Goal: Transaction & Acquisition: Purchase product/service

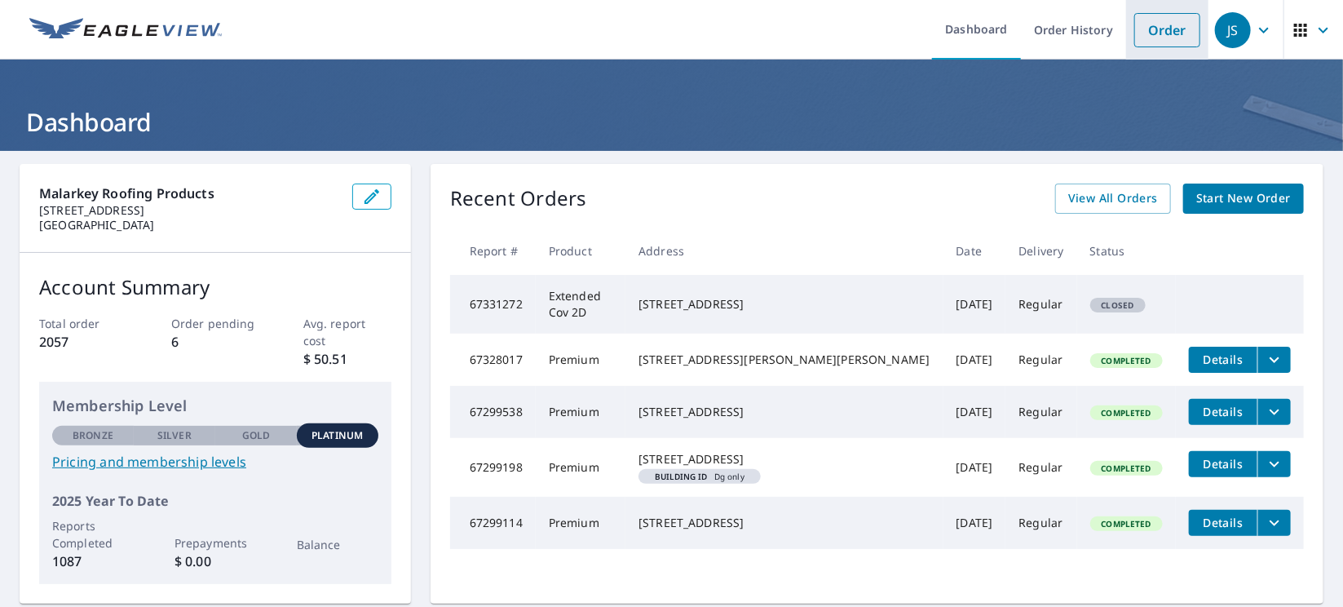
click at [1157, 33] on link "Order" at bounding box center [1167, 30] width 66 height 34
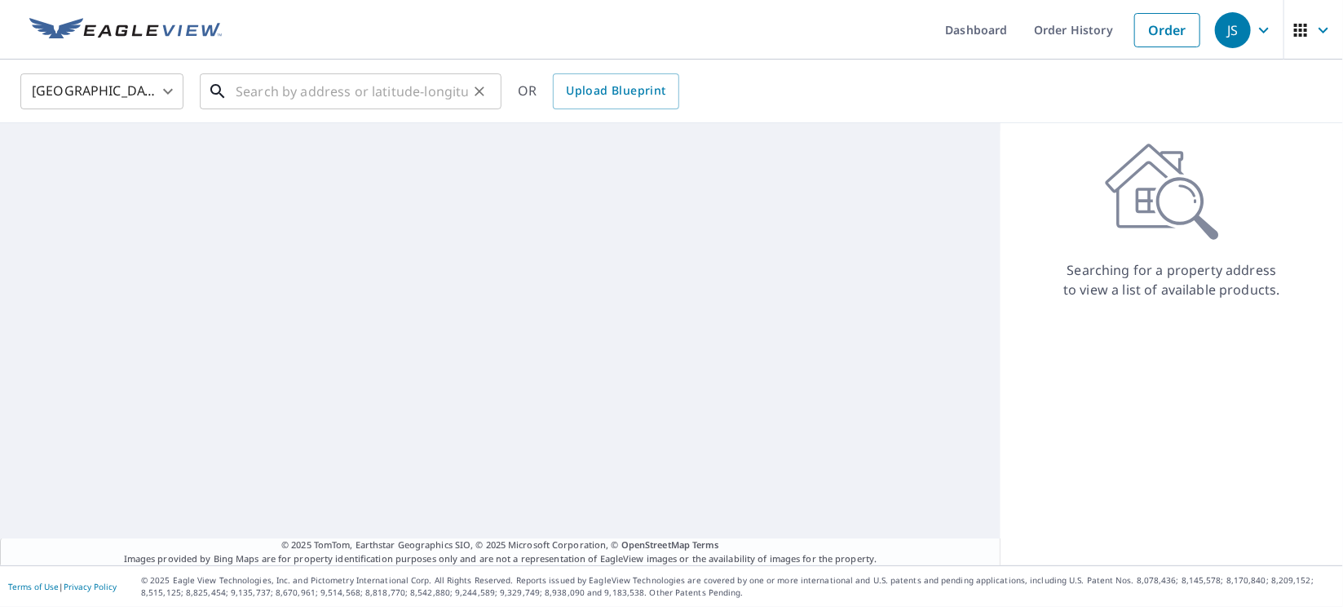
click at [407, 95] on input "text" at bounding box center [352, 92] width 232 height 46
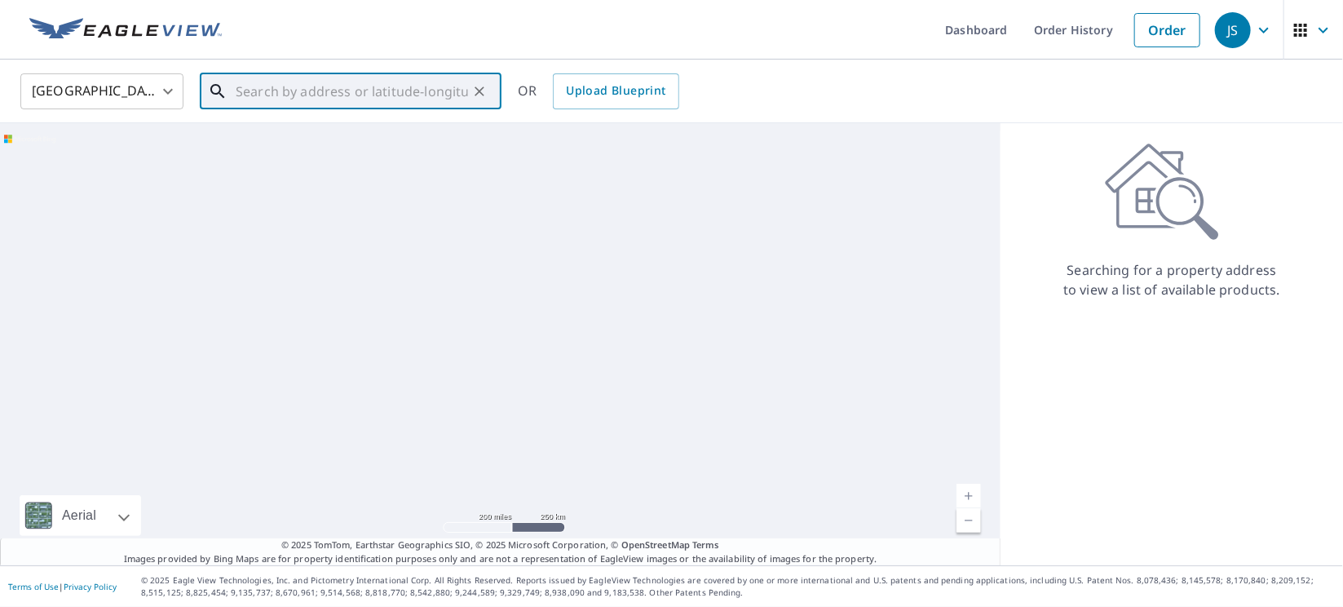
paste input "[STREET_ADDRESS]"
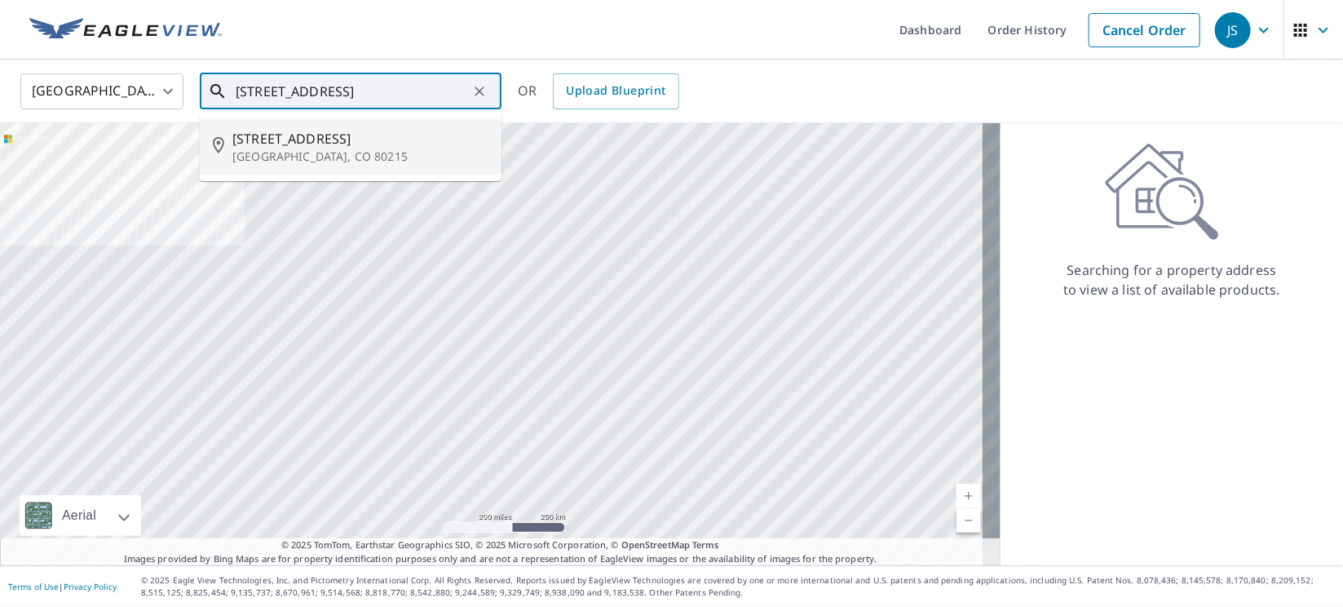
click at [354, 148] on p "[GEOGRAPHIC_DATA], CO 80215" at bounding box center [360, 156] width 256 height 16
type input "[STREET_ADDRESS]"
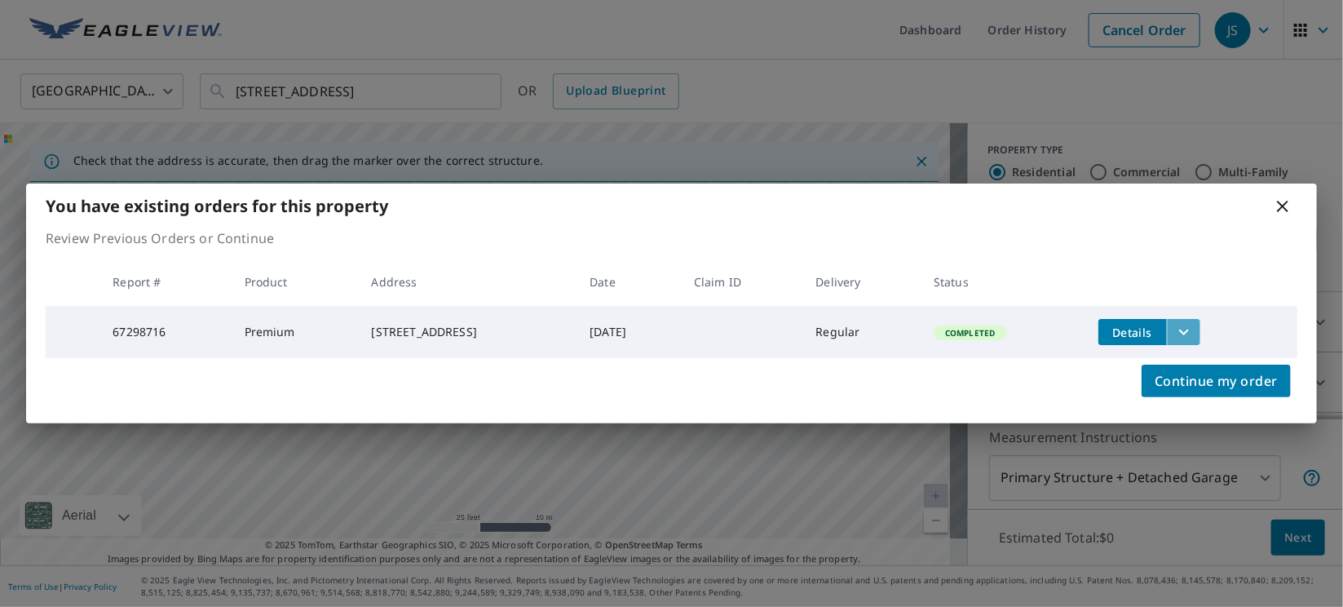
click at [1194, 334] on icon "filesDropdownBtn-67298716" at bounding box center [1184, 332] width 20 height 20
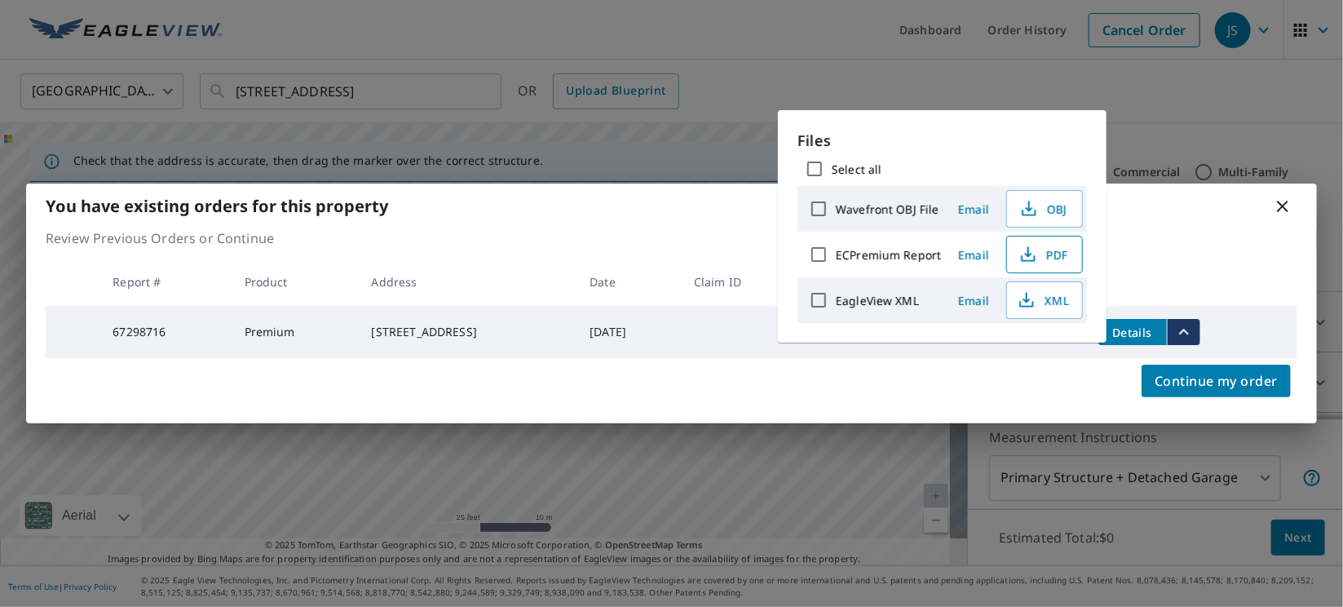
click at [1052, 257] on span "PDF" at bounding box center [1043, 255] width 52 height 20
click at [1286, 201] on icon at bounding box center [1283, 207] width 20 height 20
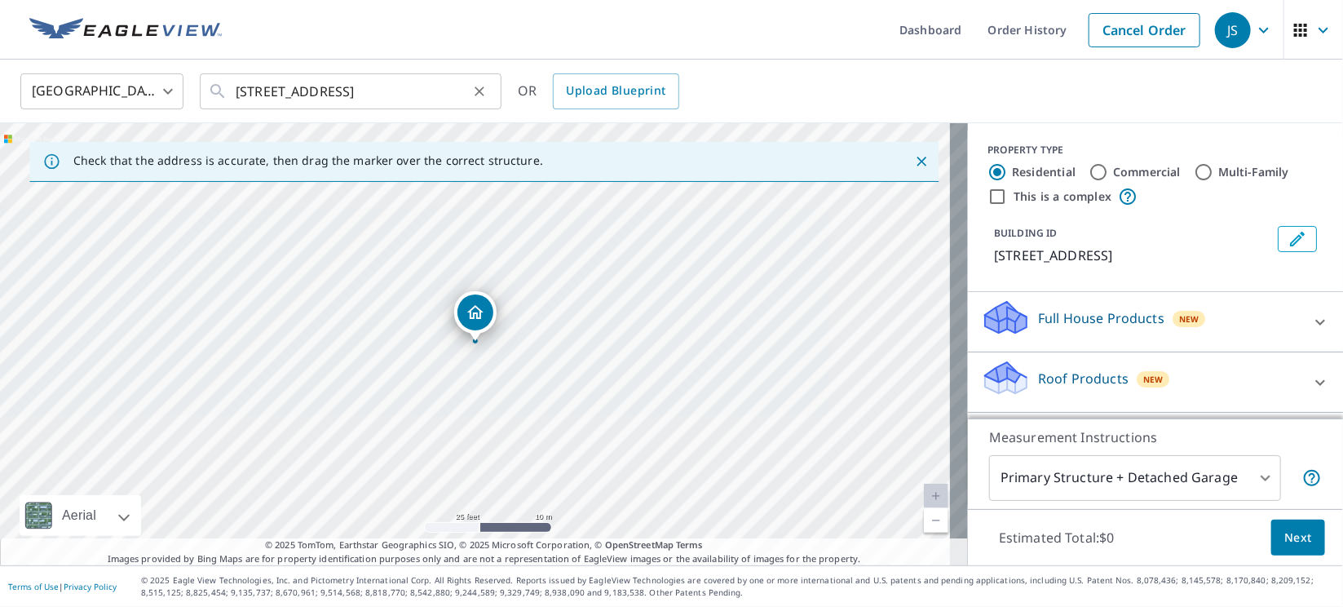
click at [489, 94] on button "Clear" at bounding box center [479, 91] width 23 height 23
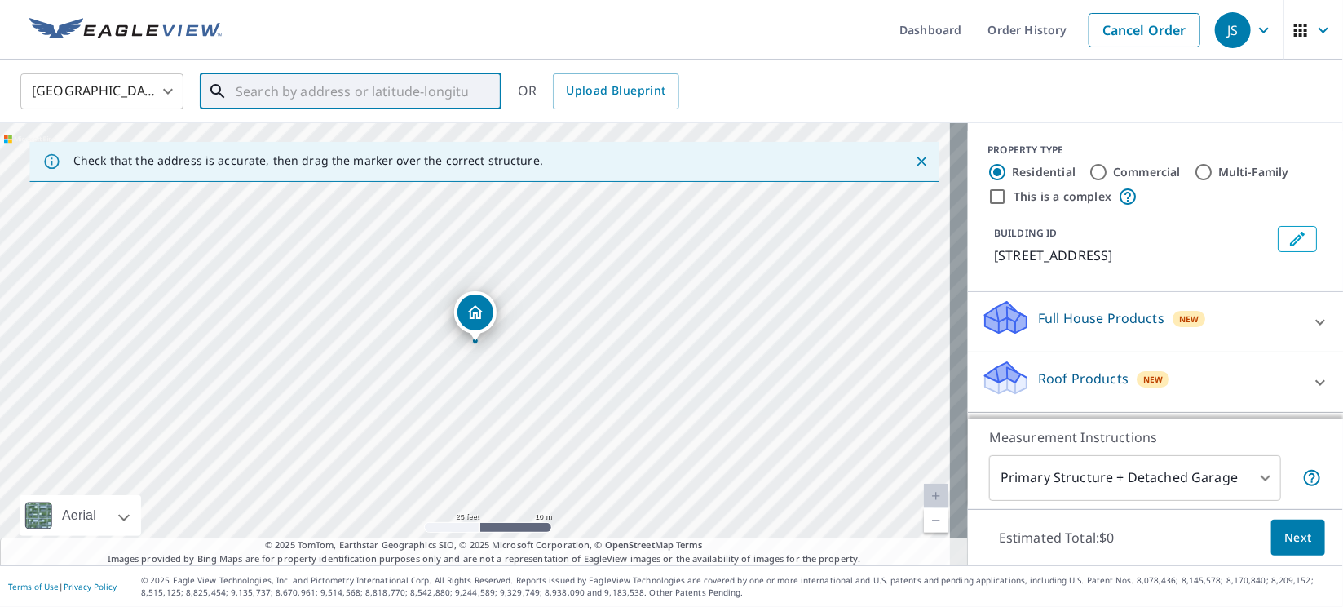
paste input "475 [GEOGRAPHIC_DATA]"
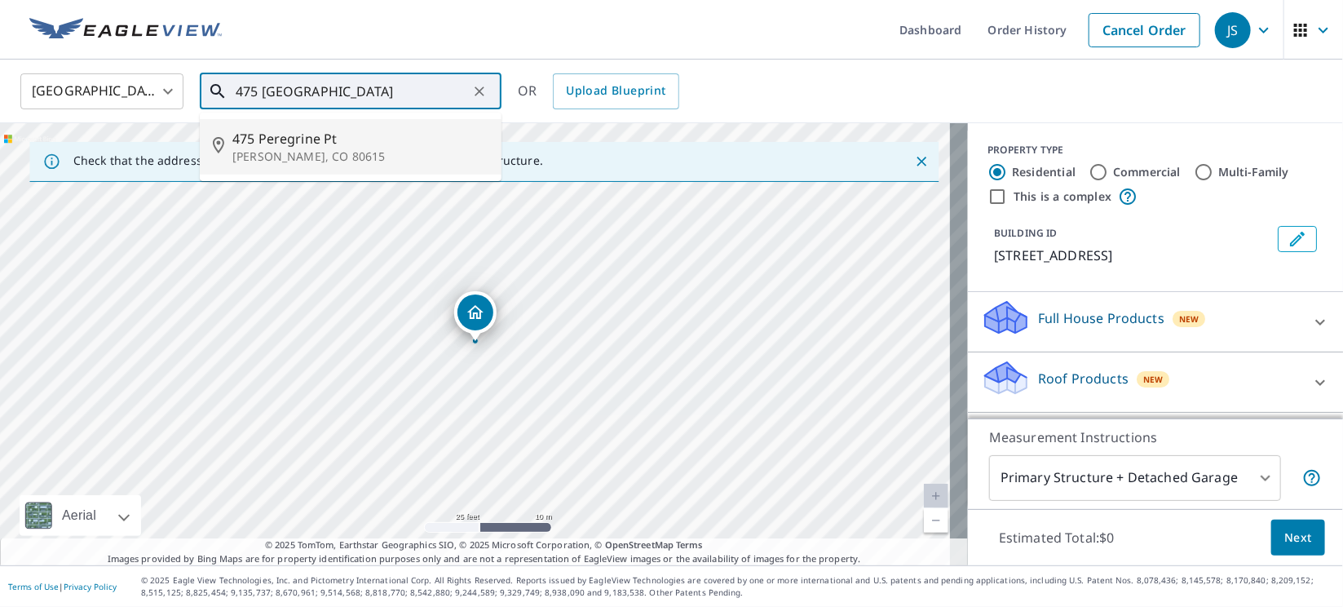
click at [276, 144] on span "475 Peregrine Pt" at bounding box center [360, 139] width 256 height 20
type input "[STREET_ADDRESS][PERSON_NAME]"
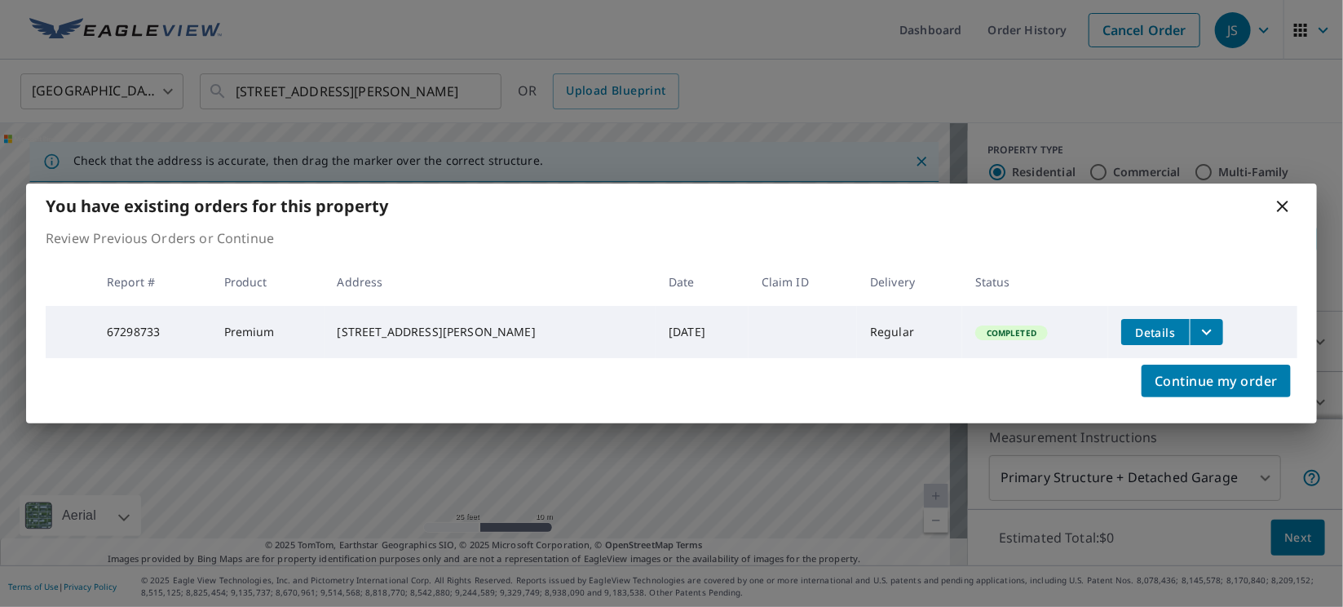
click at [1198, 324] on button "filesDropdownBtn-67298733" at bounding box center [1206, 332] width 33 height 26
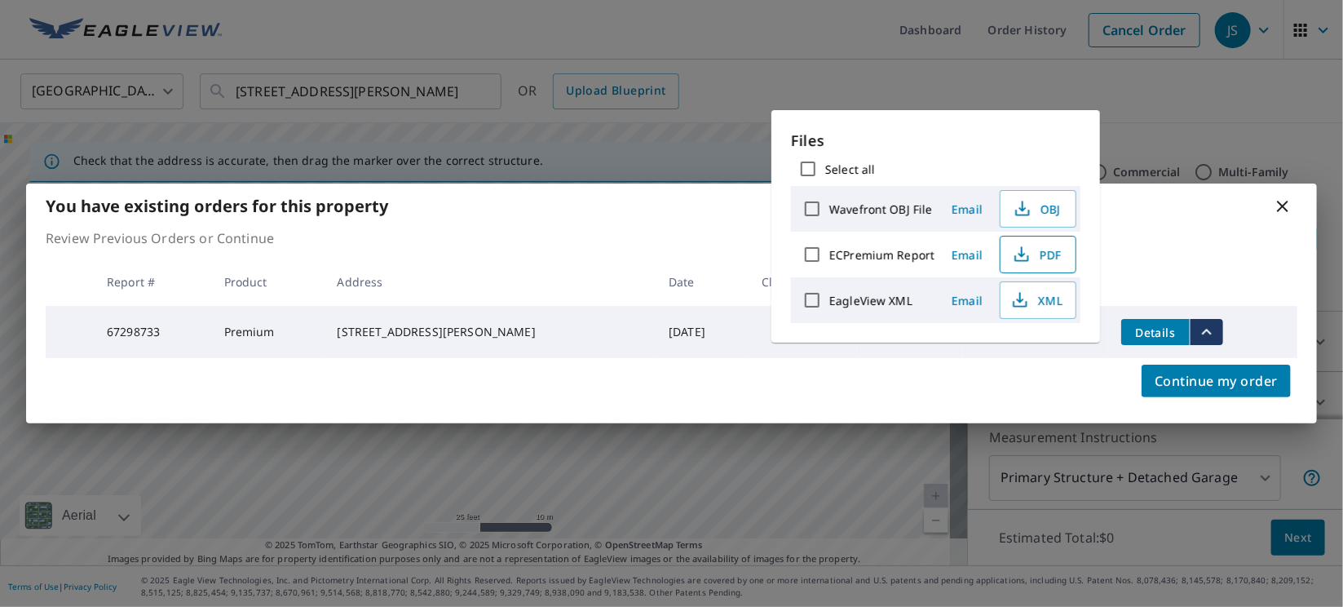
click at [1060, 259] on span "PDF" at bounding box center [1036, 255] width 52 height 20
click at [1286, 201] on icon at bounding box center [1282, 206] width 11 height 11
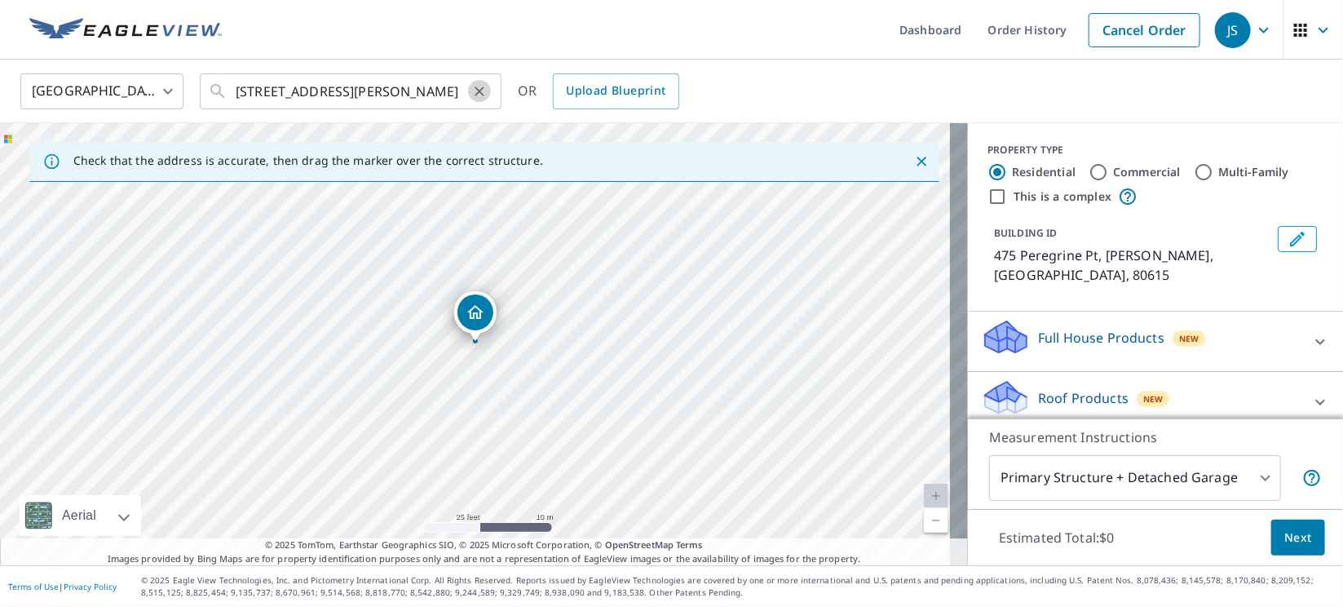
click at [489, 83] on button "Clear" at bounding box center [479, 91] width 23 height 23
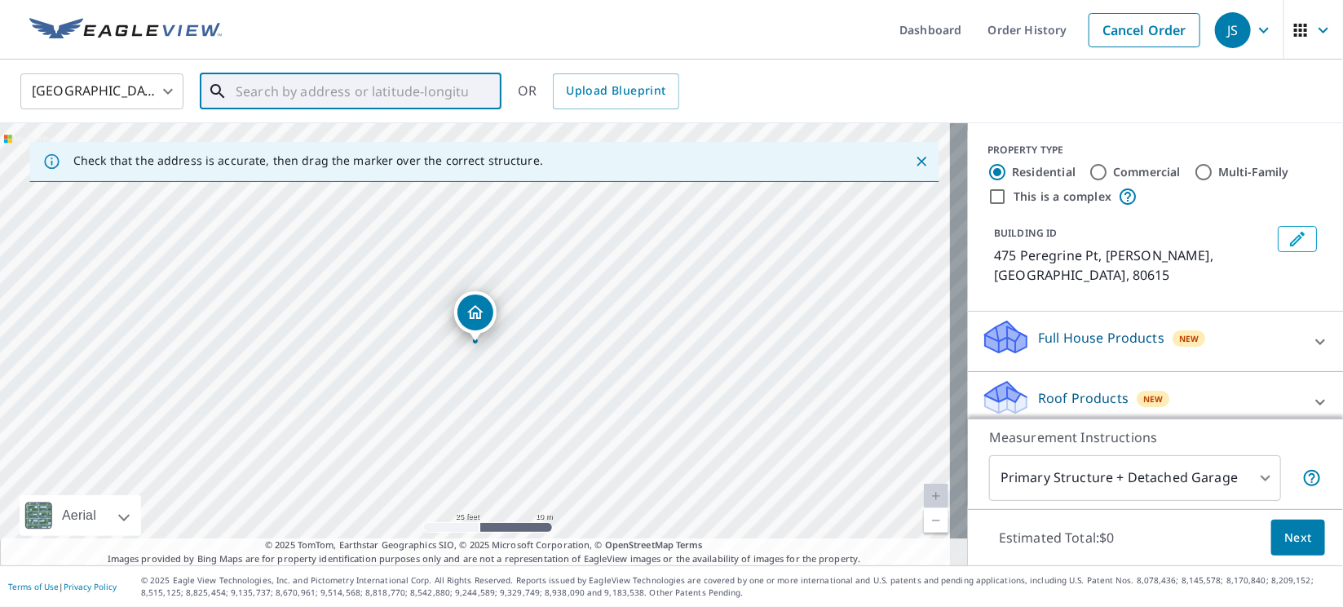
paste input "[STREET_ADDRESS]"
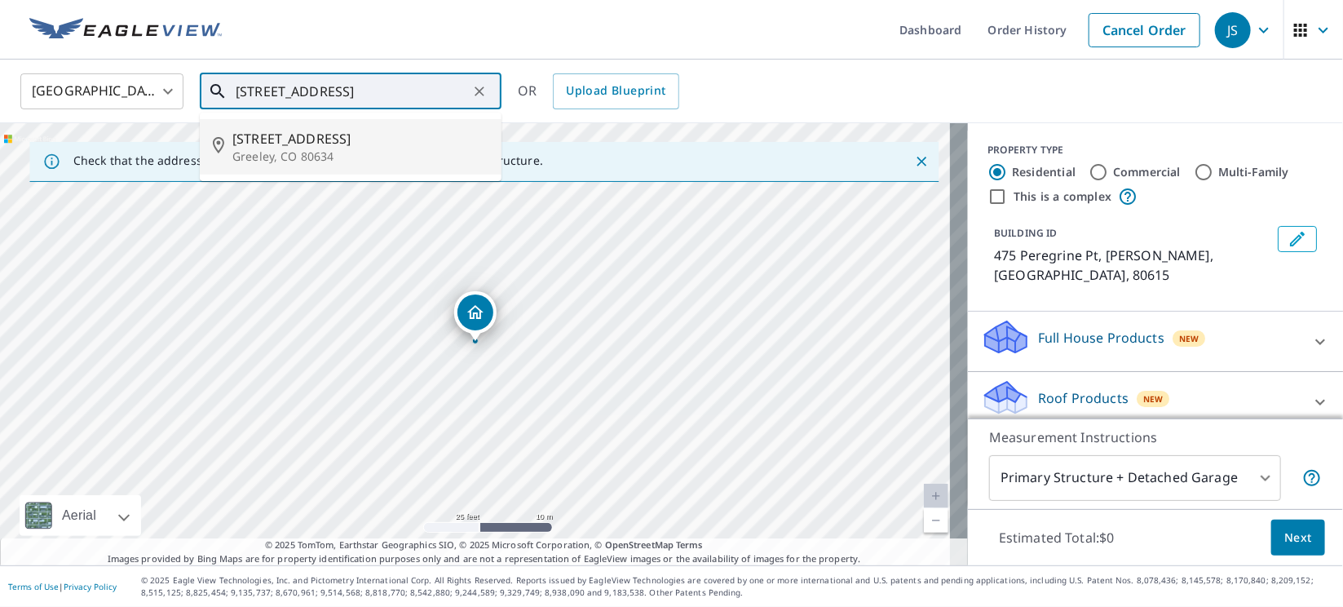
click at [294, 156] on p "Greeley, CO 80634" at bounding box center [360, 156] width 256 height 16
type input "[STREET_ADDRESS]"
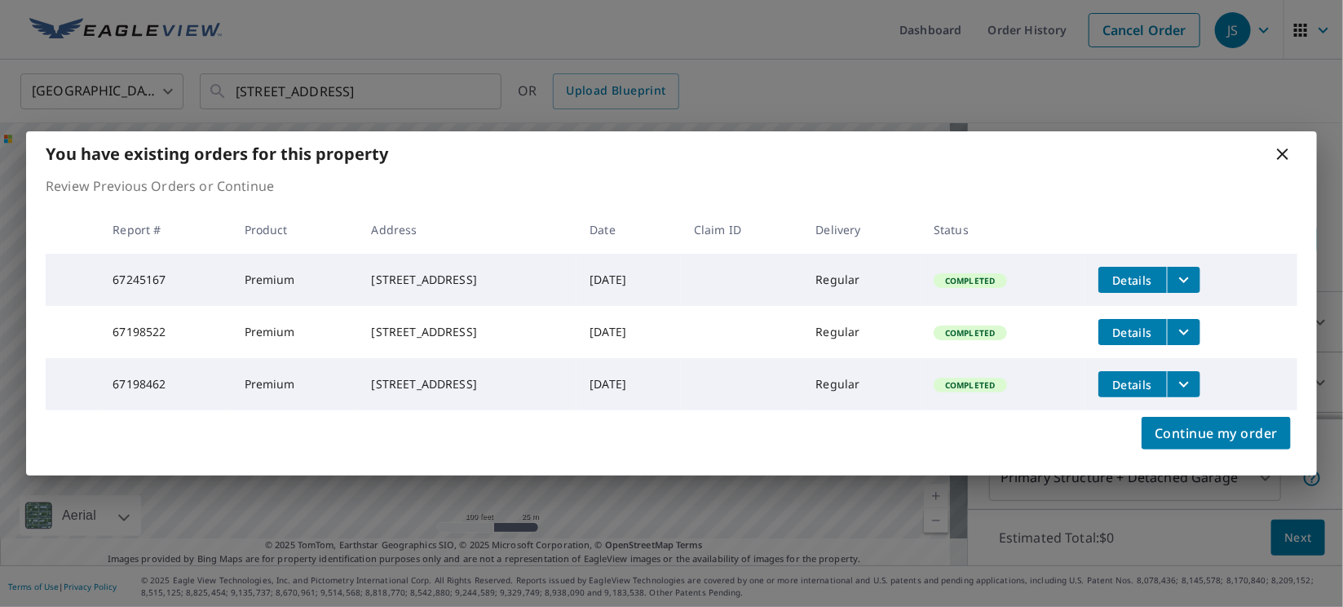
click at [1194, 273] on icon "filesDropdownBtn-67245167" at bounding box center [1184, 280] width 20 height 20
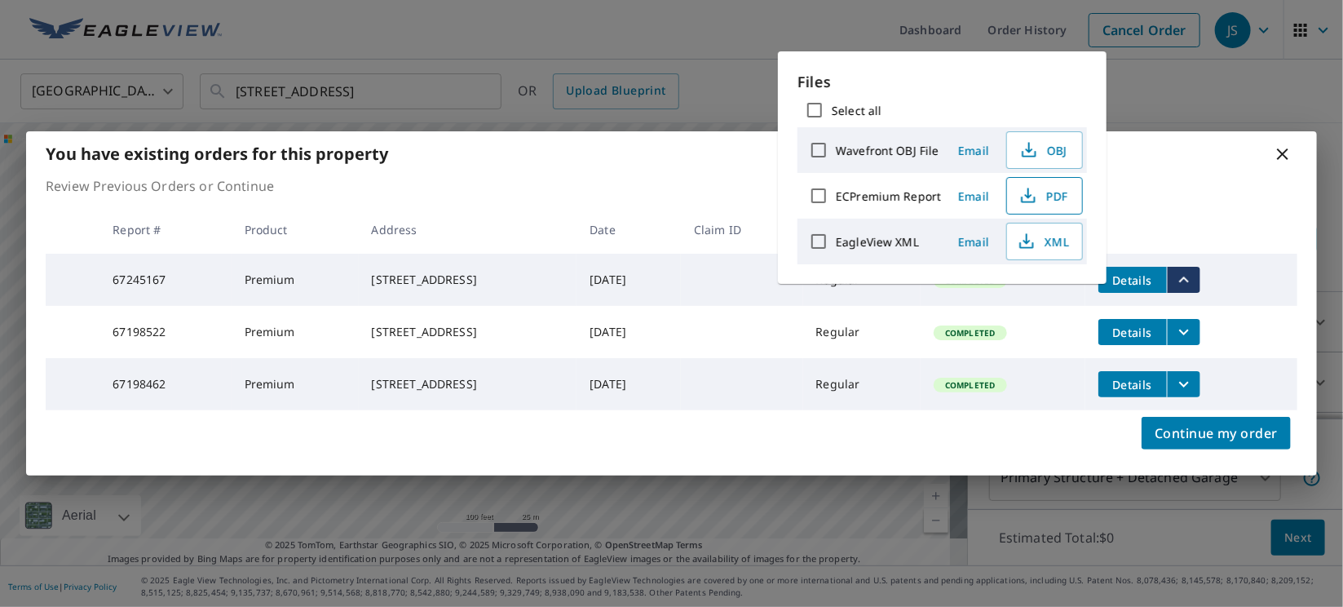
click at [1060, 204] on span "PDF" at bounding box center [1043, 196] width 52 height 20
click at [1289, 144] on icon at bounding box center [1283, 154] width 20 height 20
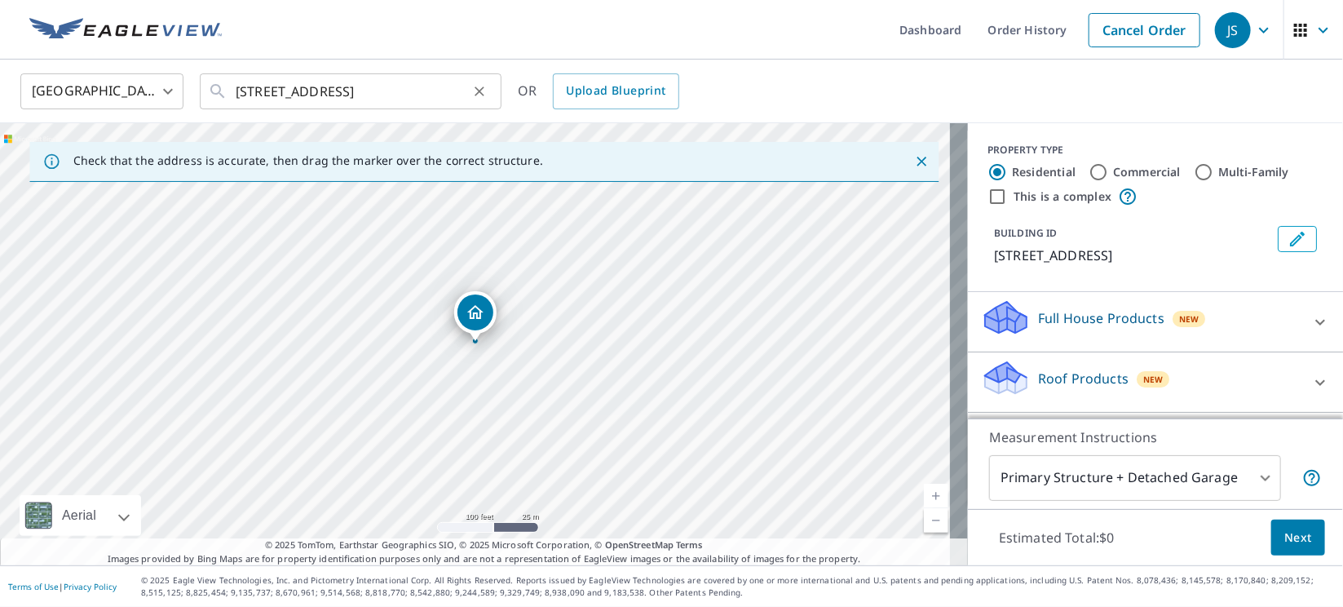
click at [480, 88] on icon "Clear" at bounding box center [479, 91] width 16 height 16
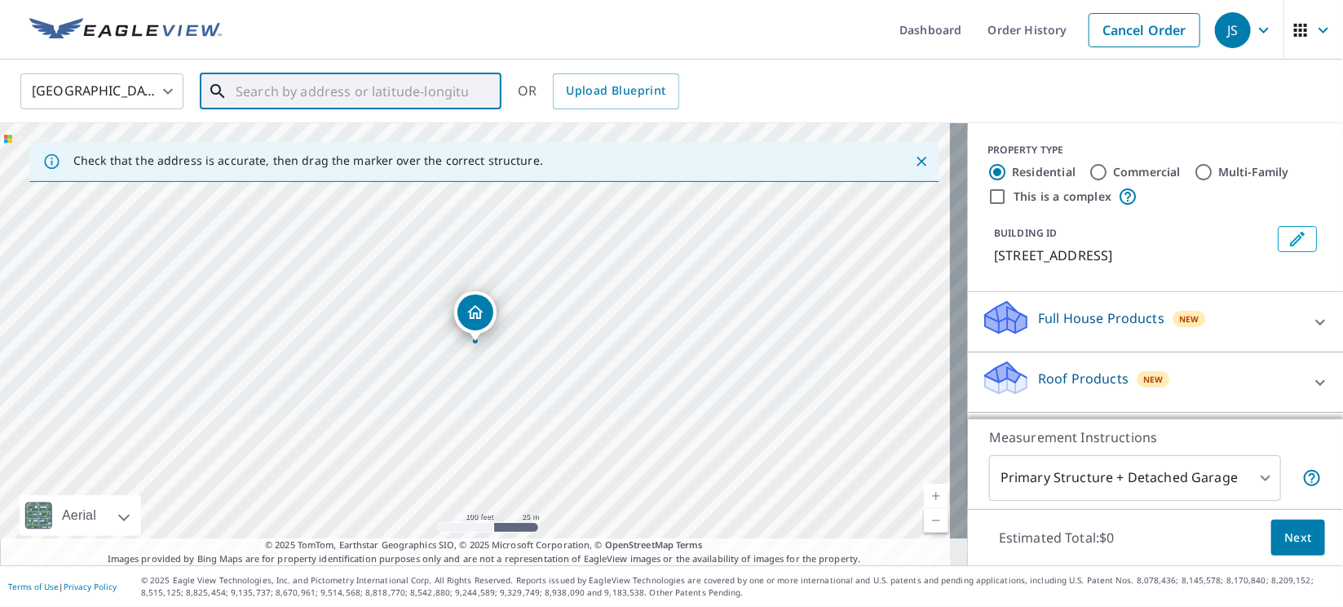
paste input "[STREET_ADDRESS][PERSON_NAME]"
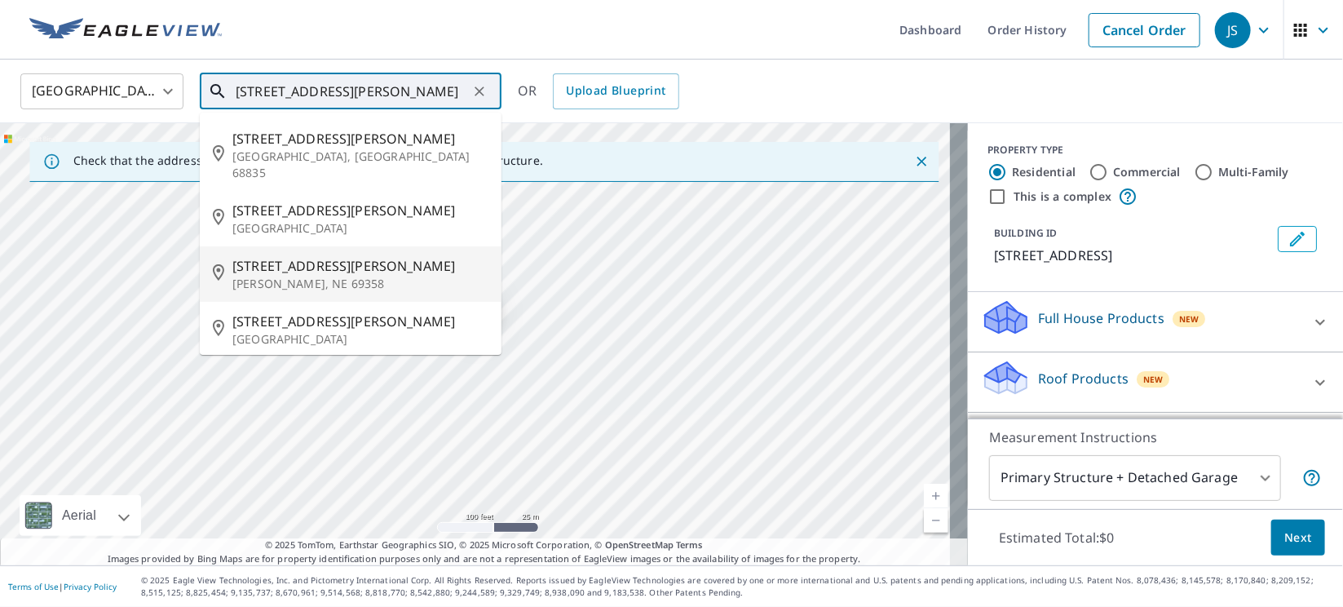
click at [279, 283] on li "[STREET_ADDRESS][PERSON_NAME][PERSON_NAME]" at bounding box center [351, 273] width 302 height 55
type input "[STREET_ADDRESS][PERSON_NAME][PERSON_NAME]"
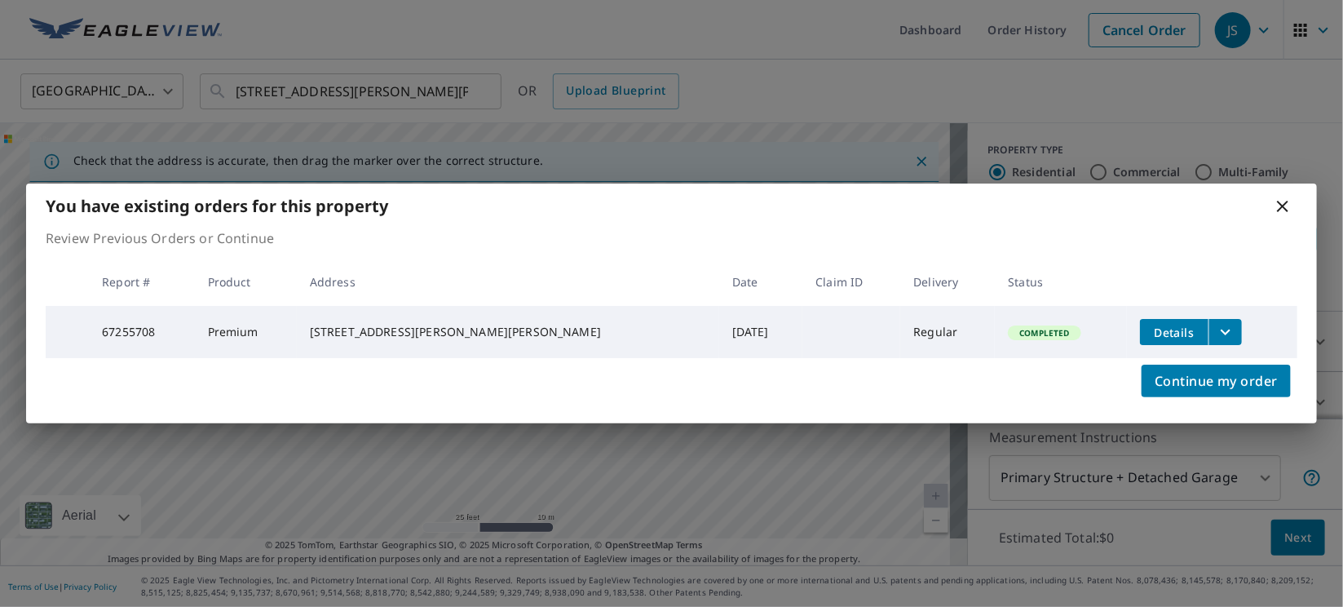
click at [1216, 333] on icon "filesDropdownBtn-67255708" at bounding box center [1226, 332] width 20 height 20
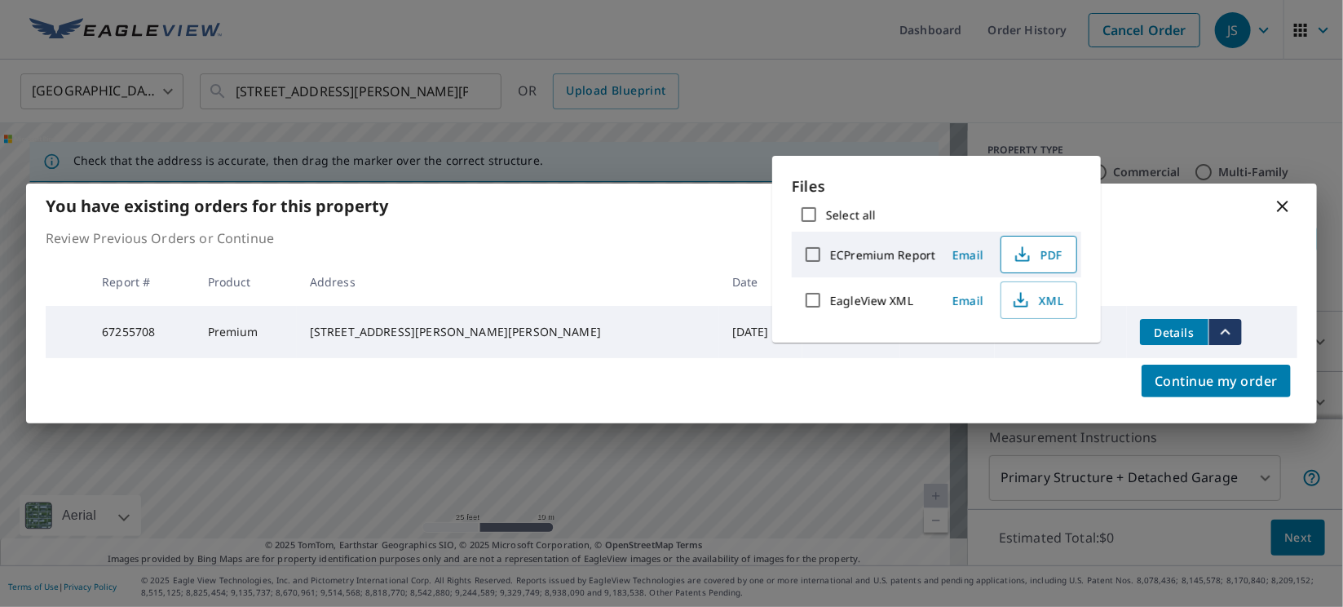
click at [1044, 257] on span "PDF" at bounding box center [1037, 255] width 52 height 20
click at [1280, 210] on icon at bounding box center [1283, 207] width 20 height 20
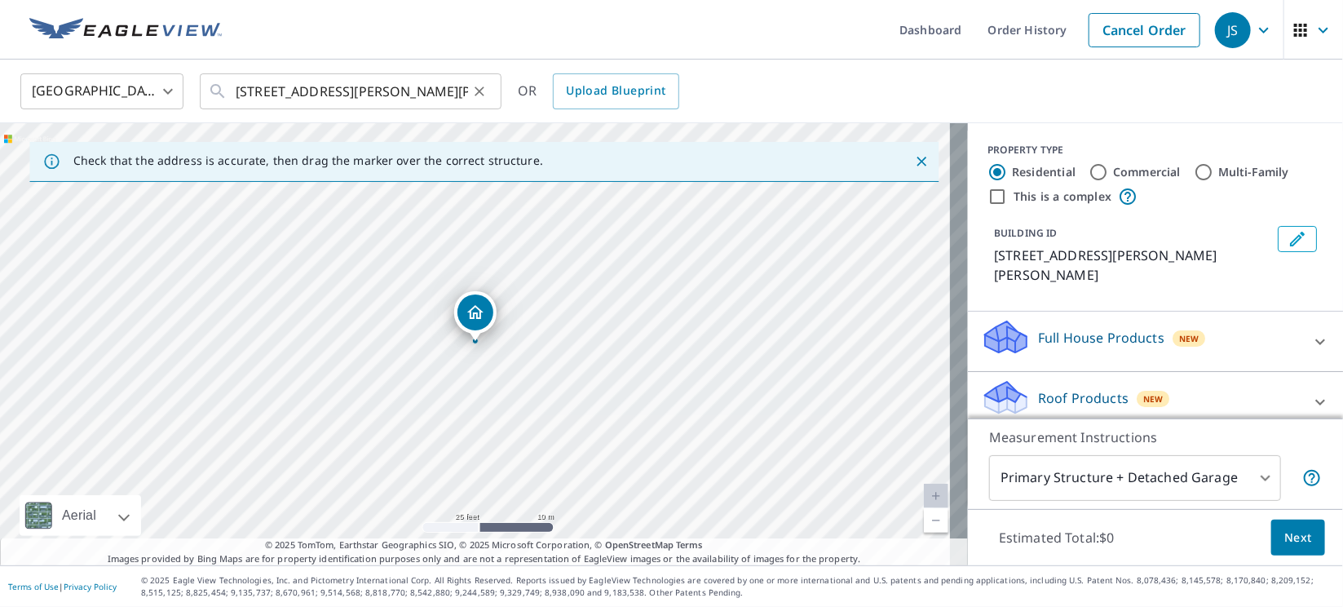
click at [483, 92] on icon "Clear" at bounding box center [479, 91] width 16 height 16
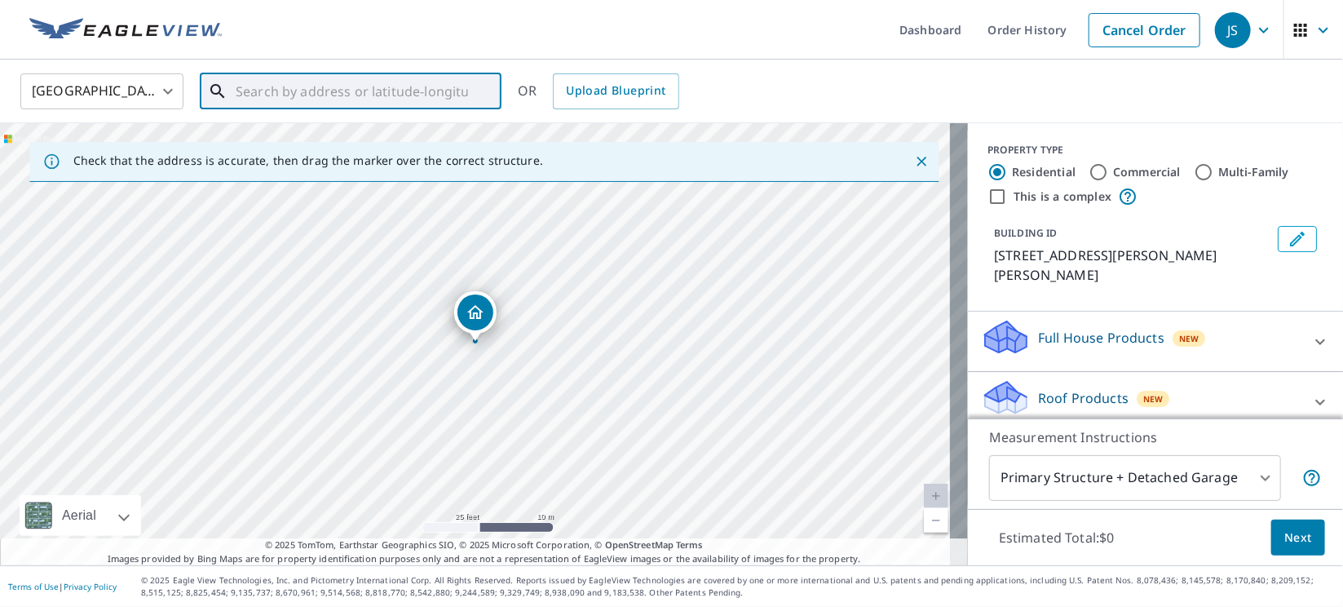
paste input "1819 Keystone Ct."
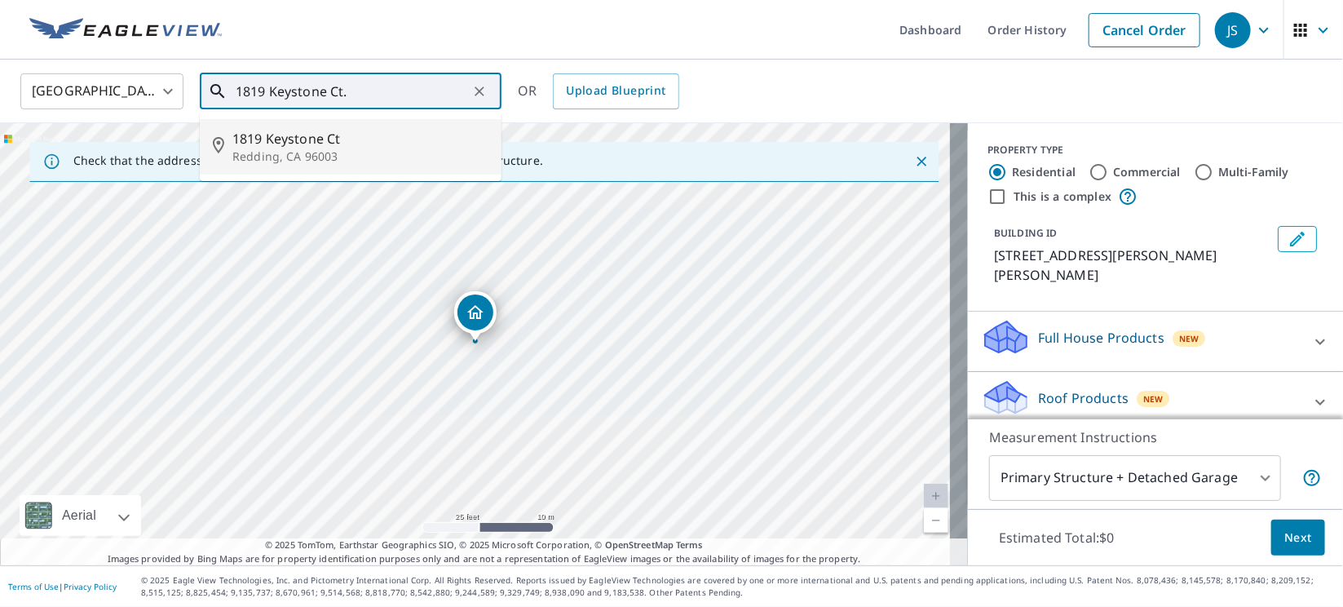
click at [337, 129] on span "1819 Keystone Ct" at bounding box center [360, 139] width 256 height 20
type input "[STREET_ADDRESS]"
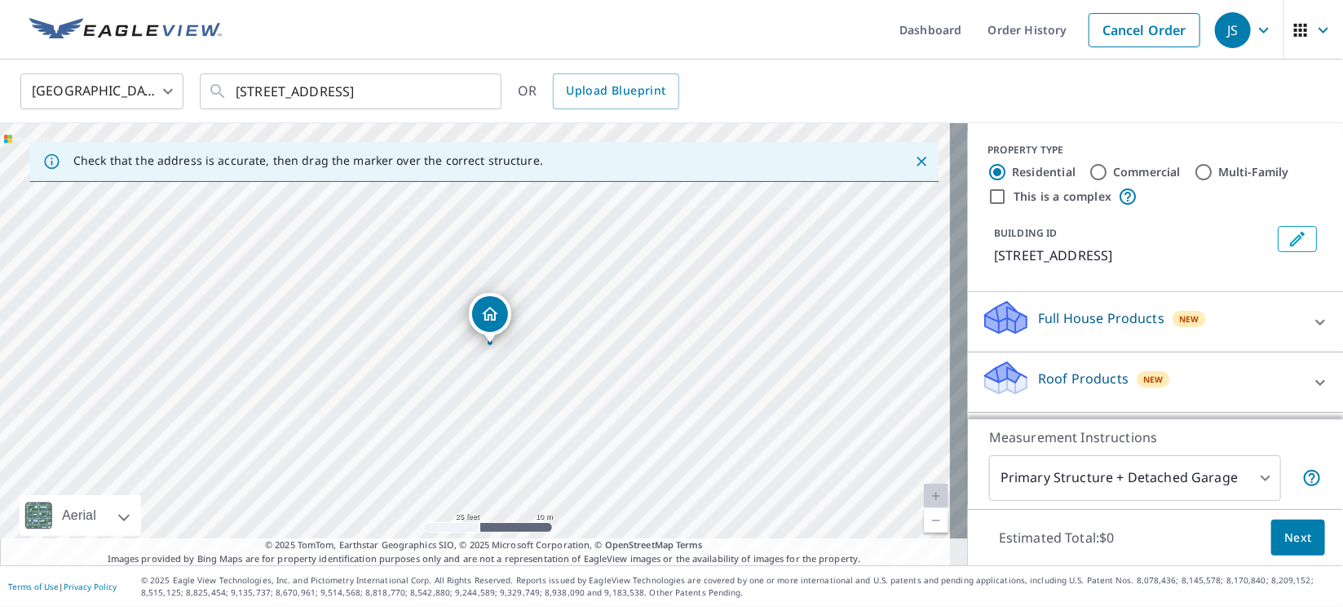
drag, startPoint x: 489, startPoint y: 310, endPoint x: 504, endPoint y: 312, distance: 15.6
click at [1038, 380] on p "Roof Products" at bounding box center [1083, 379] width 91 height 20
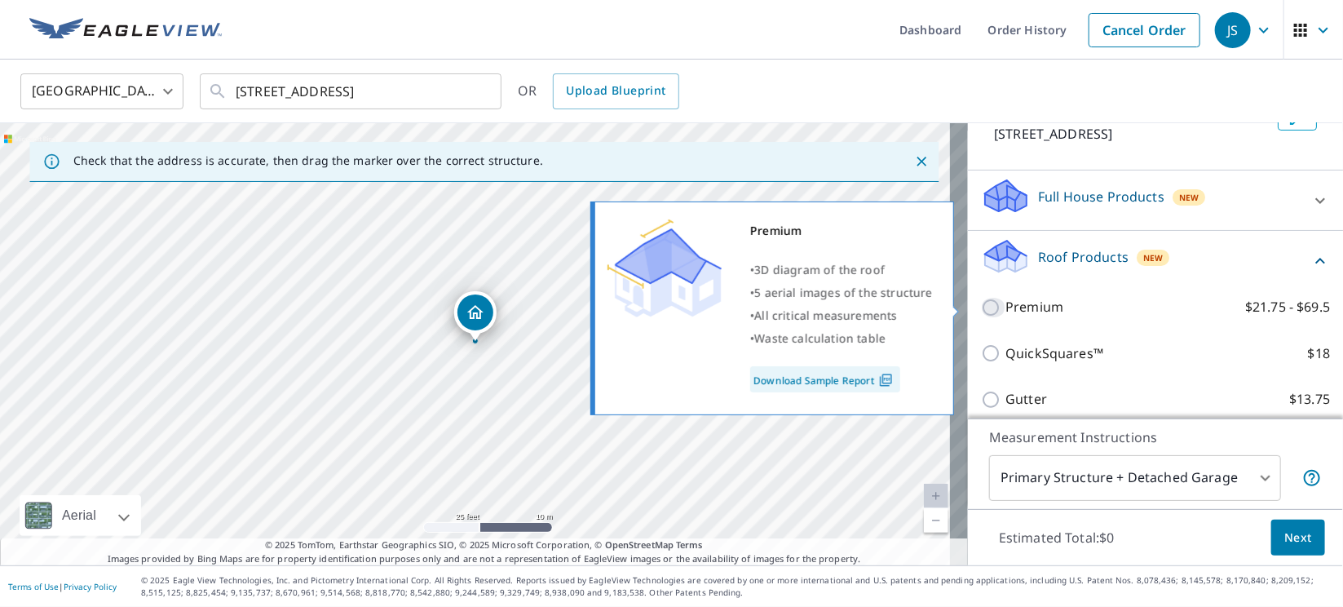
click at [981, 306] on input "Premium $21.75 - $69.5" at bounding box center [993, 308] width 24 height 20
checkbox input "true"
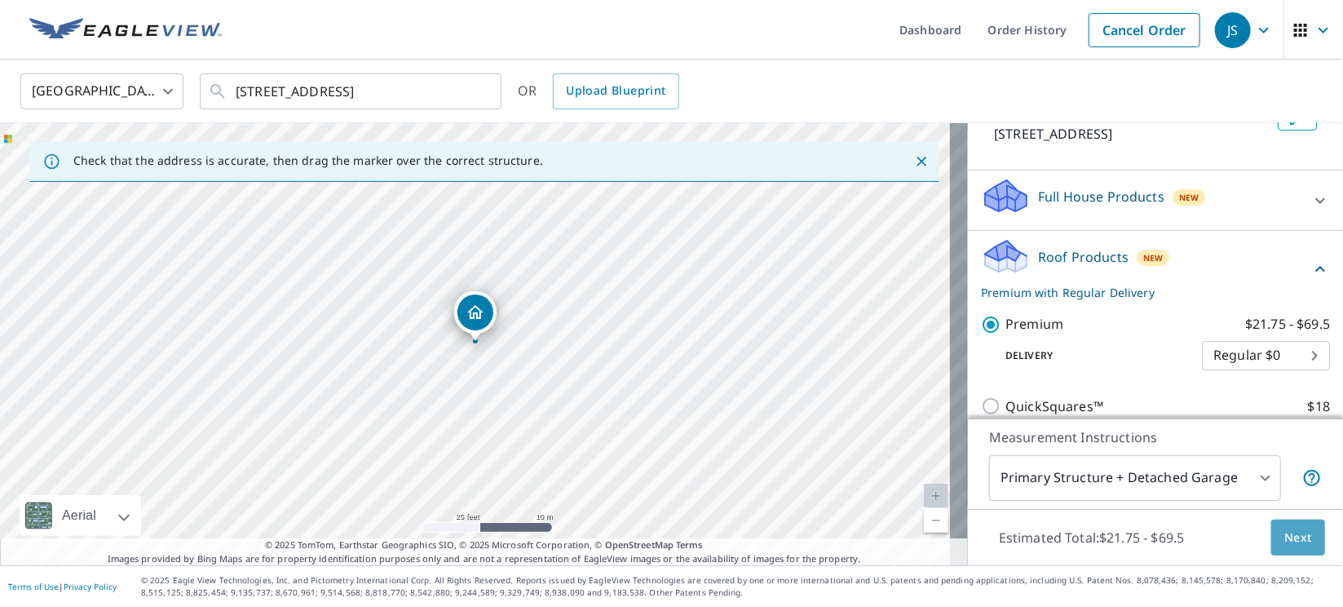
click at [1284, 543] on span "Next" at bounding box center [1298, 538] width 28 height 20
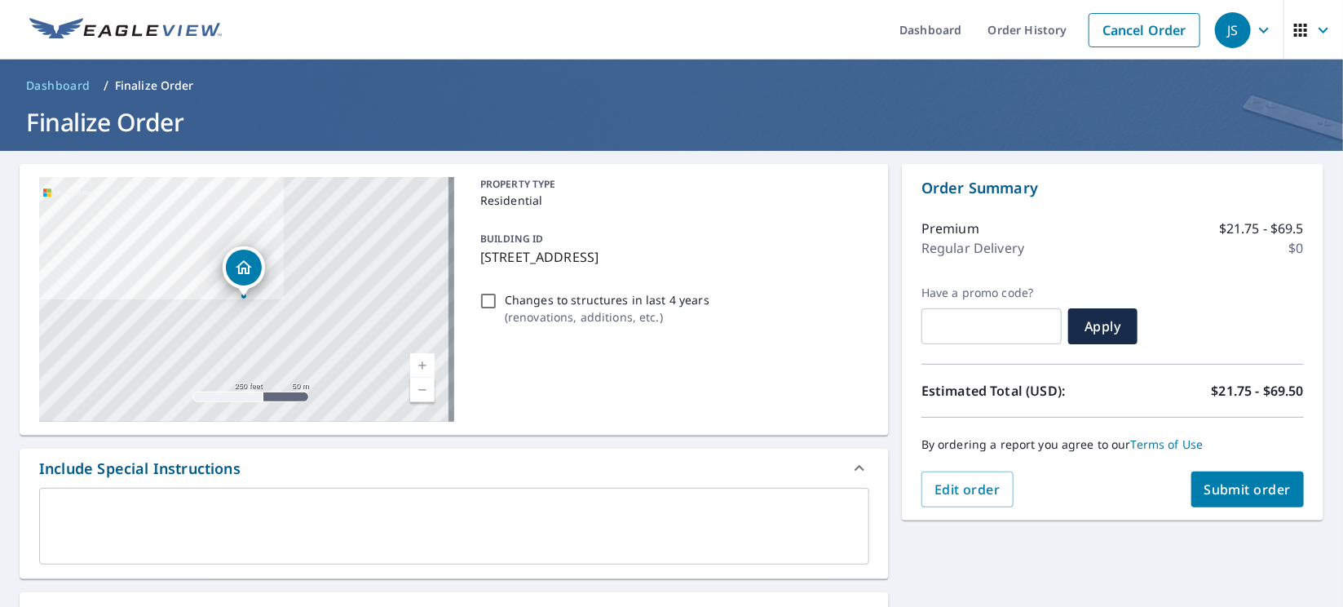
click at [1213, 488] on span "Submit order" at bounding box center [1248, 489] width 87 height 18
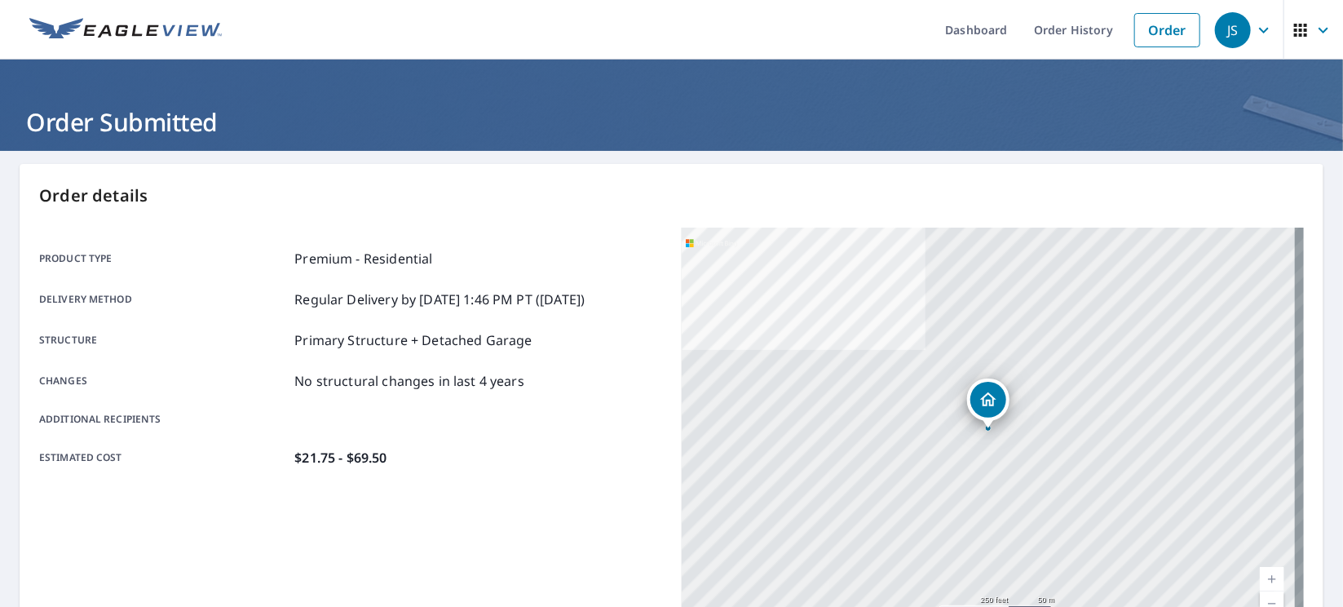
scroll to position [351, 0]
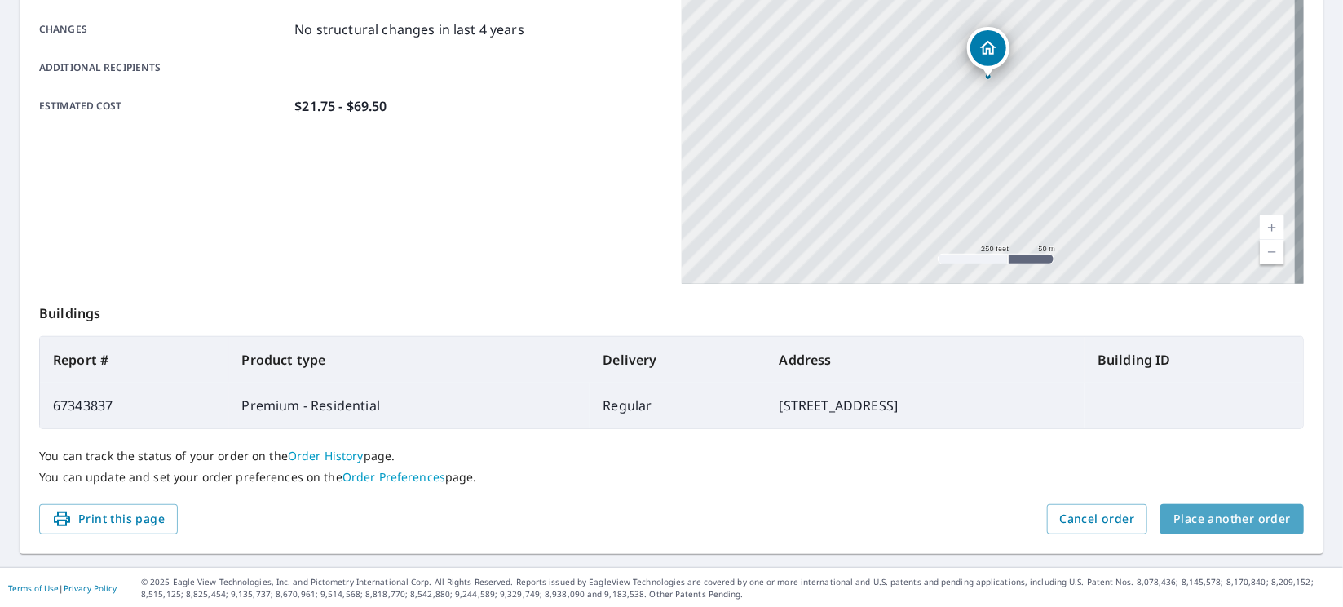
click at [1253, 514] on span "Place another order" at bounding box center [1232, 519] width 117 height 20
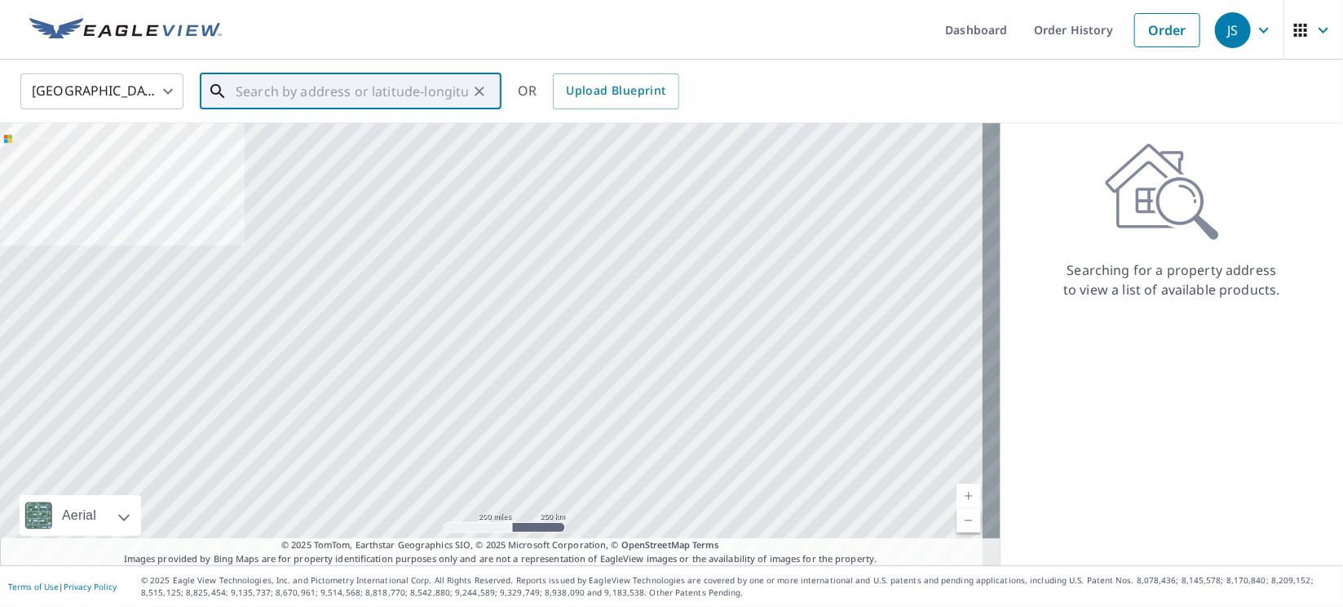
paste input "[STREET_ADDRESS]"
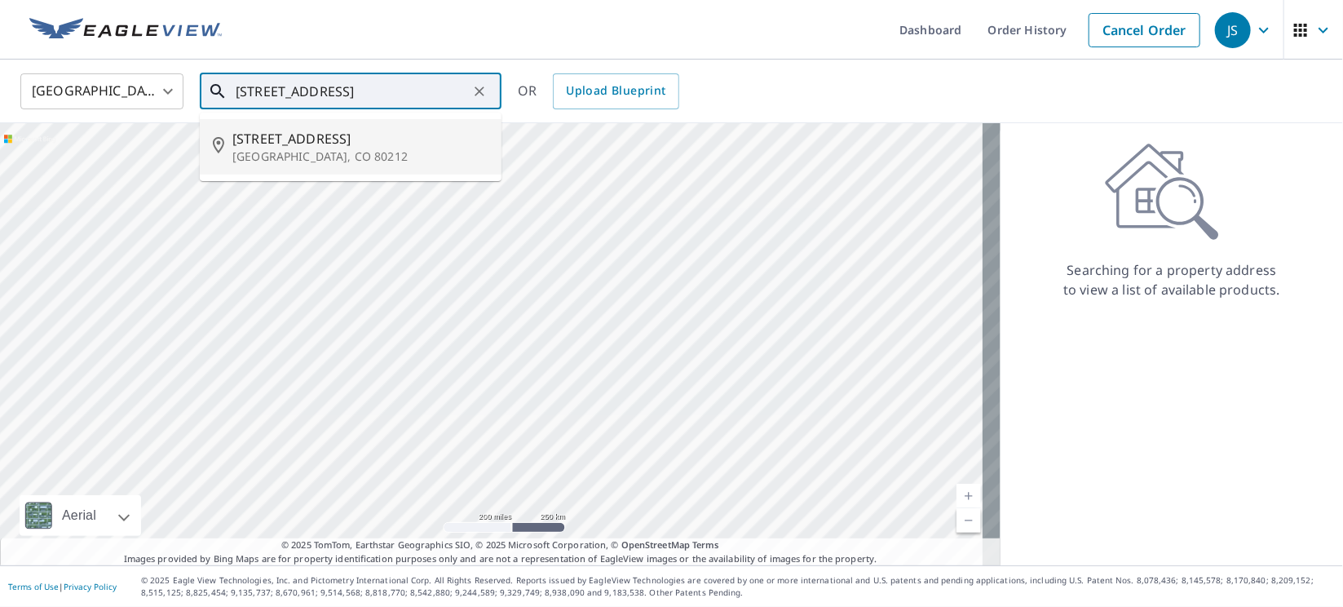
click at [306, 140] on span "[STREET_ADDRESS]" at bounding box center [360, 139] width 256 height 20
type input "[STREET_ADDRESS]"
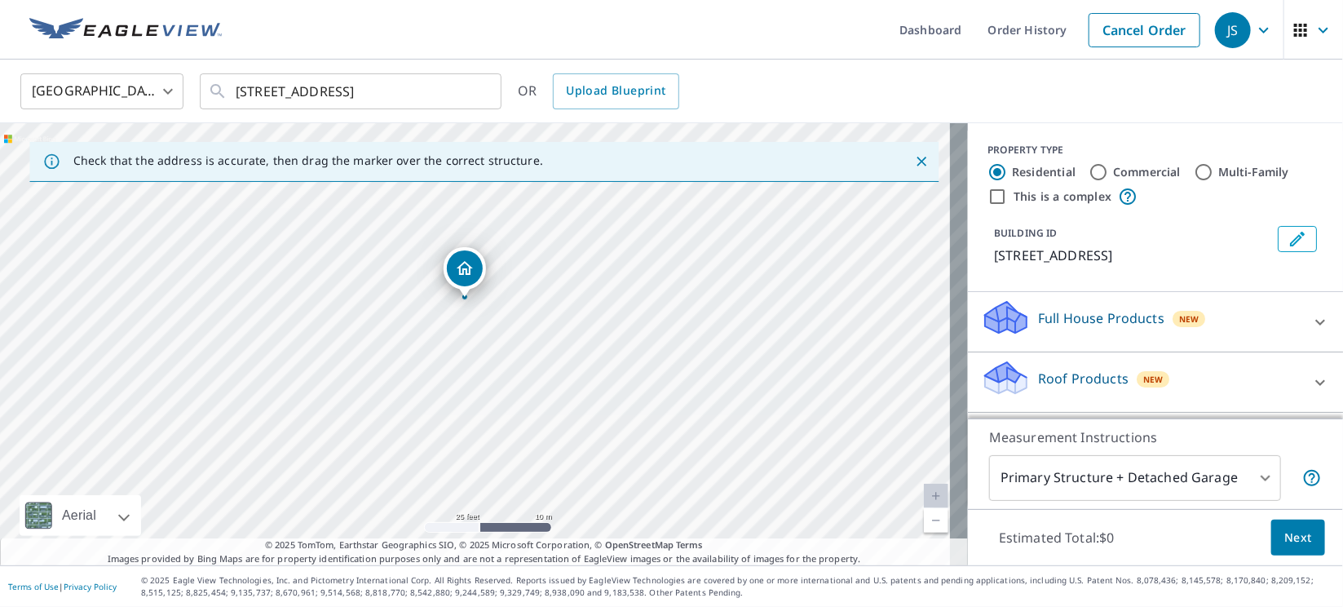
click at [1063, 382] on p "Roof Products" at bounding box center [1083, 379] width 91 height 20
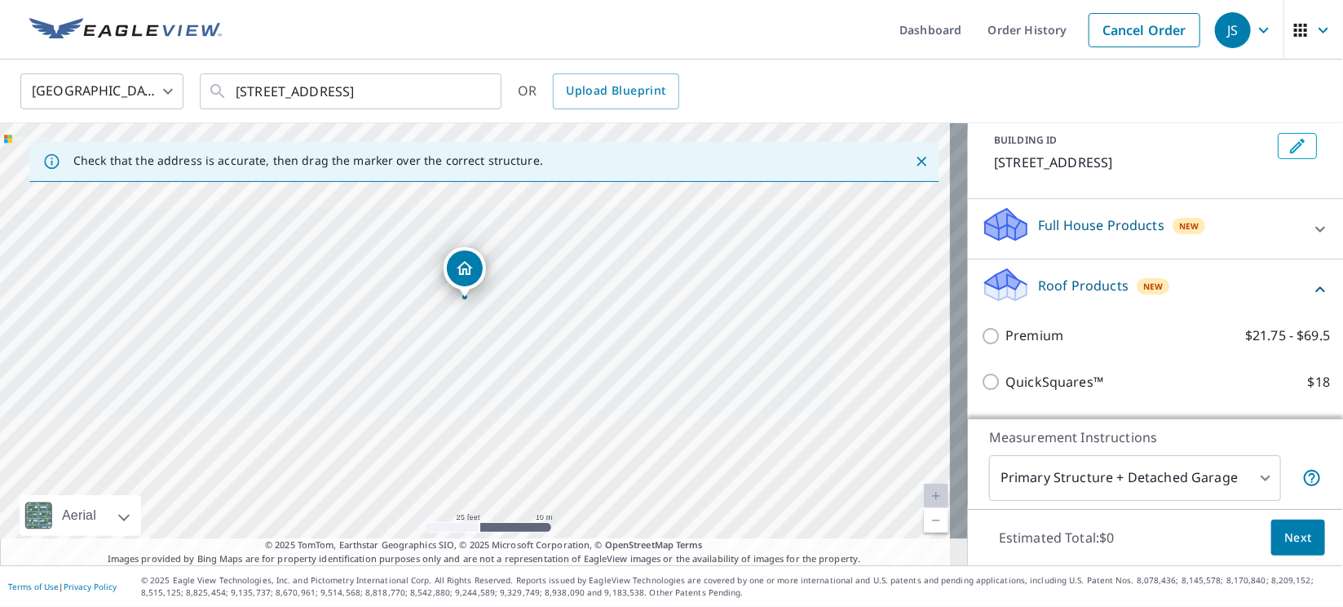
scroll to position [122, 0]
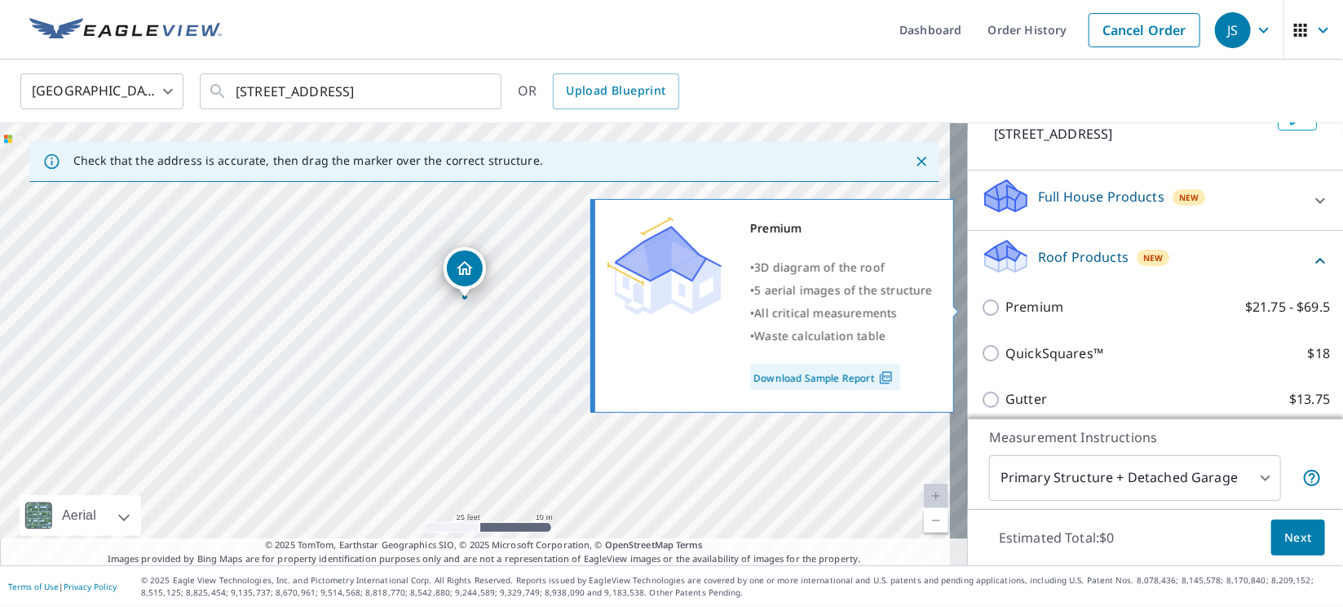
click at [981, 307] on input "Premium $21.75 - $69.5" at bounding box center [993, 308] width 24 height 20
checkbox input "true"
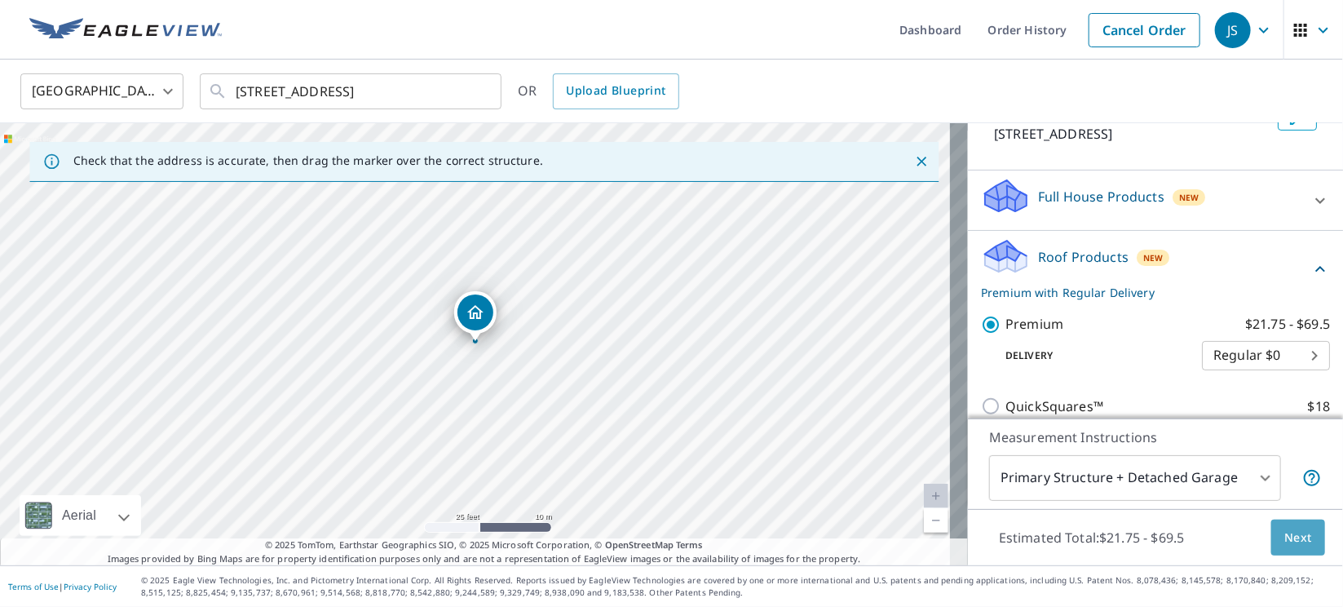
click at [1289, 542] on span "Next" at bounding box center [1298, 538] width 28 height 20
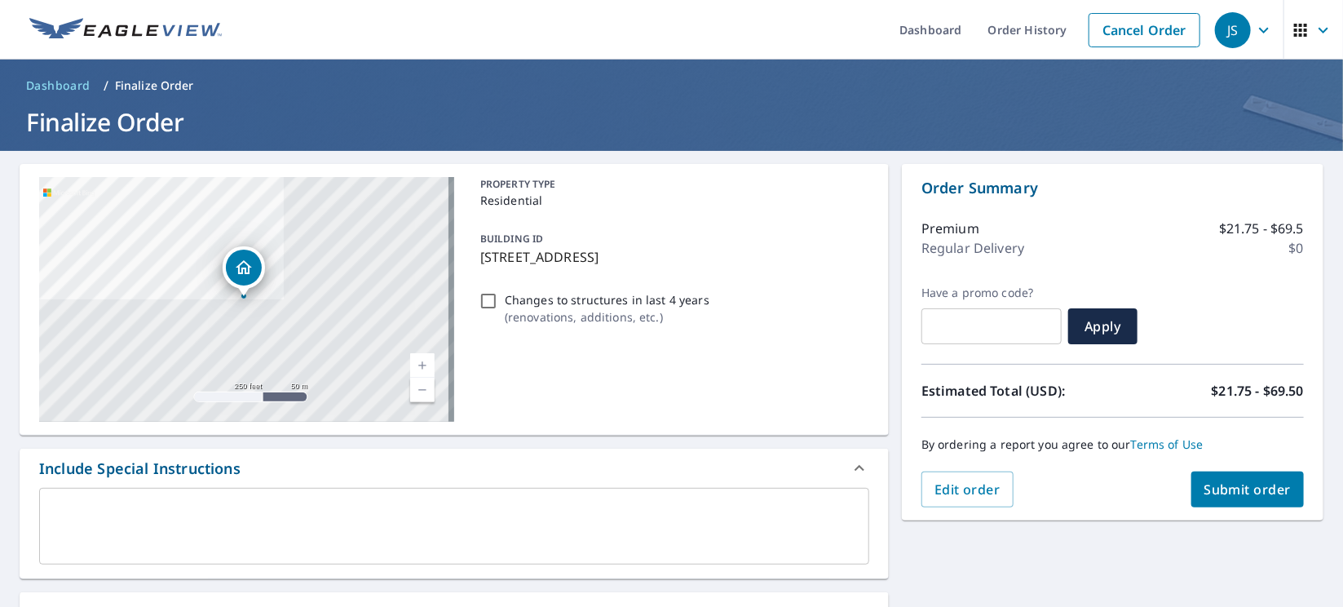
click at [1223, 497] on button "Submit order" at bounding box center [1247, 489] width 113 height 36
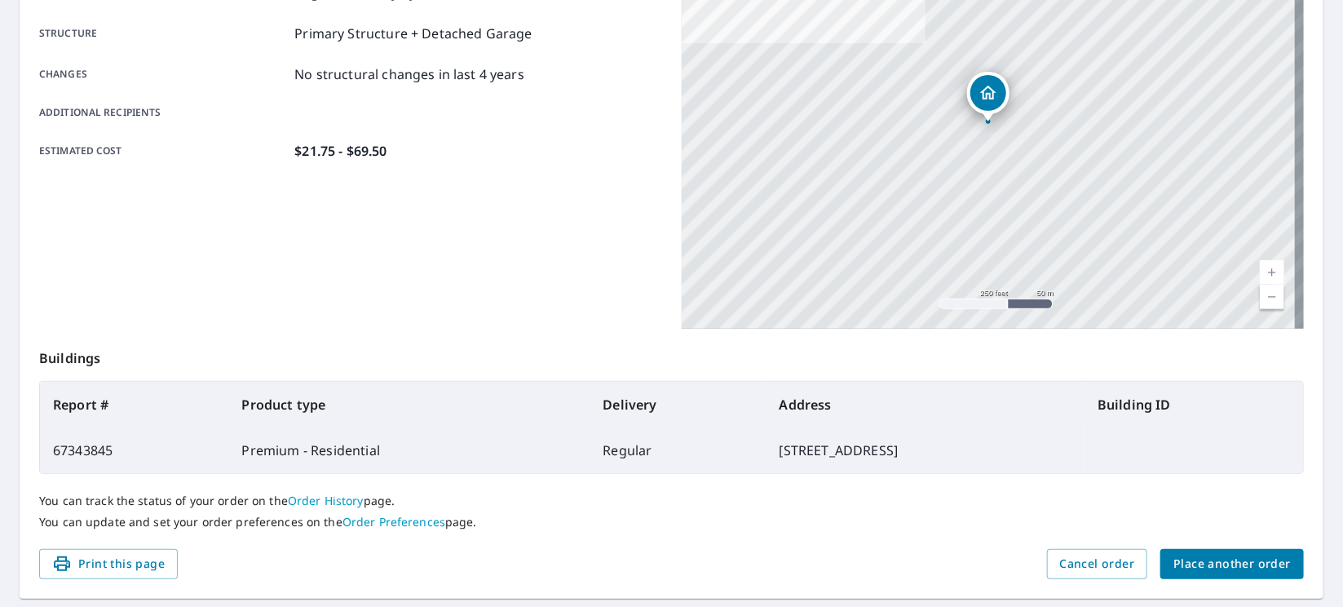
scroll to position [351, 0]
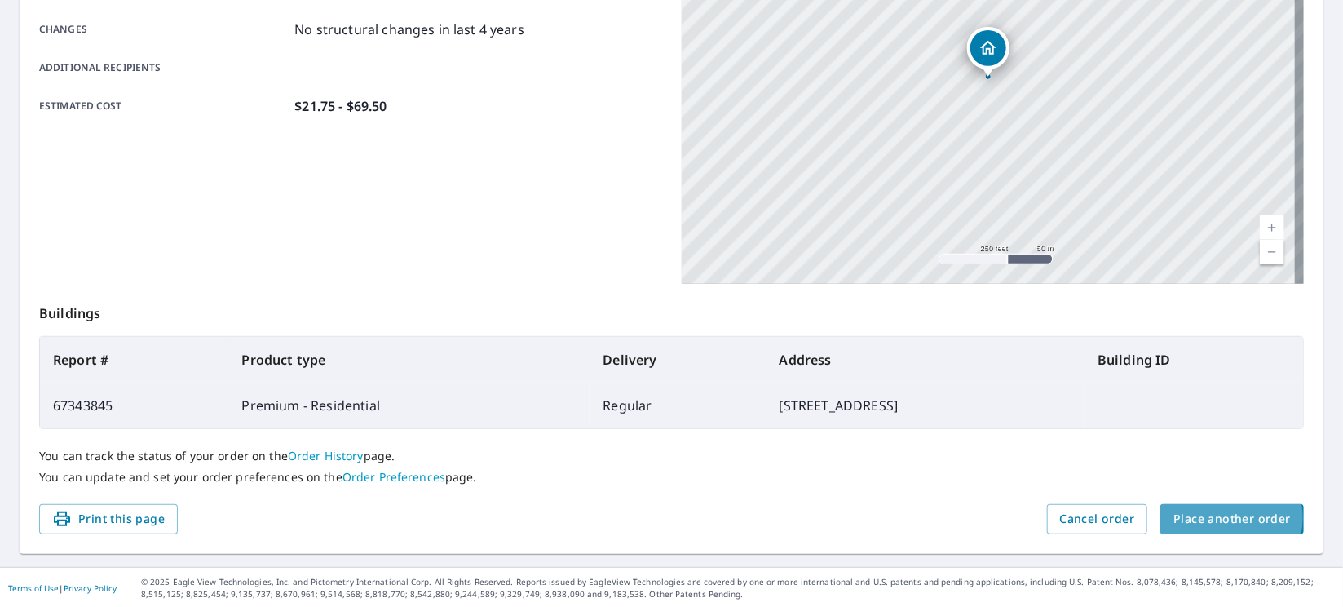
click at [1205, 517] on span "Place another order" at bounding box center [1232, 519] width 117 height 20
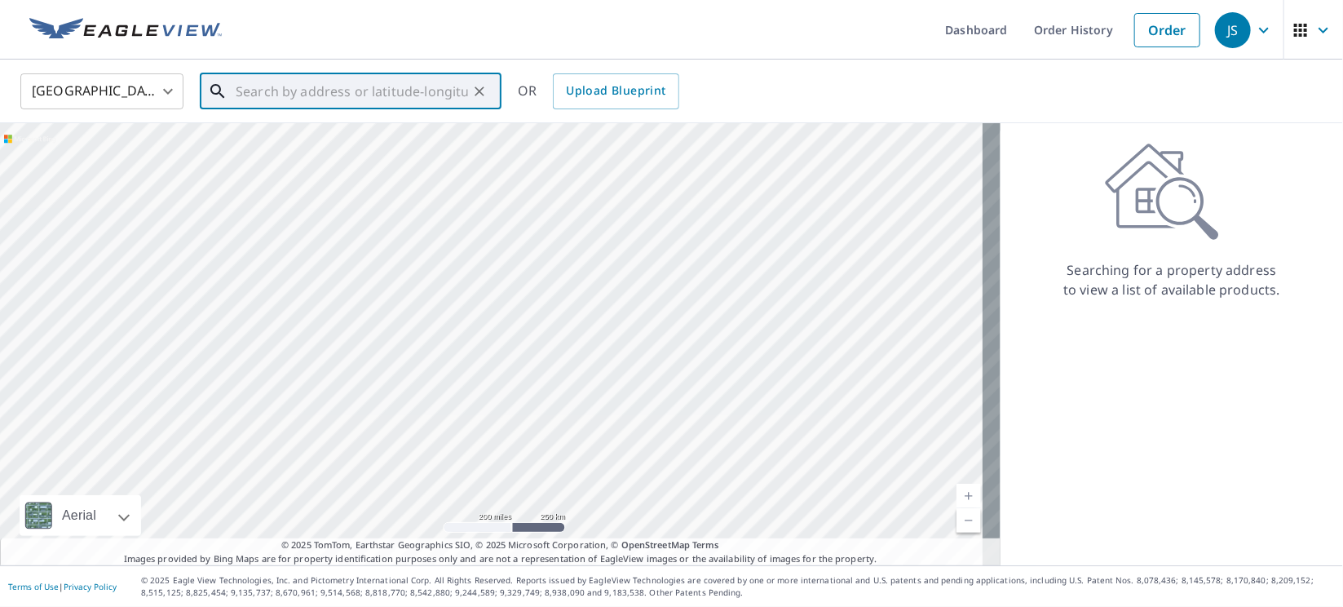
paste input "[GEOGRAPHIC_DATA]"
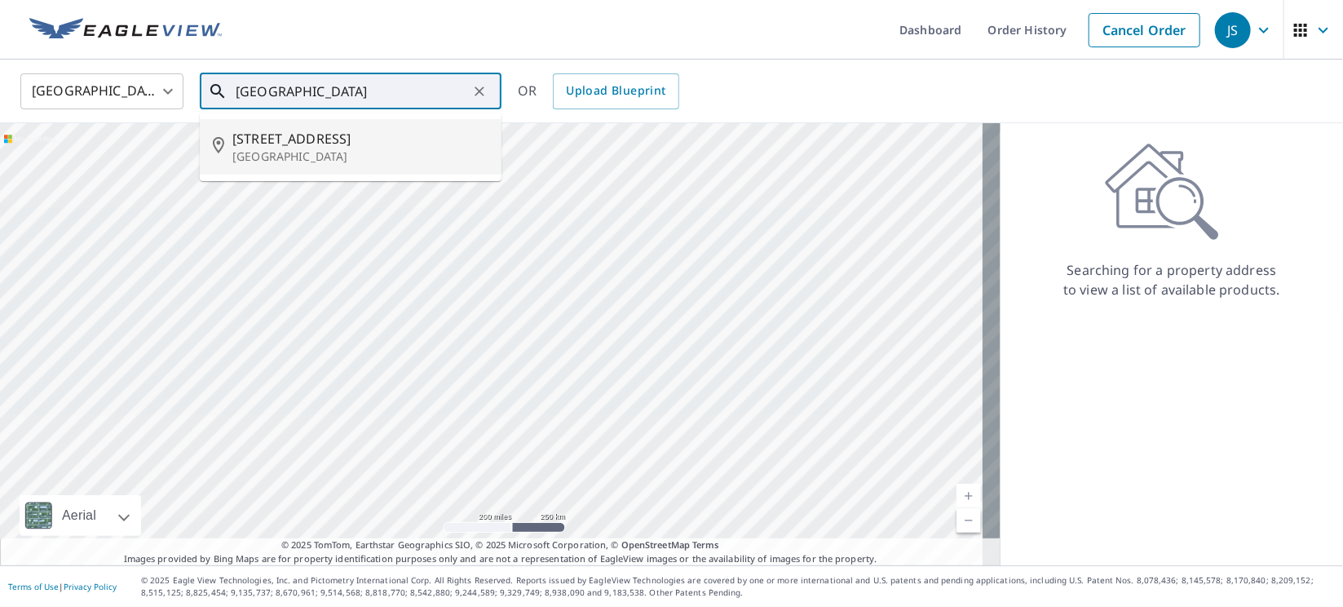
click at [298, 132] on span "[STREET_ADDRESS]" at bounding box center [360, 139] width 256 height 20
type input "[STREET_ADDRESS]"
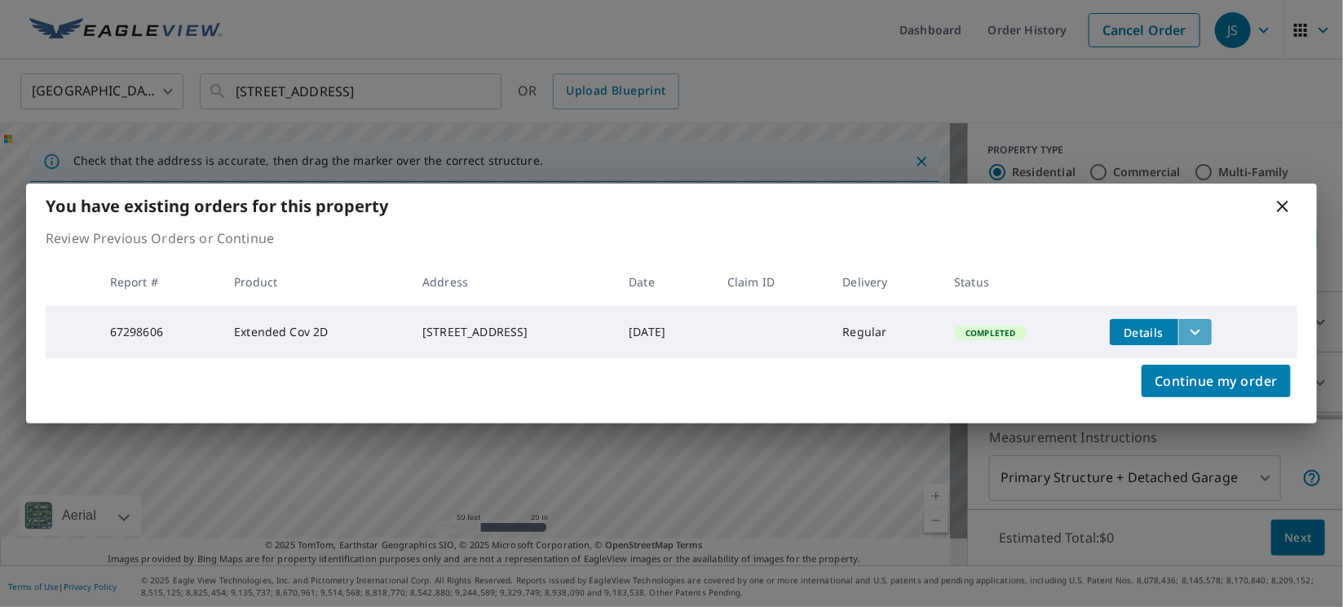
click at [1205, 328] on icon "filesDropdownBtn-67298606" at bounding box center [1196, 332] width 20 height 20
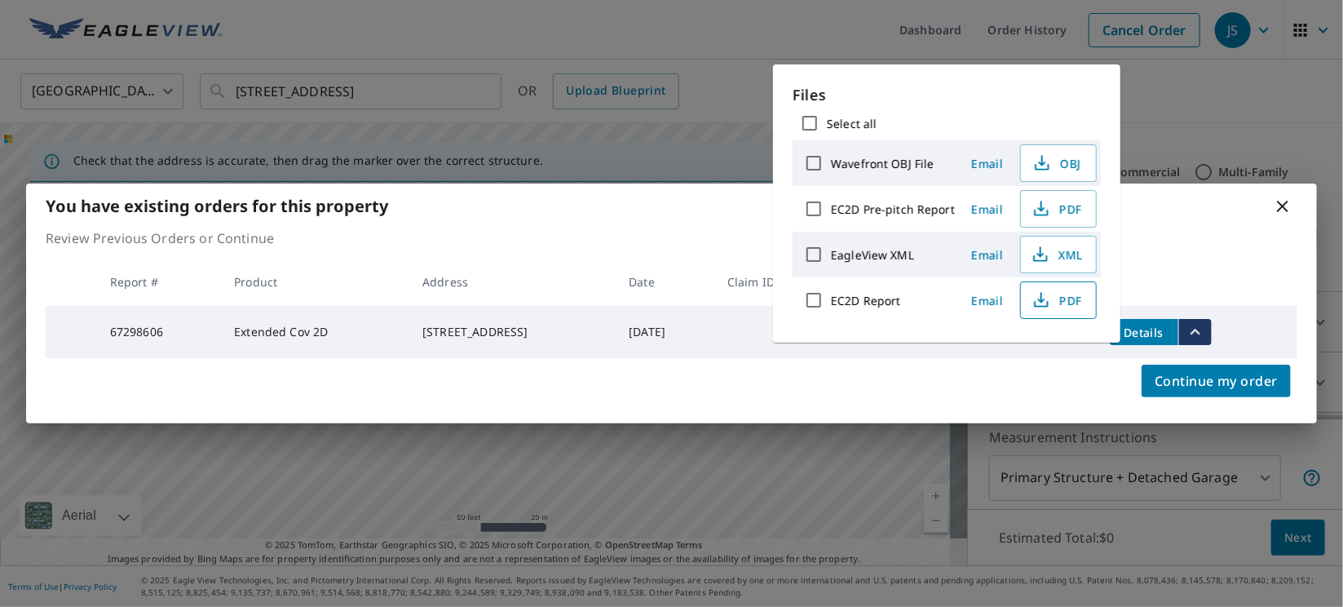
click at [1065, 316] on button "PDF" at bounding box center [1058, 300] width 77 height 38
click at [1277, 203] on icon at bounding box center [1283, 207] width 20 height 20
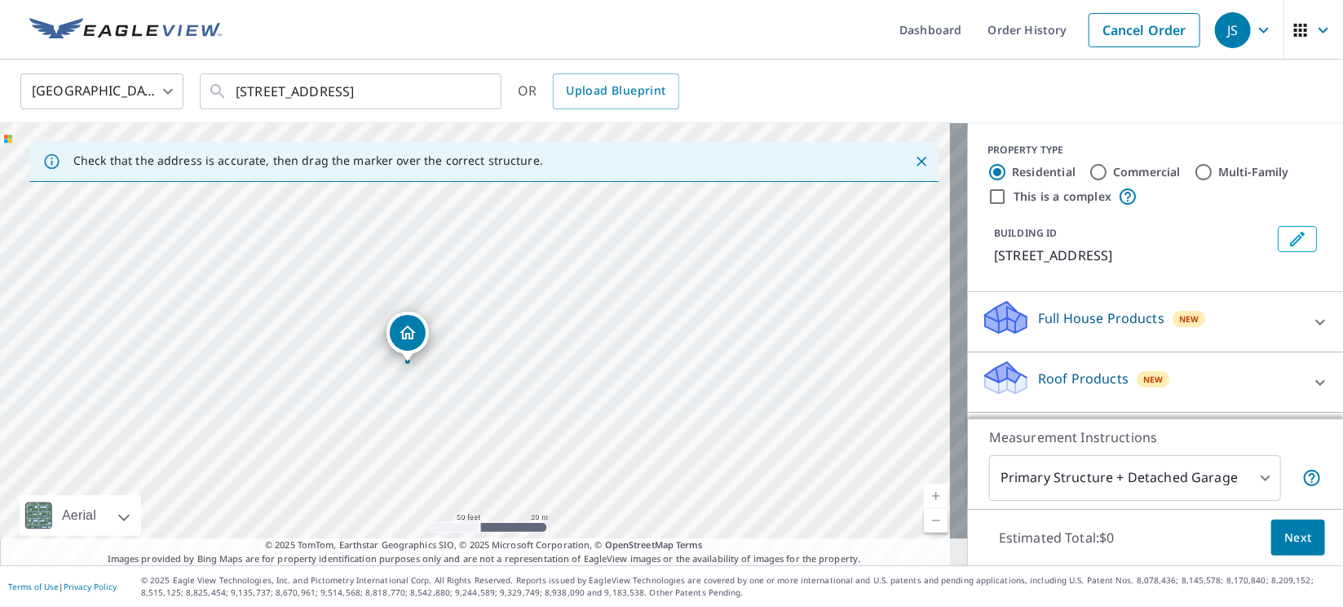
drag, startPoint x: 634, startPoint y: 280, endPoint x: 502, endPoint y: 302, distance: 133.9
click at [502, 302] on div "[STREET_ADDRESS]" at bounding box center [484, 344] width 968 height 442
drag, startPoint x: 343, startPoint y: 341, endPoint x: 824, endPoint y: 228, distance: 493.4
click at [393, 91] on input "[STREET_ADDRESS]" at bounding box center [352, 92] width 232 height 46
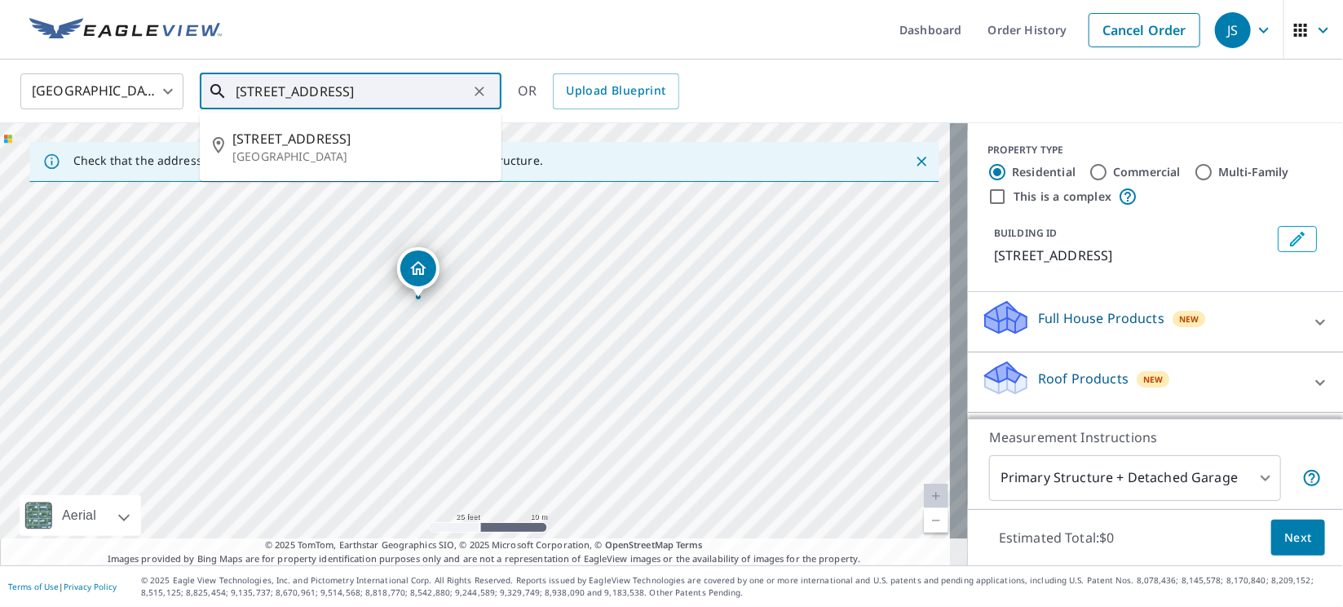
click at [393, 91] on input "[STREET_ADDRESS]" at bounding box center [352, 92] width 232 height 46
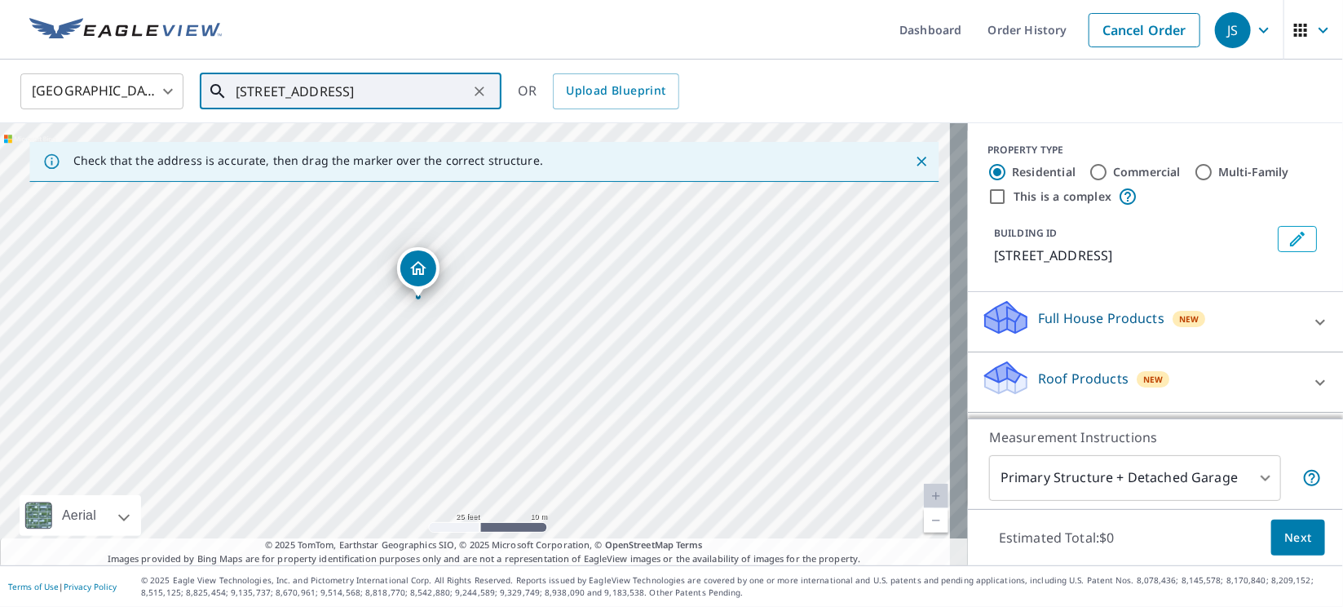
click at [481, 91] on icon "Clear" at bounding box center [479, 91] width 16 height 16
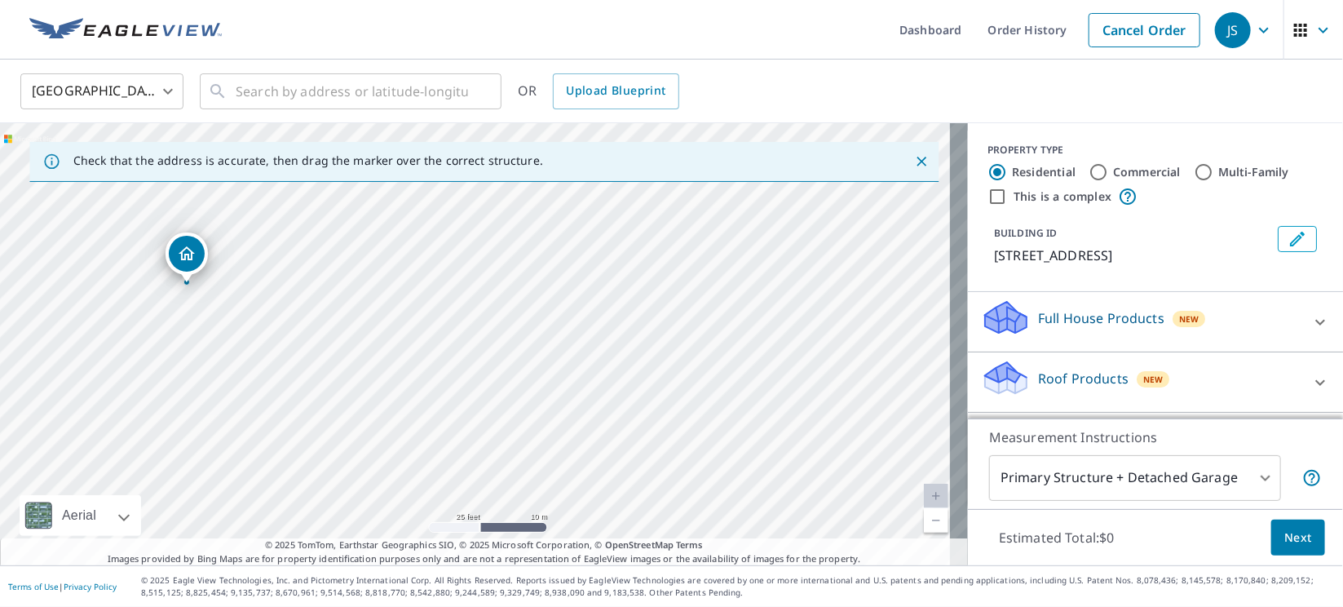
drag, startPoint x: 473, startPoint y: 318, endPoint x: 114, endPoint y: 258, distance: 363.9
drag, startPoint x: 487, startPoint y: 321, endPoint x: 122, endPoint y: 224, distance: 377.8
drag, startPoint x: 484, startPoint y: 316, endPoint x: 142, endPoint y: 250, distance: 348.0
click at [369, 101] on input "text" at bounding box center [352, 92] width 232 height 46
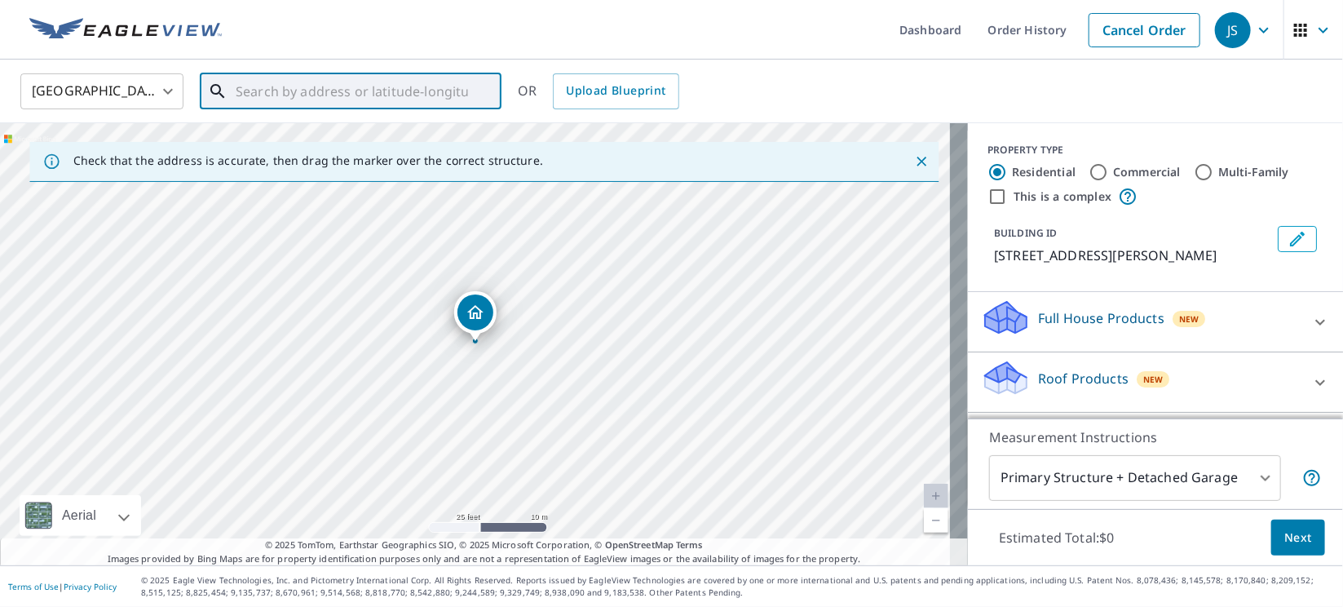
paste input "34.44681396314215, -117.1643106099281"
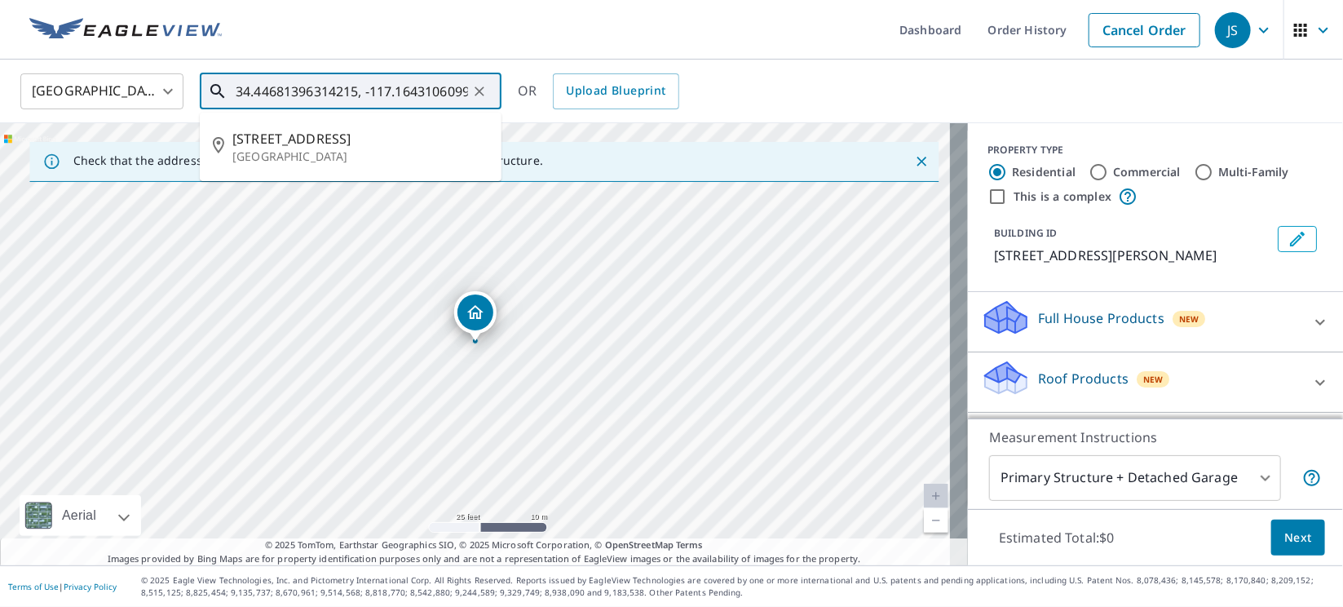
scroll to position [0, 29]
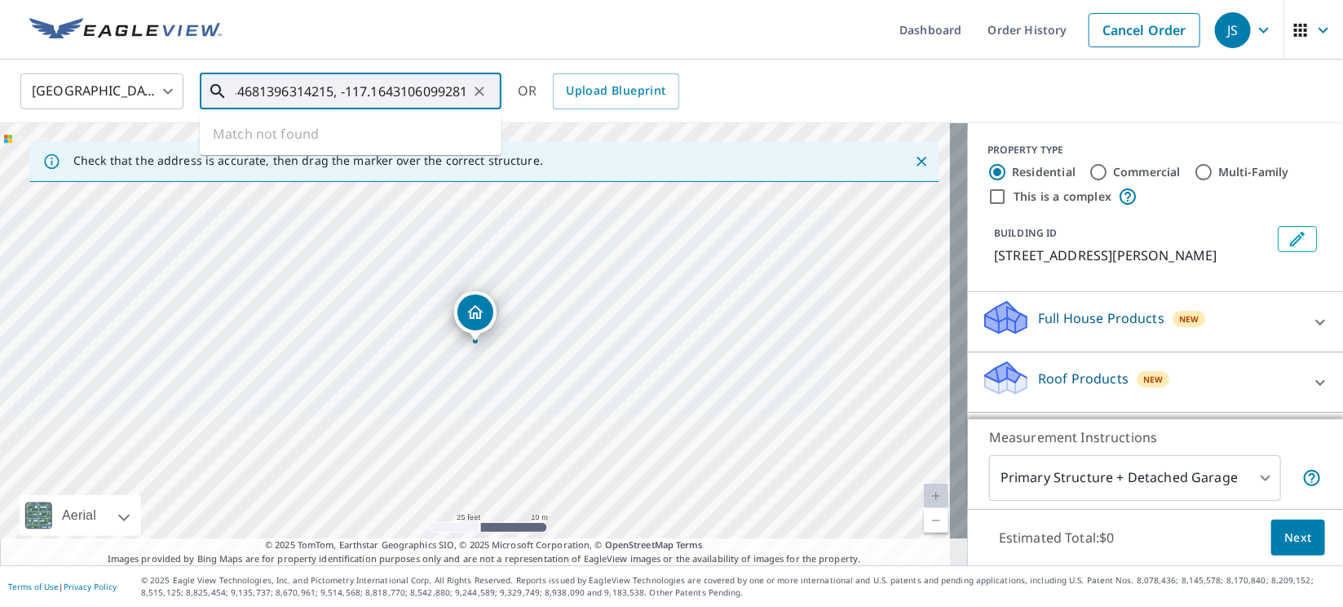
type input "34.44681396314215, -117.1643106099281"
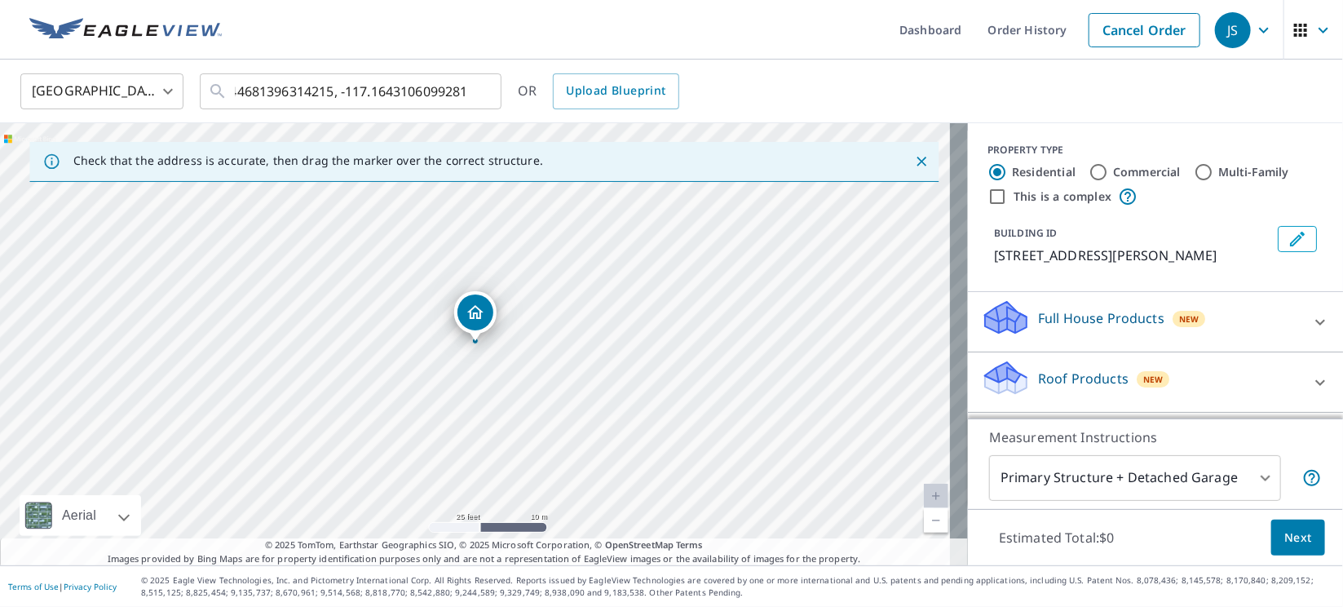
scroll to position [0, 0]
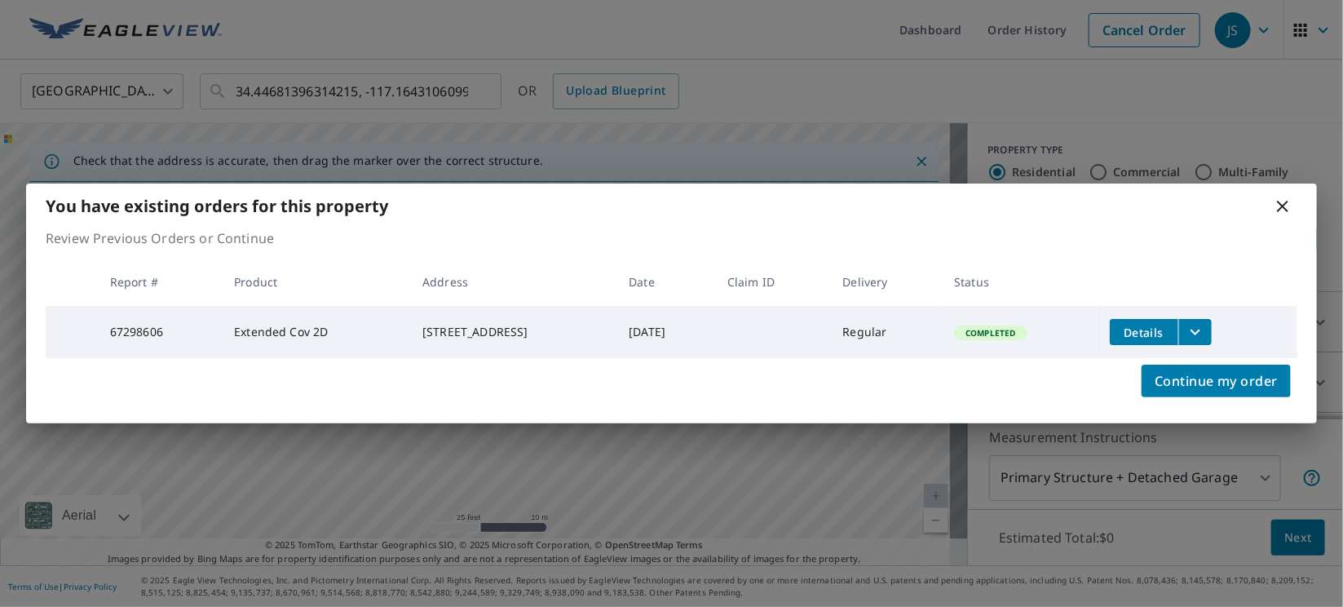
click at [1205, 325] on icon "filesDropdownBtn-67298606" at bounding box center [1196, 332] width 20 height 20
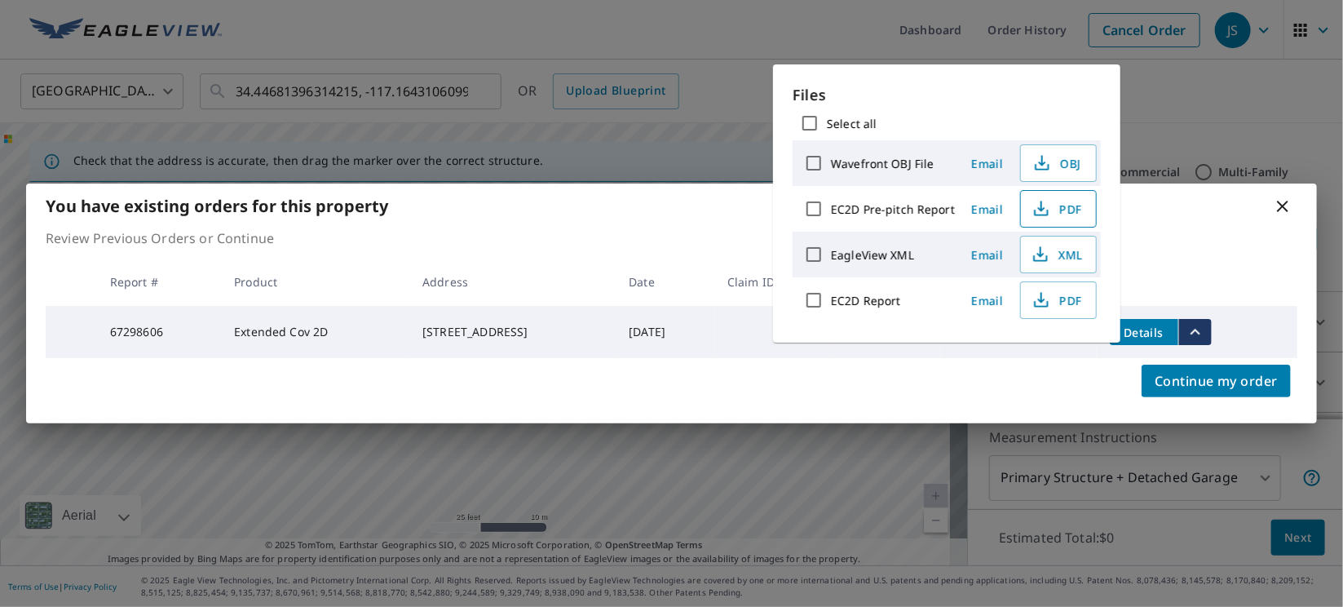
click at [1059, 213] on span "PDF" at bounding box center [1057, 209] width 52 height 20
click at [1245, 239] on p "Review Previous Orders or Continue" at bounding box center [672, 238] width 1252 height 20
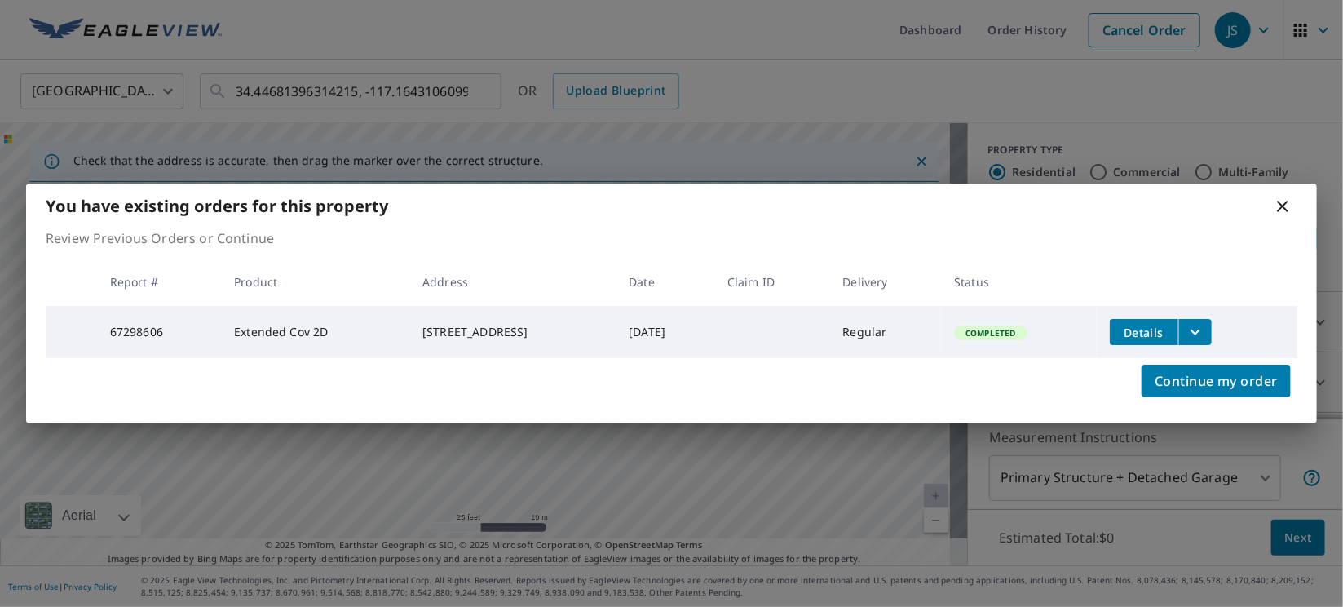
click at [1205, 333] on icon "filesDropdownBtn-67298606" at bounding box center [1196, 332] width 20 height 20
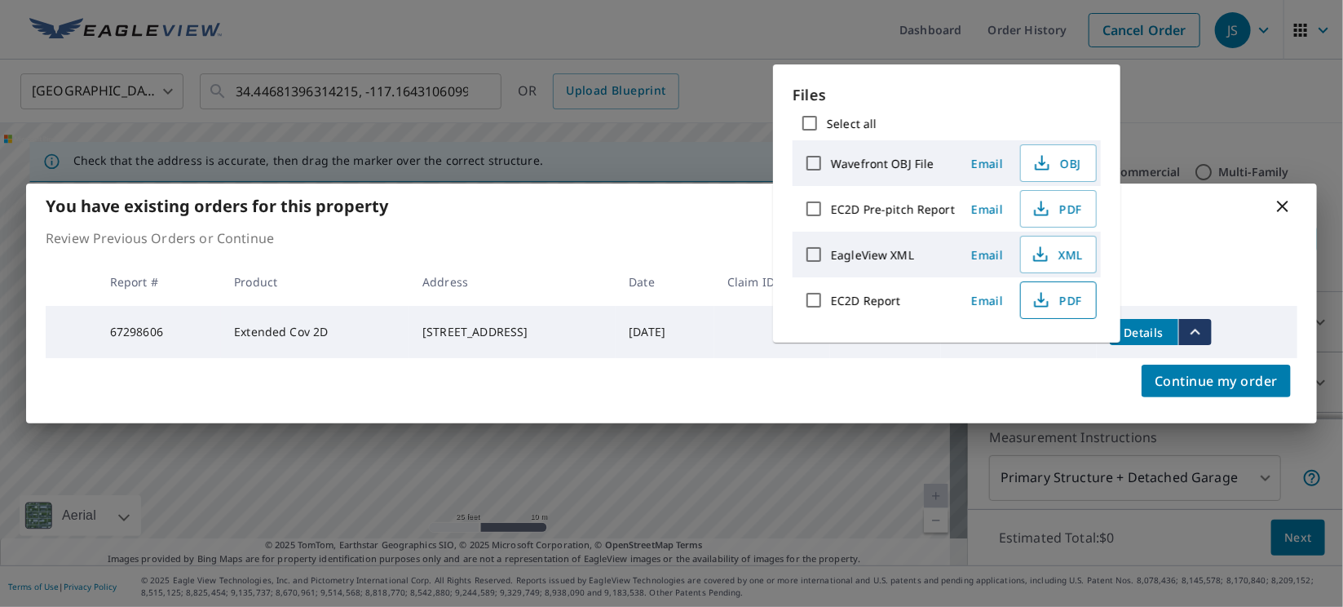
click at [1057, 303] on span "PDF" at bounding box center [1057, 300] width 52 height 20
click at [1281, 203] on icon at bounding box center [1283, 207] width 20 height 20
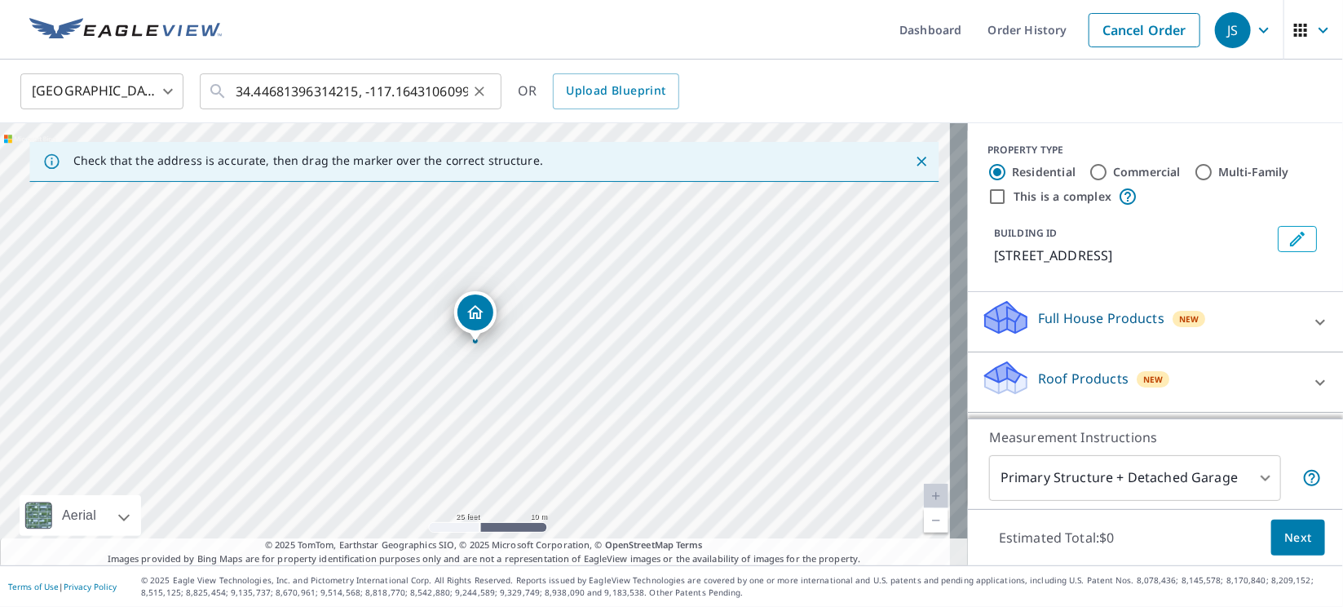
click at [475, 91] on icon "Clear" at bounding box center [479, 91] width 16 height 16
paste input "34.44681396314215, -117.1643106099281"
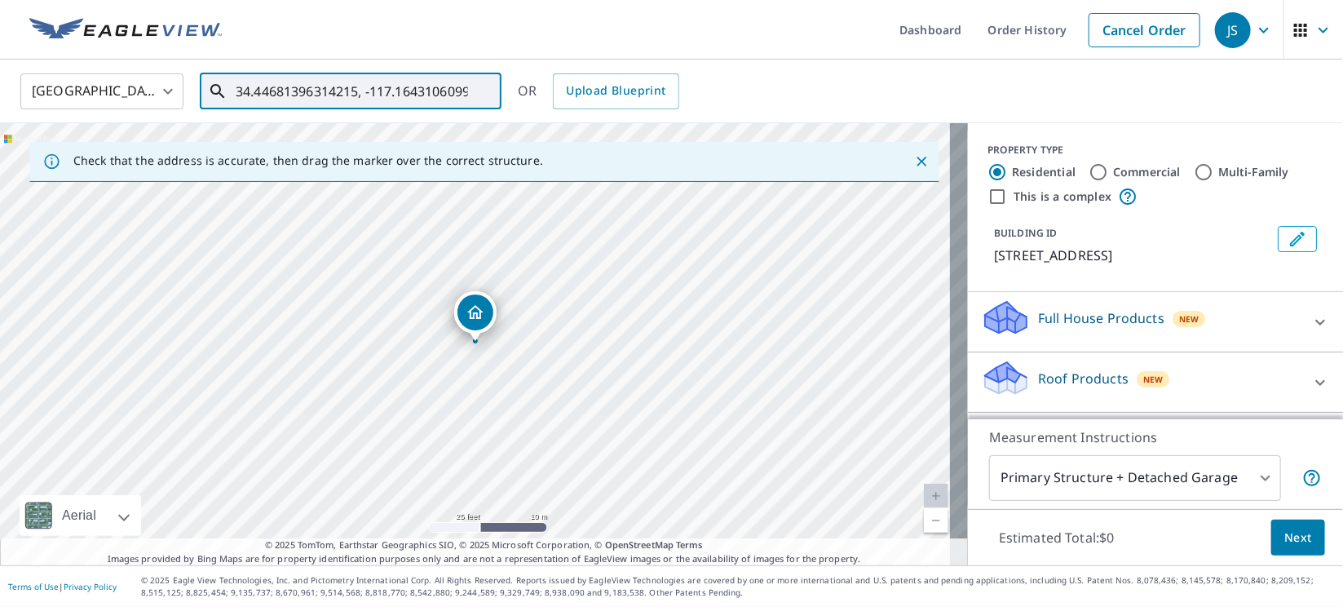
scroll to position [0, 29]
type input "34.44681396314215, -117.1643106099281"
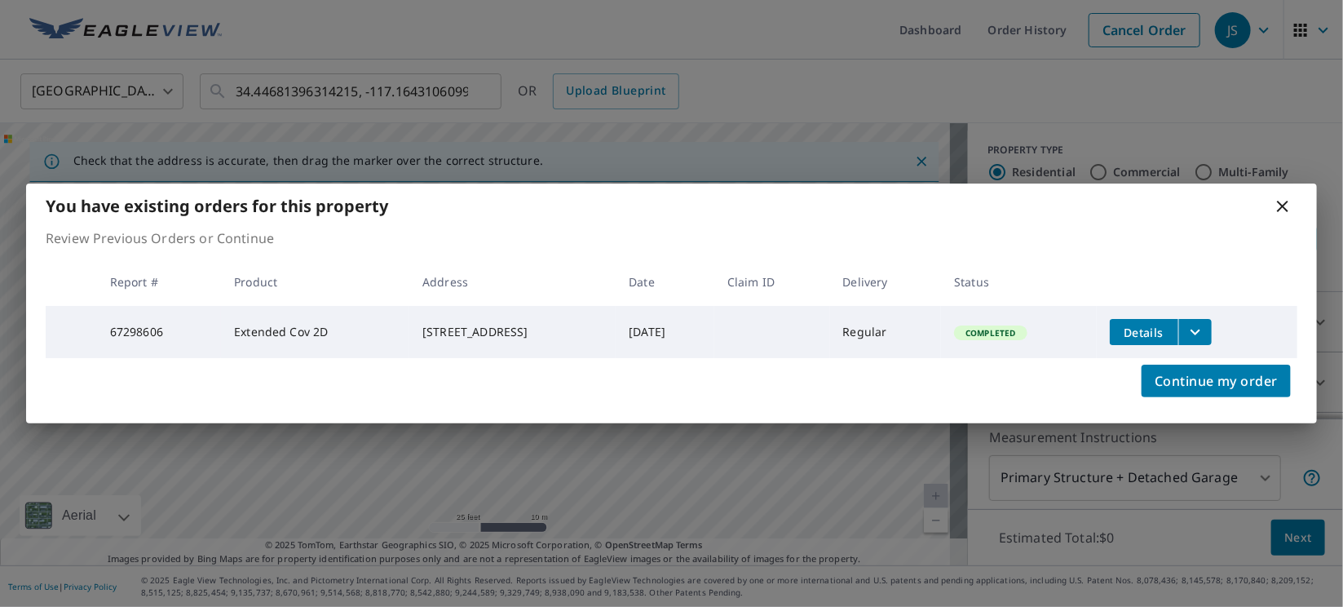
click at [1205, 326] on icon "filesDropdownBtn-67298606" at bounding box center [1196, 332] width 20 height 20
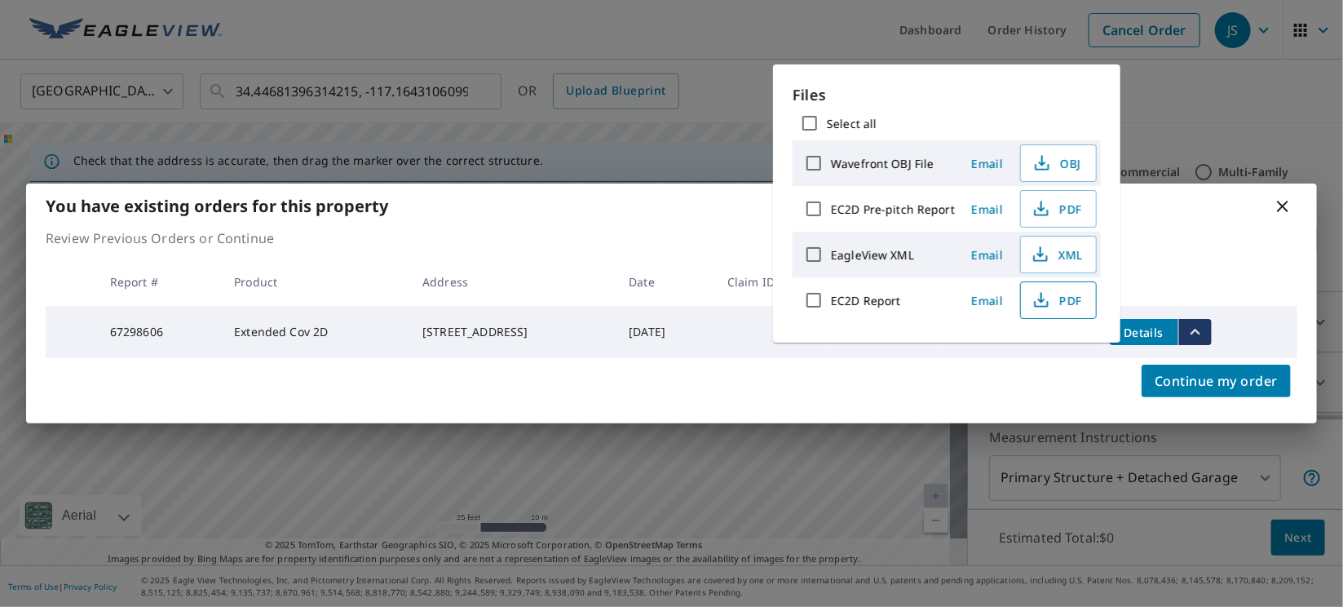
click at [1058, 304] on span "PDF" at bounding box center [1057, 300] width 52 height 20
click at [1284, 205] on icon at bounding box center [1283, 207] width 20 height 20
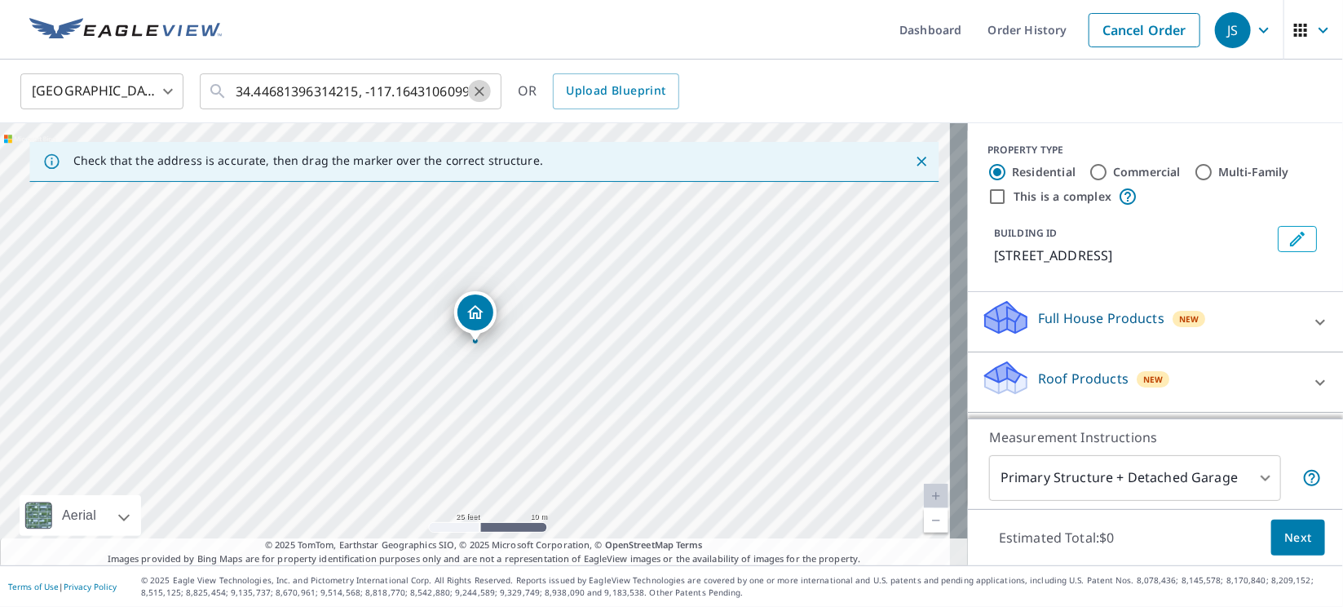
click at [475, 86] on icon "Clear" at bounding box center [479, 91] width 16 height 16
click at [387, 93] on input "text" at bounding box center [352, 92] width 232 height 46
paste input "[STREET_ADDRESS]"
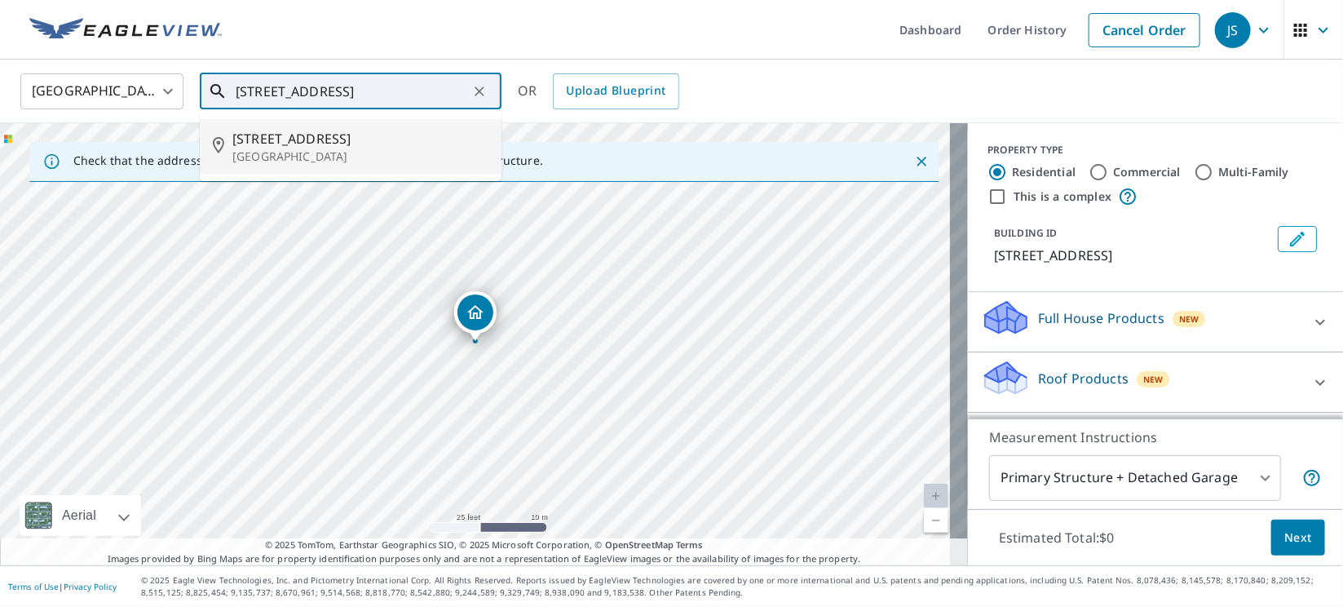
click at [297, 133] on span "[STREET_ADDRESS]" at bounding box center [360, 139] width 256 height 20
type input "[STREET_ADDRESS]"
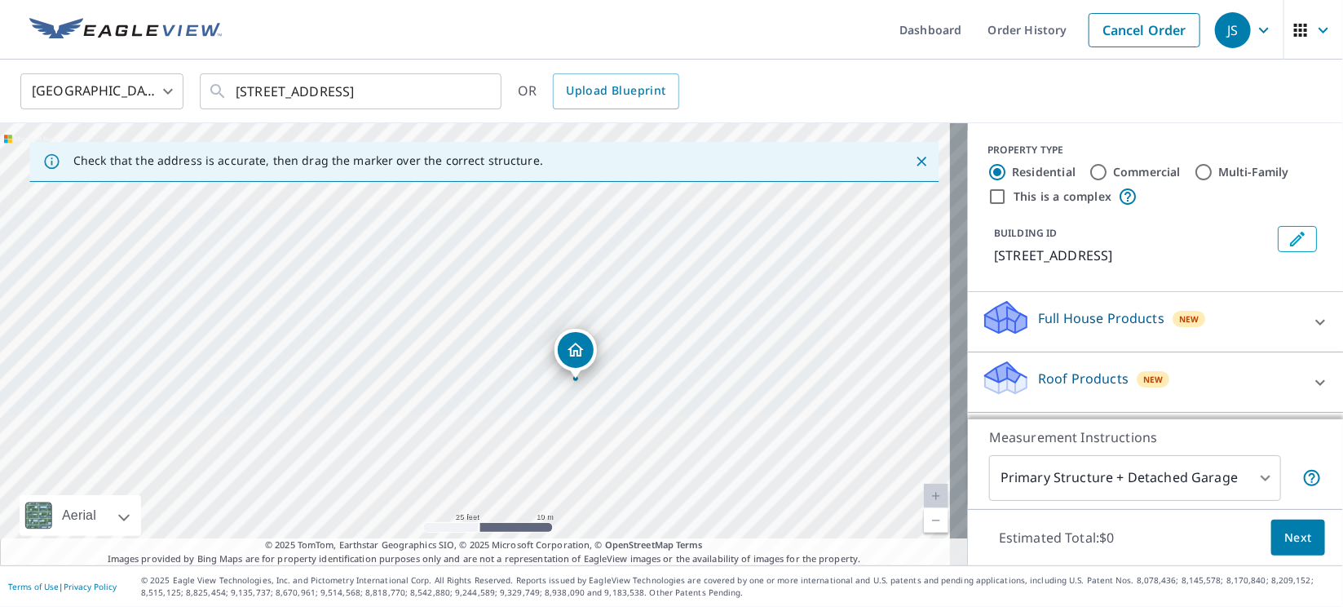
drag, startPoint x: 559, startPoint y: 290, endPoint x: 657, endPoint y: 385, distance: 136.1
click at [657, 385] on div "[STREET_ADDRESS]" at bounding box center [484, 344] width 968 height 442
click at [1066, 386] on p "Roof Products" at bounding box center [1083, 379] width 91 height 20
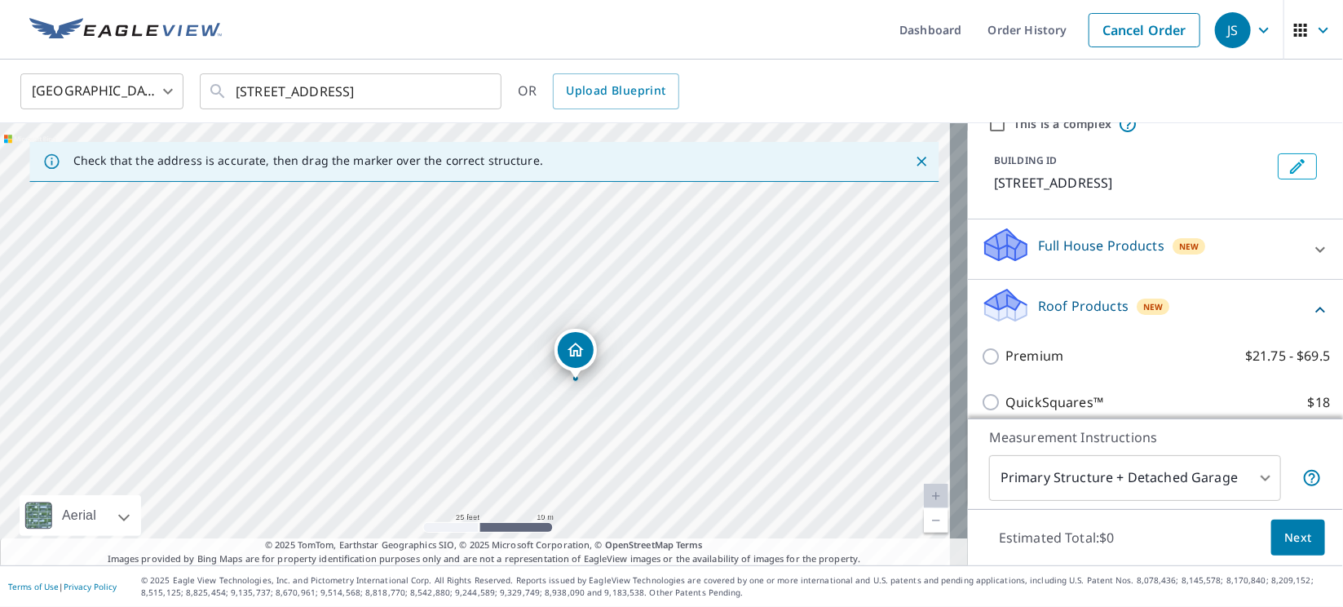
scroll to position [122, 0]
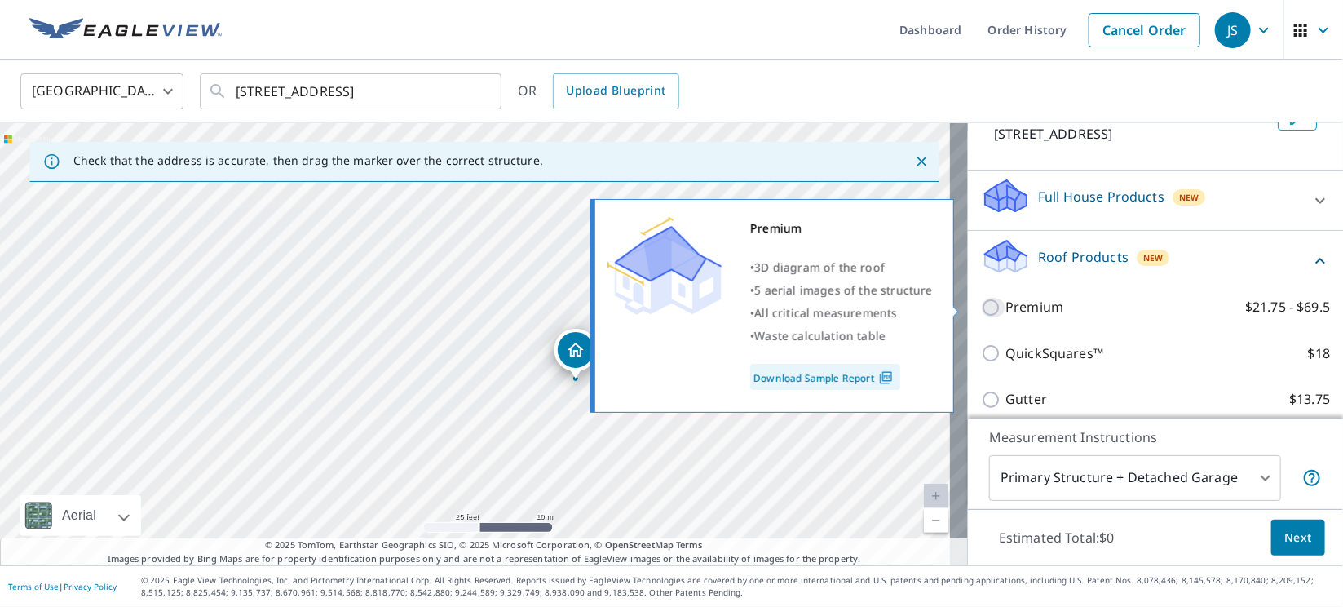
click at [981, 307] on input "Premium $21.75 - $69.5" at bounding box center [993, 308] width 24 height 20
checkbox input "true"
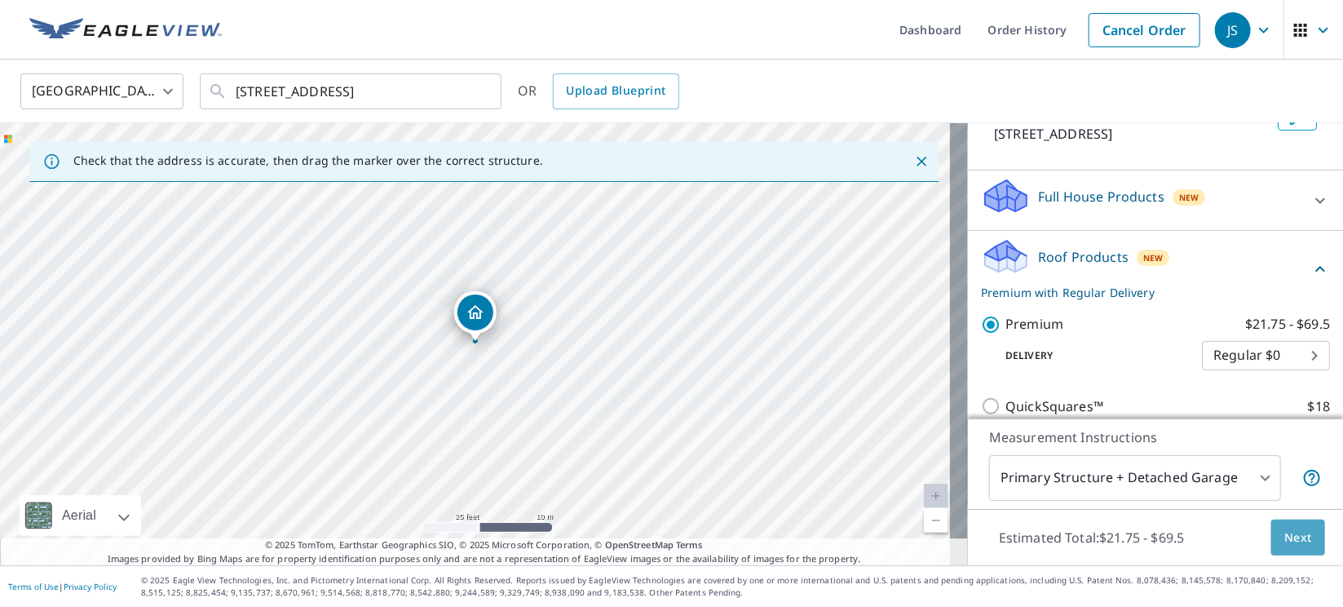
click at [1295, 537] on button "Next" at bounding box center [1298, 537] width 54 height 37
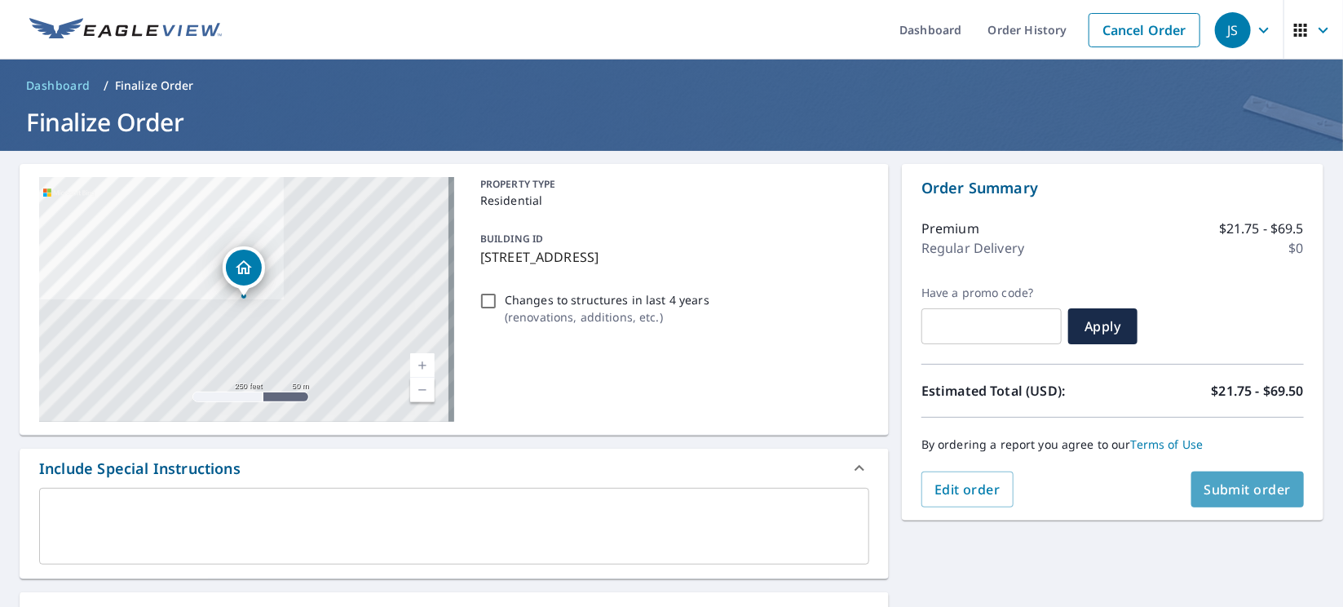
click at [1227, 491] on span "Submit order" at bounding box center [1248, 489] width 87 height 18
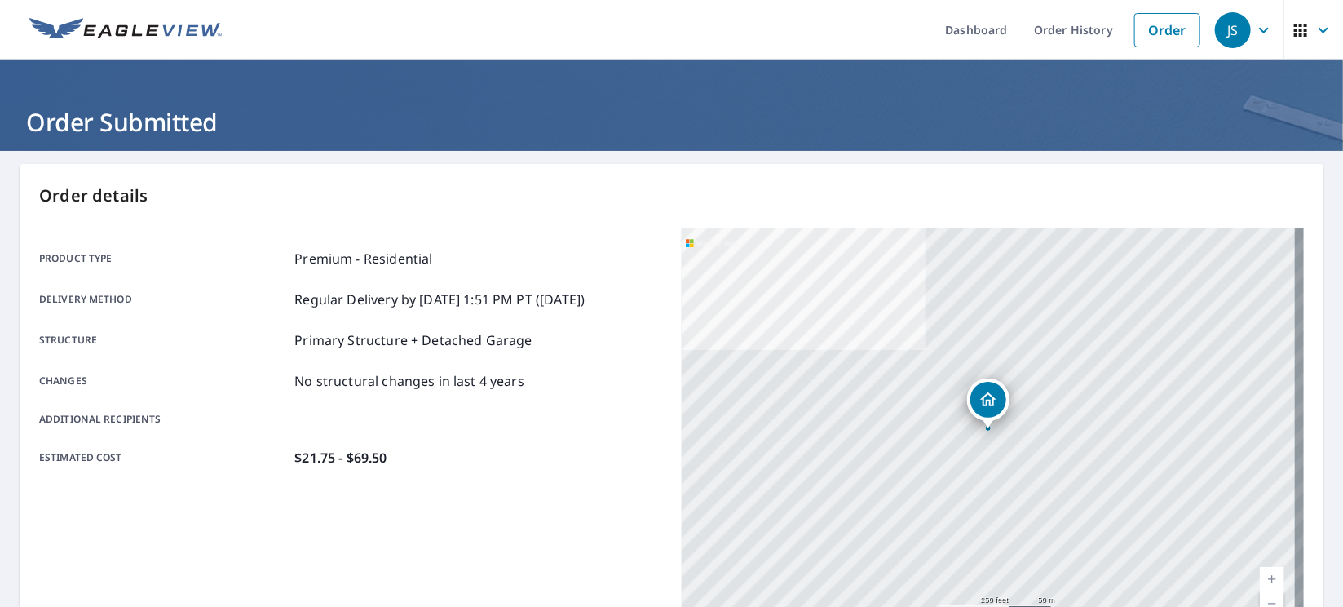
scroll to position [351, 0]
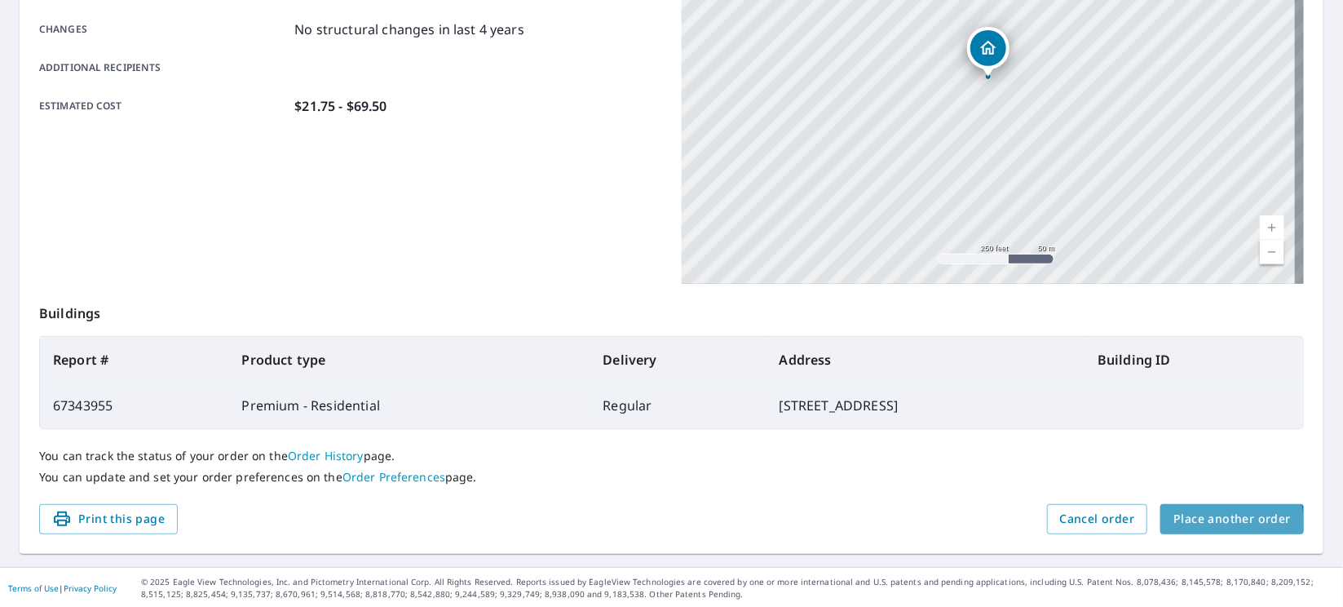
click at [1187, 522] on span "Place another order" at bounding box center [1232, 519] width 117 height 20
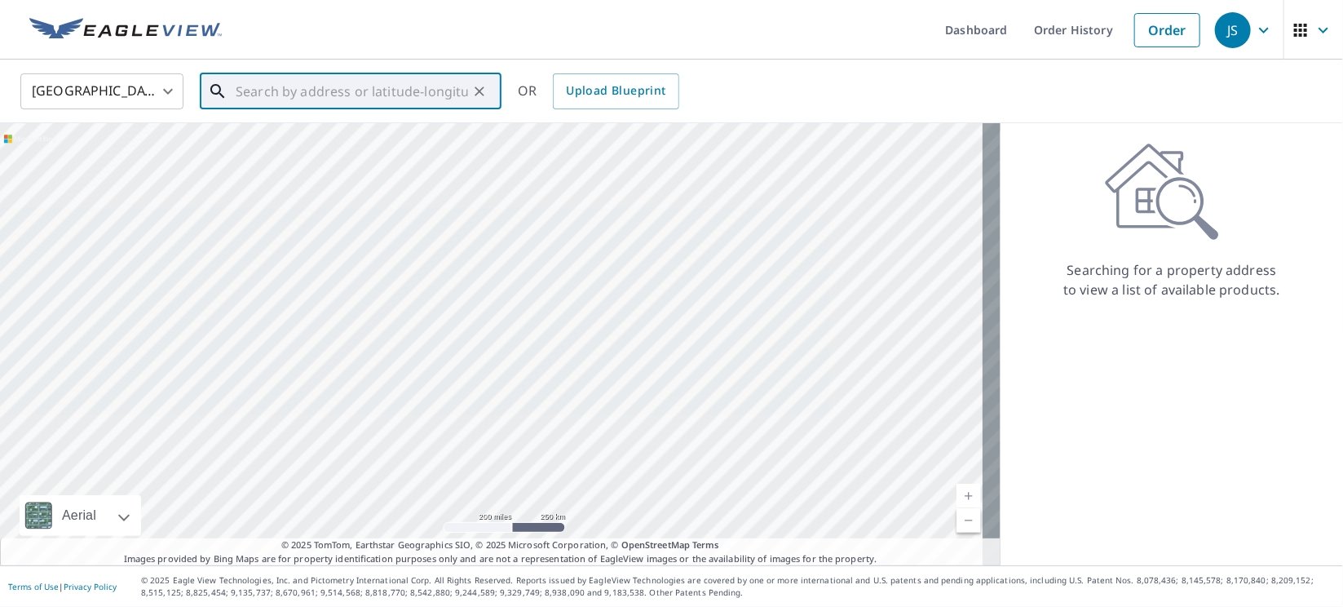
paste input "17255 CR 32"
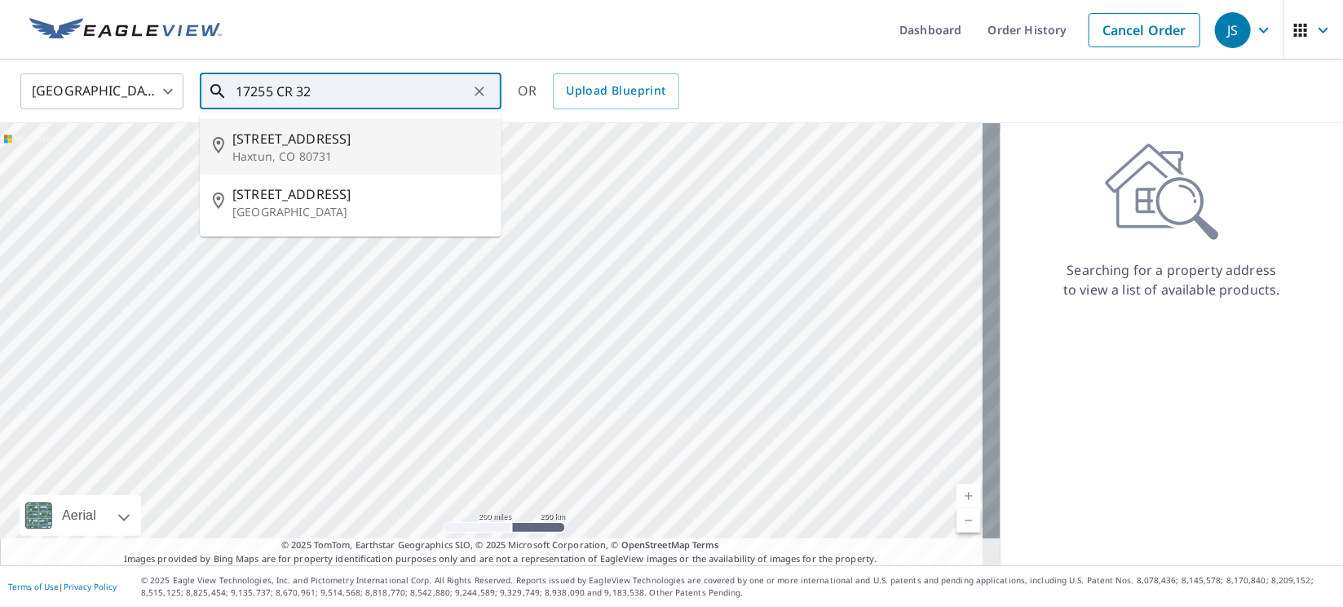
click at [316, 153] on p "Haxtun, CO 80731" at bounding box center [360, 156] width 256 height 16
type input "[STREET_ADDRESS]"
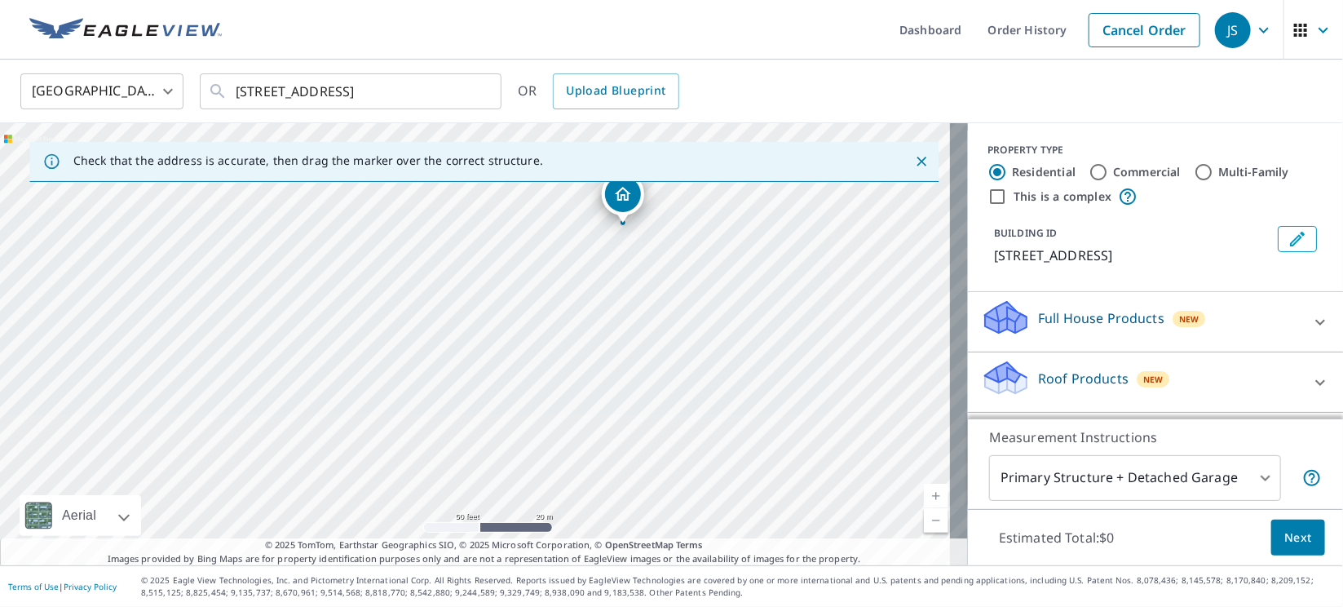
drag, startPoint x: 435, startPoint y: 400, endPoint x: 533, endPoint y: 338, distance: 115.4
click at [533, 338] on div "[STREET_ADDRESS]" at bounding box center [484, 344] width 968 height 442
drag, startPoint x: 626, startPoint y: 201, endPoint x: 438, endPoint y: 373, distance: 254.0
click at [1047, 383] on p "Roof Products" at bounding box center [1083, 379] width 91 height 20
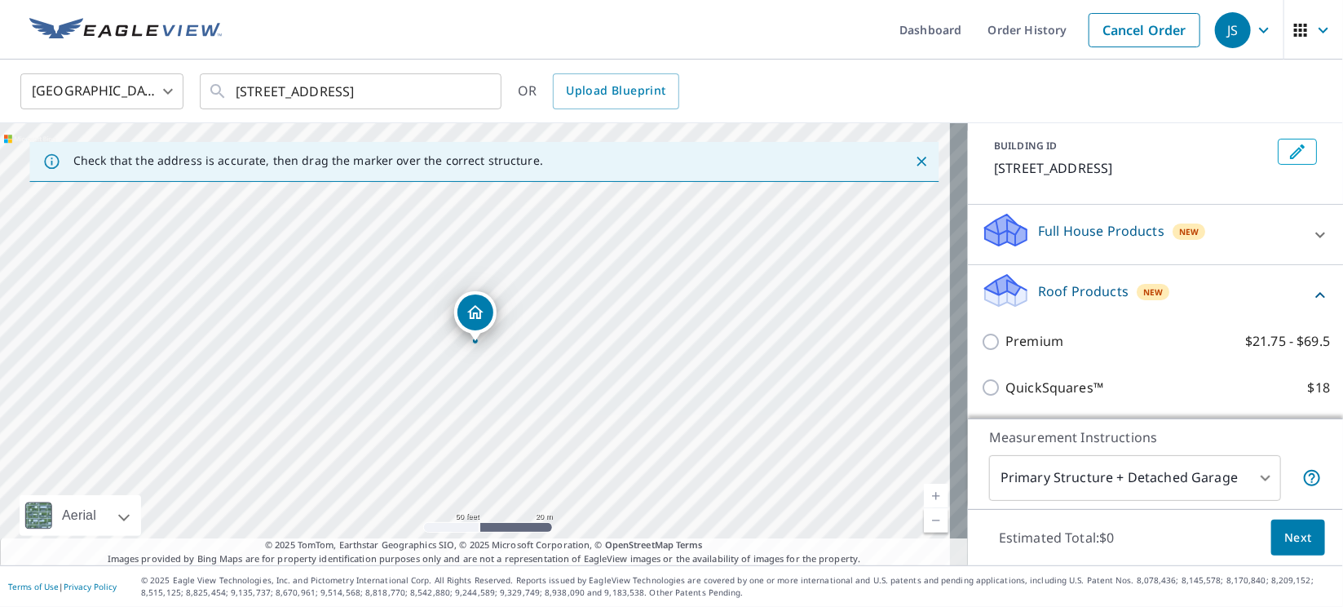
scroll to position [122, 0]
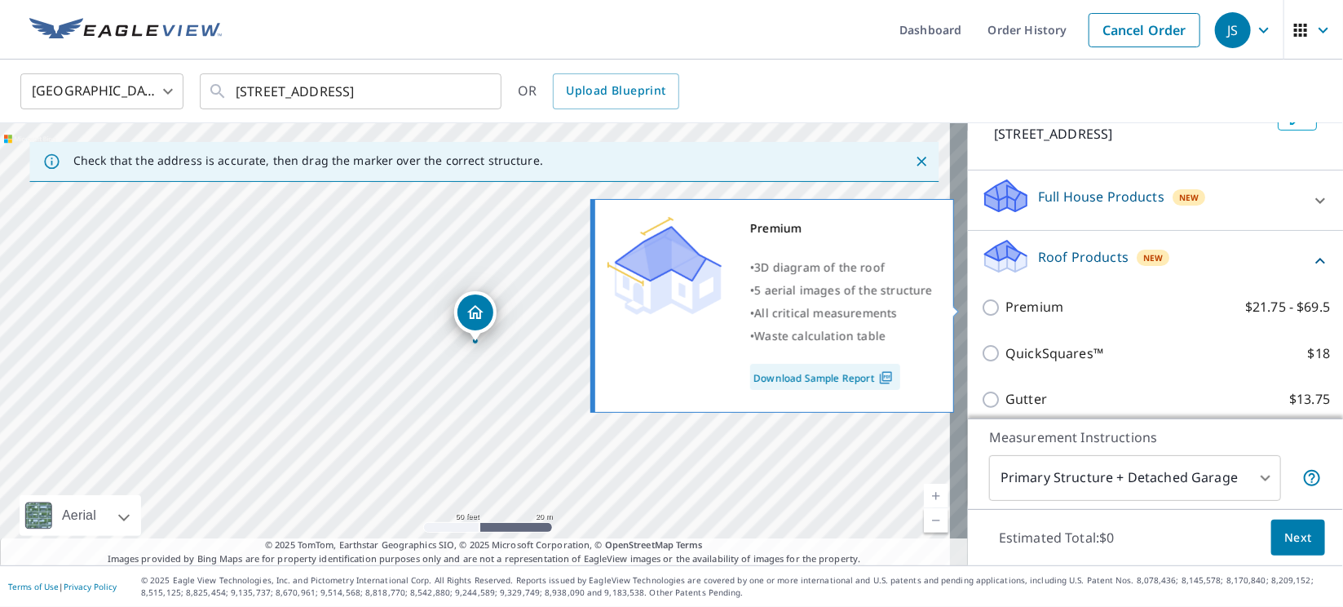
click at [963, 307] on div "Premium • 3D diagram of the roof • 5 aerial images of the structure • All criti…" at bounding box center [780, 305] width 374 height 223
click at [981, 312] on input "Premium $21.75 - $69.5" at bounding box center [993, 308] width 24 height 20
checkbox input "true"
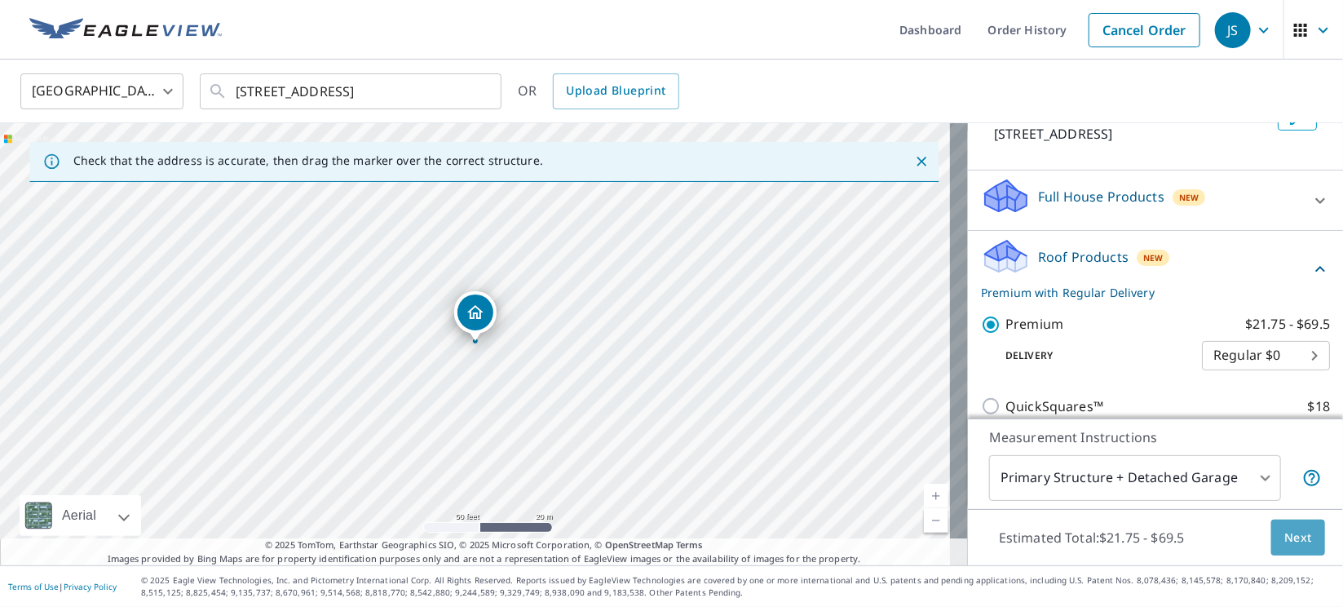
click at [1271, 537] on button "Next" at bounding box center [1298, 537] width 54 height 37
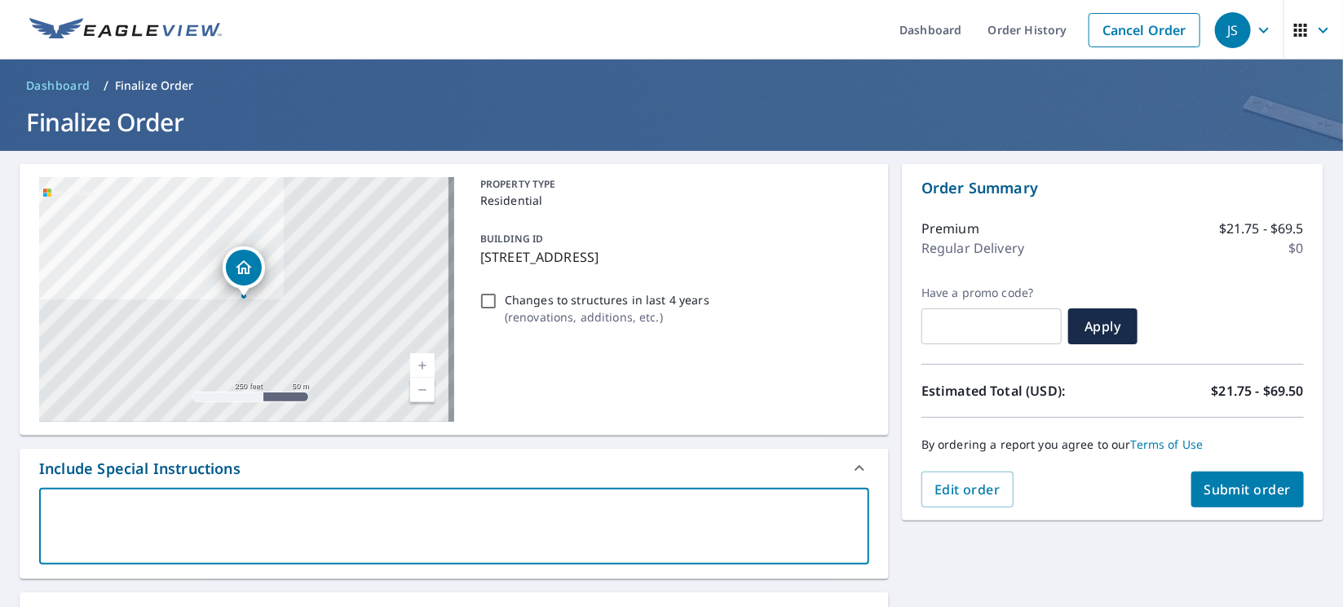
click at [250, 506] on textarea at bounding box center [454, 526] width 807 height 46
type textarea "A"
type textarea "x"
type textarea "Al"
type textarea "x"
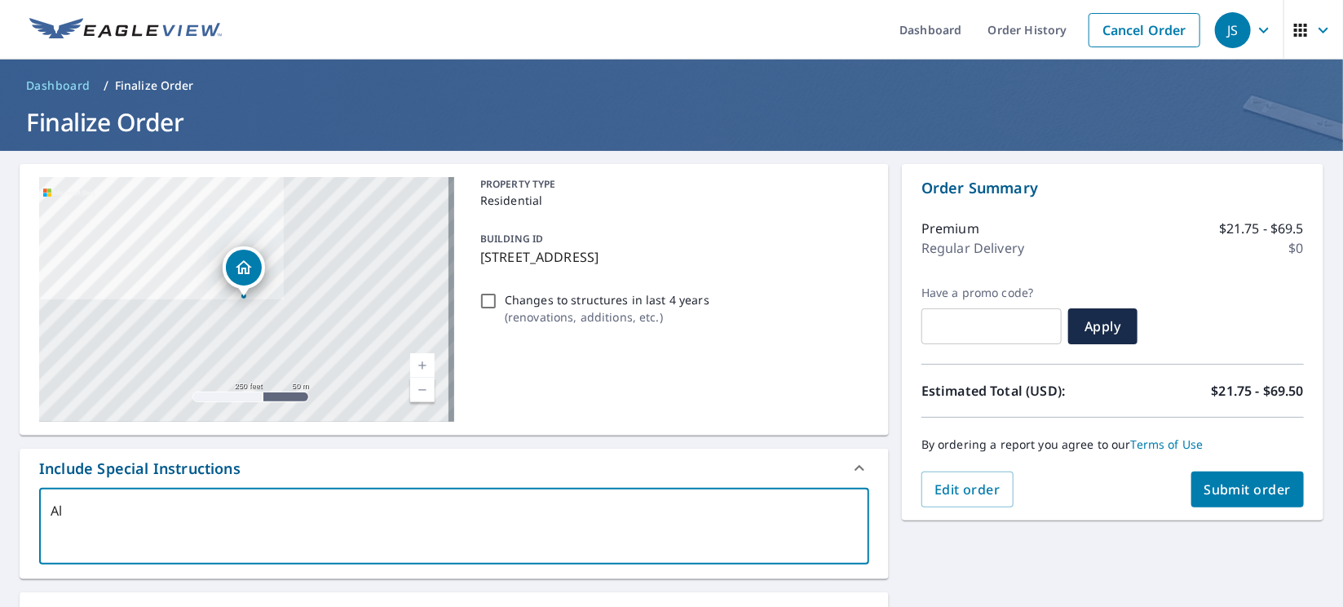
type textarea "All"
type textarea "x"
type textarea "All"
type textarea "x"
type textarea "All S"
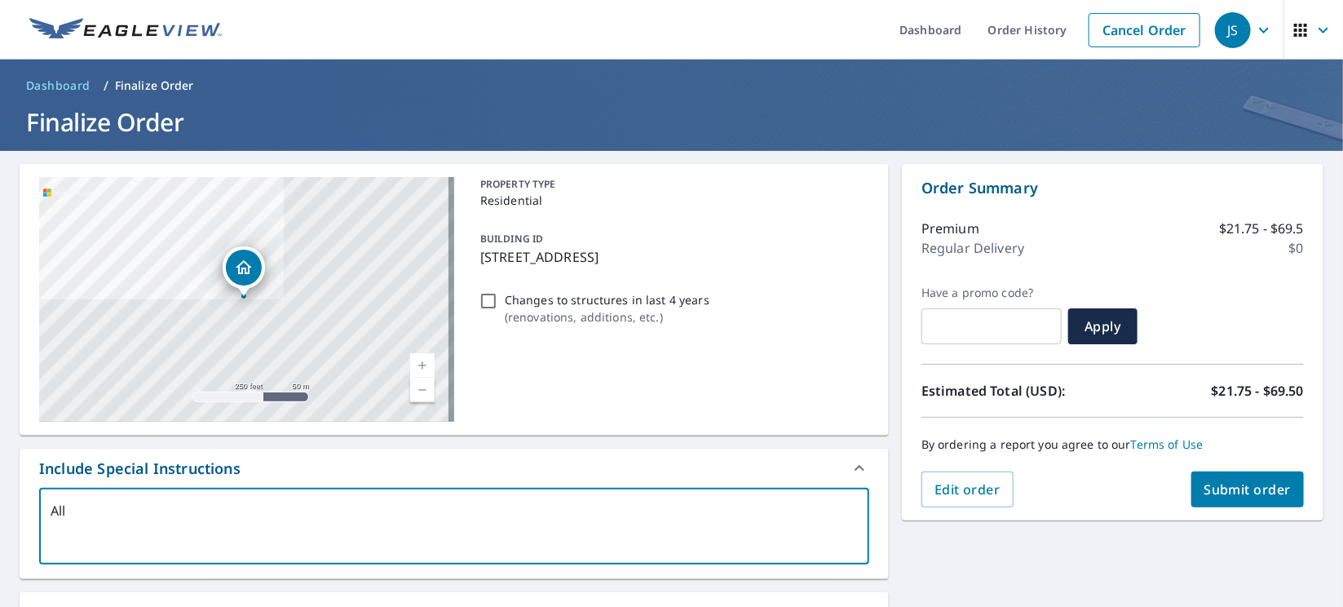
type textarea "x"
type textarea "All Sh"
type textarea "x"
type textarea "All Shi"
type textarea "x"
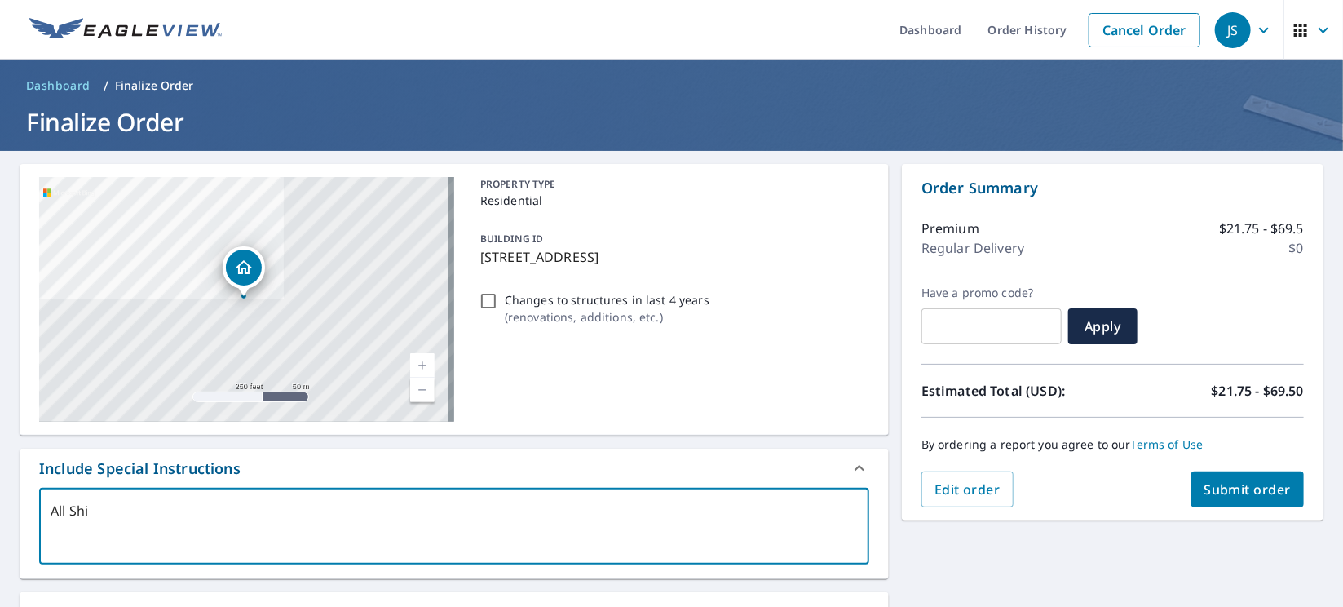
type textarea "All Shin"
type textarea "x"
type textarea "All Shing"
type textarea "x"
type textarea "All Shingl"
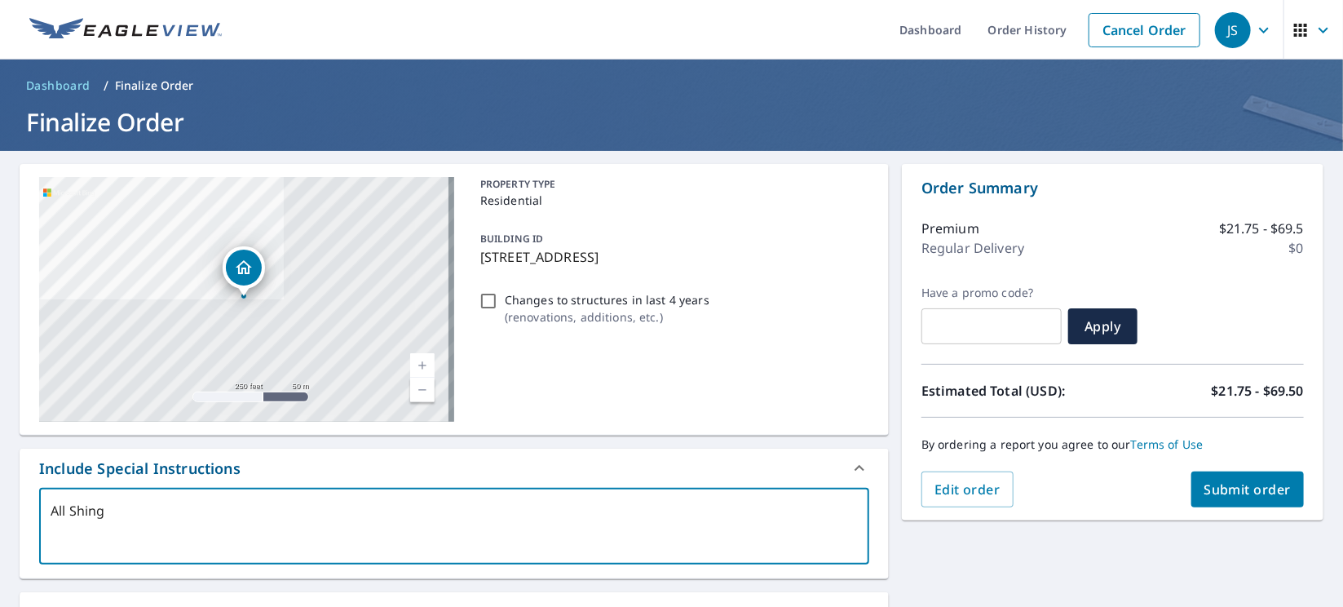
type textarea "x"
type textarea "All Shingle"
type textarea "x"
type textarea "All Shingle"
type textarea "x"
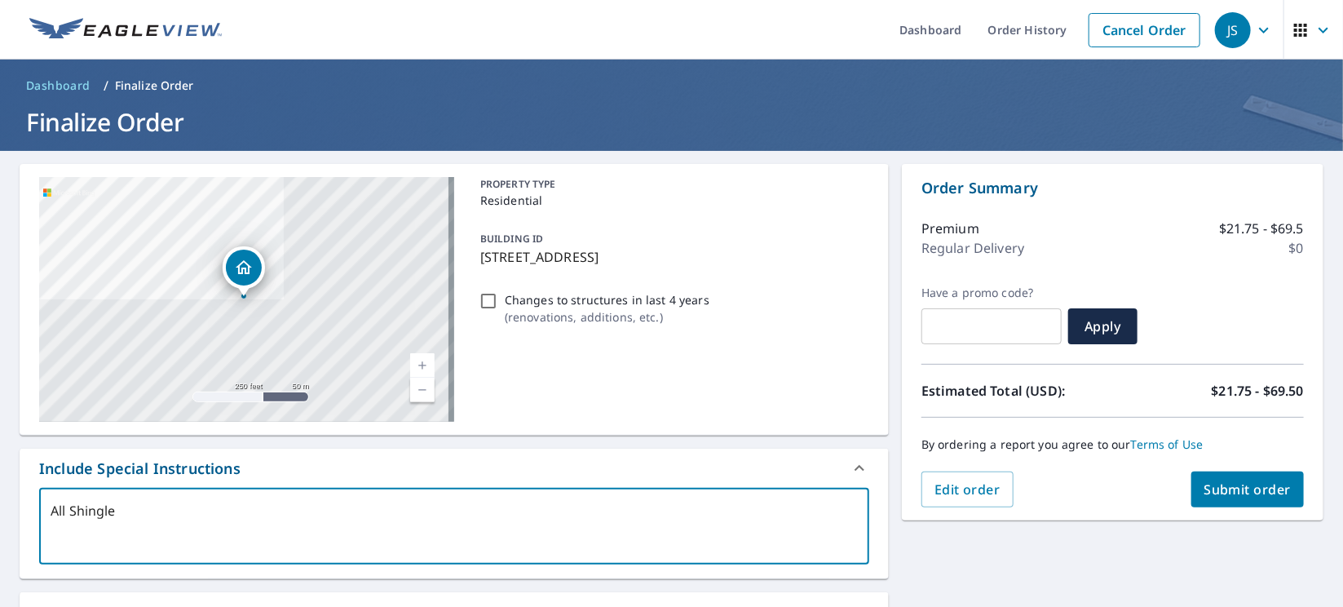
type textarea "All Shingle"
type textarea "x"
type textarea "All Shingled"
type textarea "x"
type textarea "All Shingled"
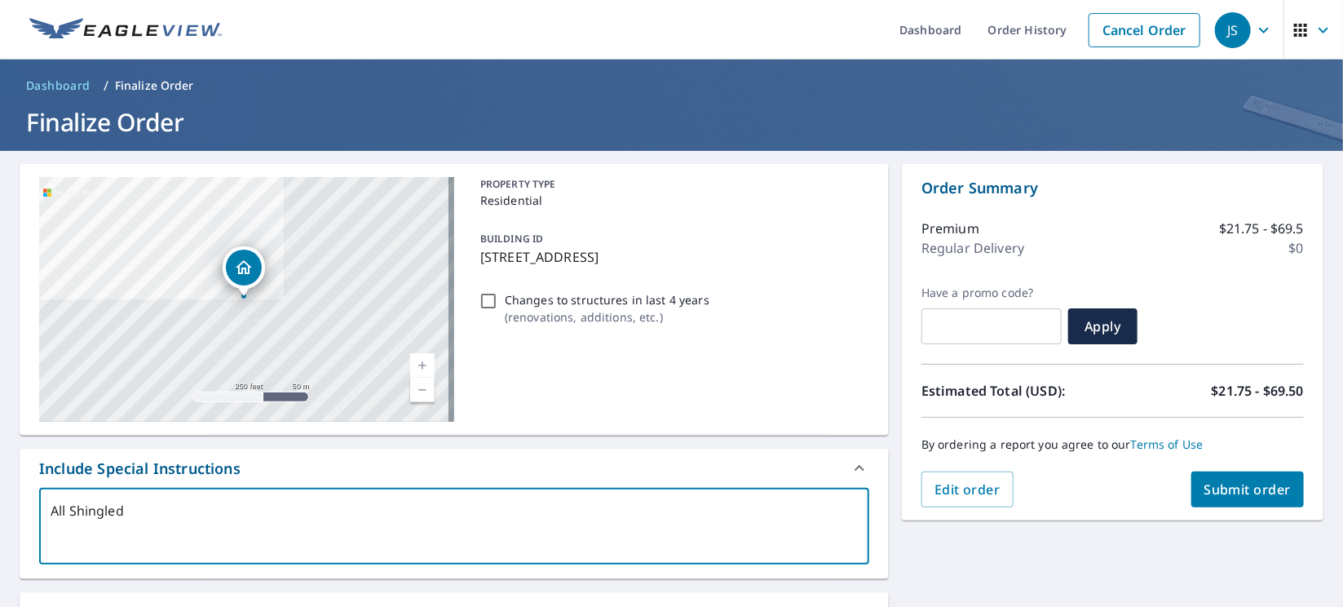
type textarea "x"
type textarea "All Shingled P"
type textarea "x"
type textarea "All Shingled Pr"
type textarea "x"
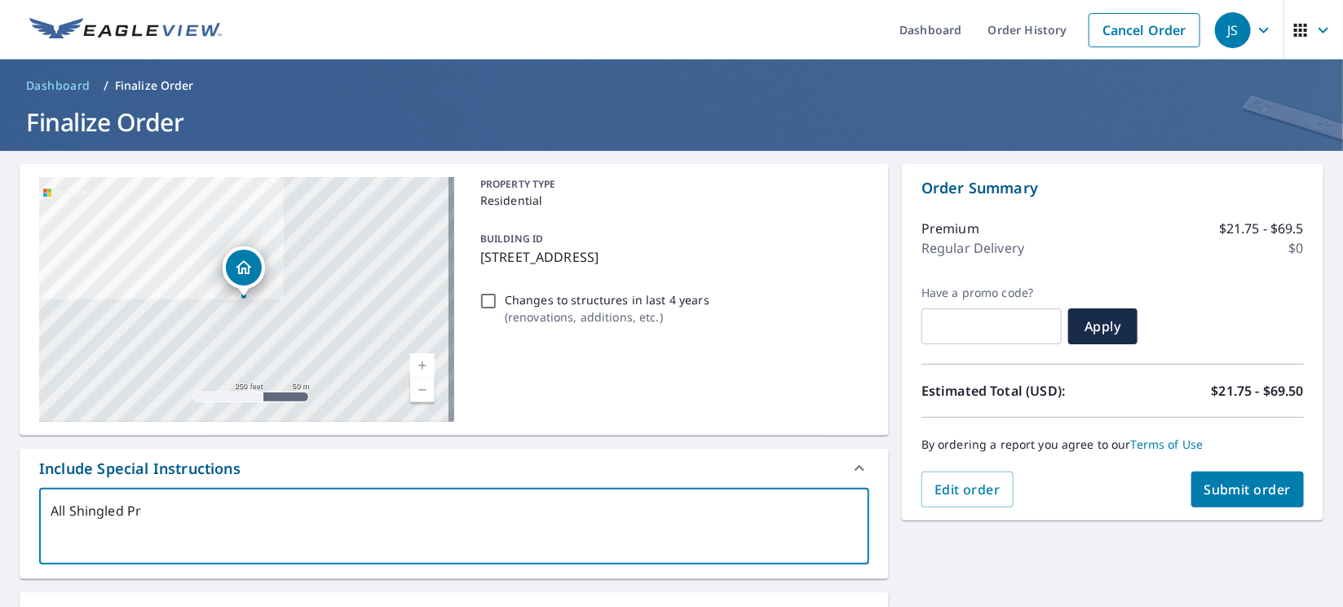
type textarea "All Shingled Pro"
type textarea "x"
type textarea "All Shingled Prod"
type textarea "x"
type textarea "All Shingled Produ"
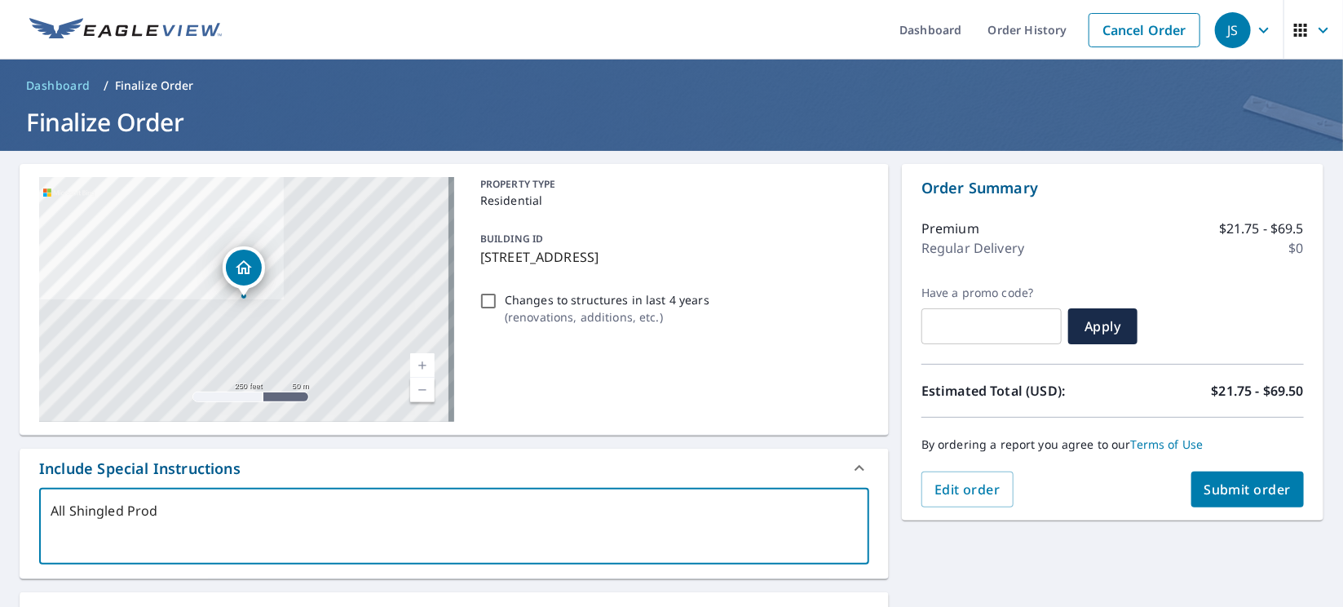
type textarea "x"
type textarea "All Shingled Produc"
type textarea "x"
type textarea "All Shingled Product"
type textarea "x"
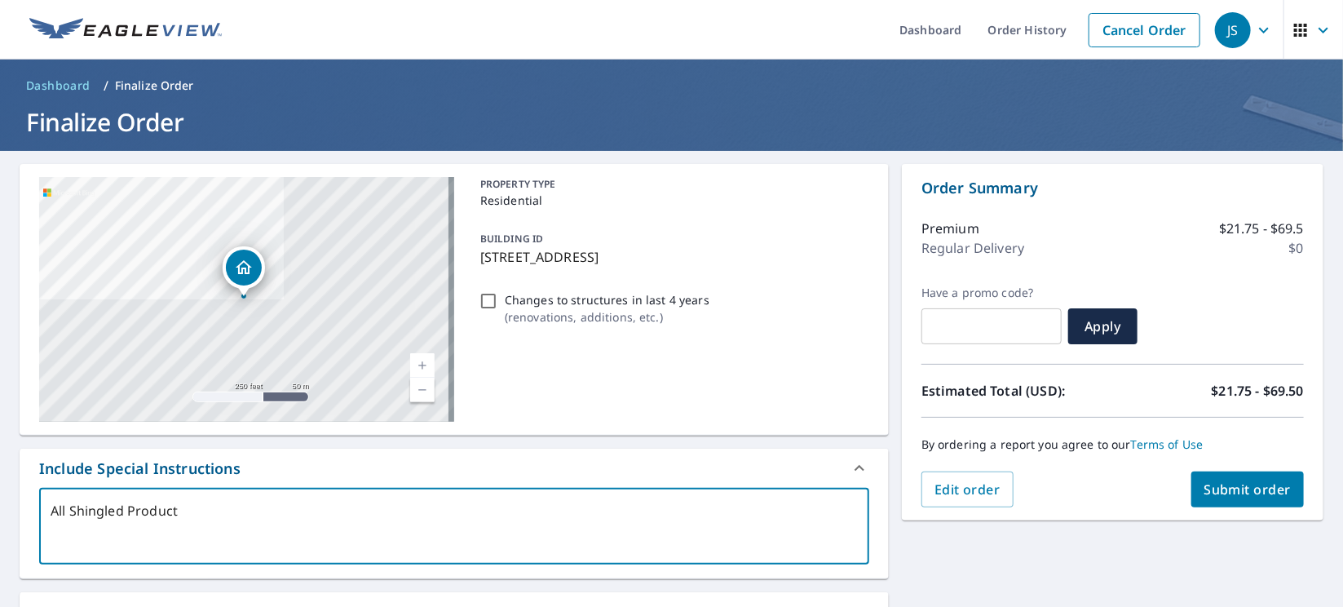
type textarea "All Shingled Products"
type textarea "x"
type textarea "All Shingled Products"
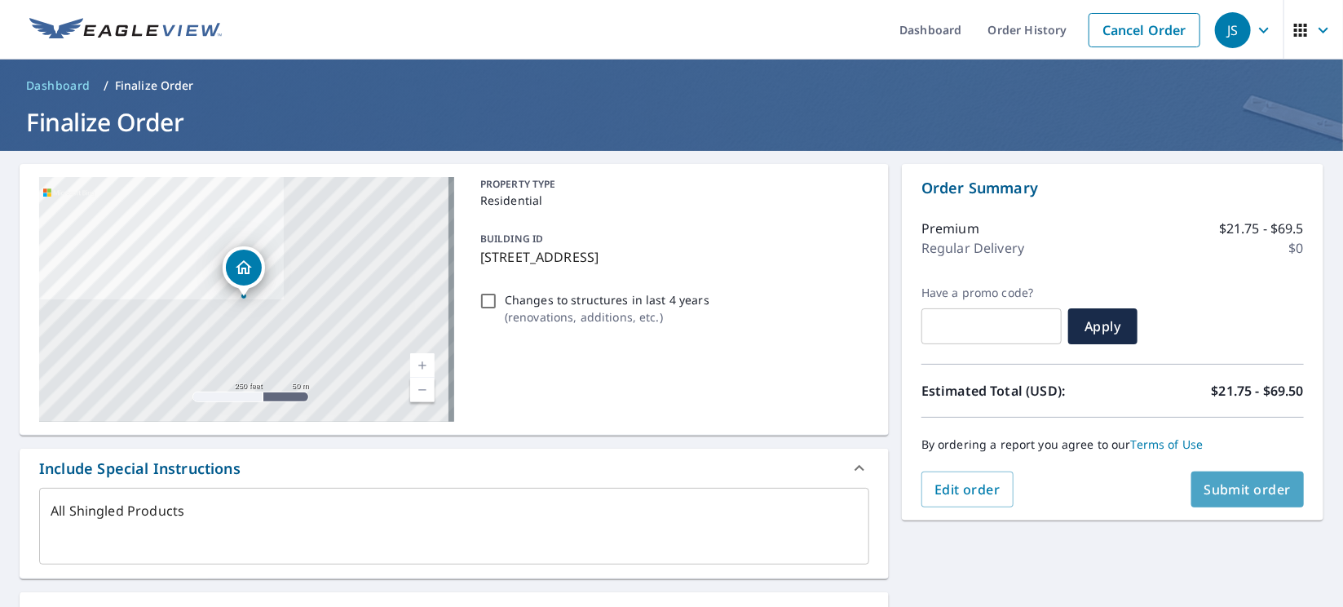
click at [1200, 499] on button "Submit order" at bounding box center [1247, 489] width 113 height 36
type textarea "x"
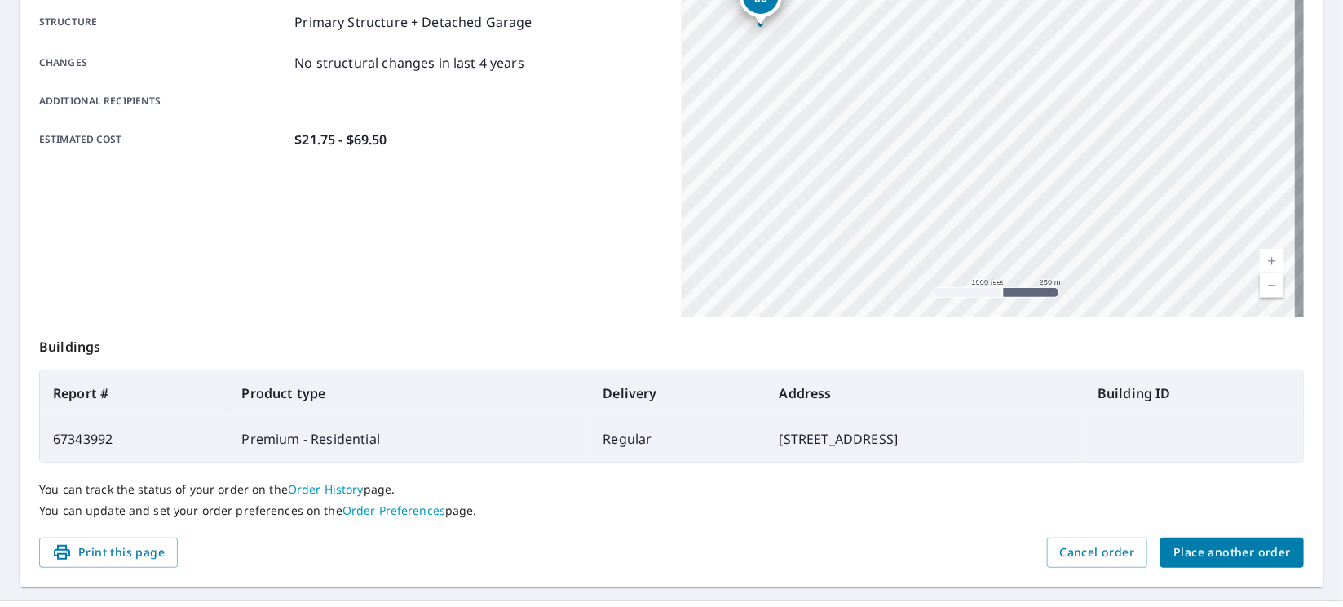
scroll to position [351, 0]
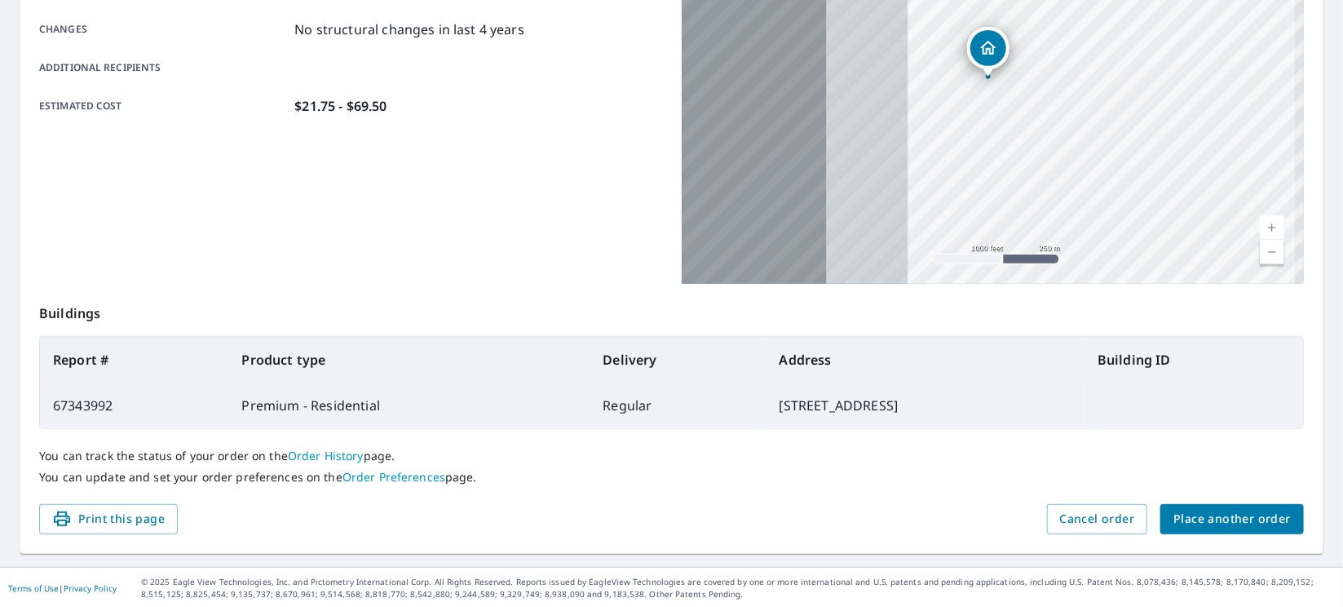
click at [1229, 519] on span "Place another order" at bounding box center [1232, 519] width 117 height 20
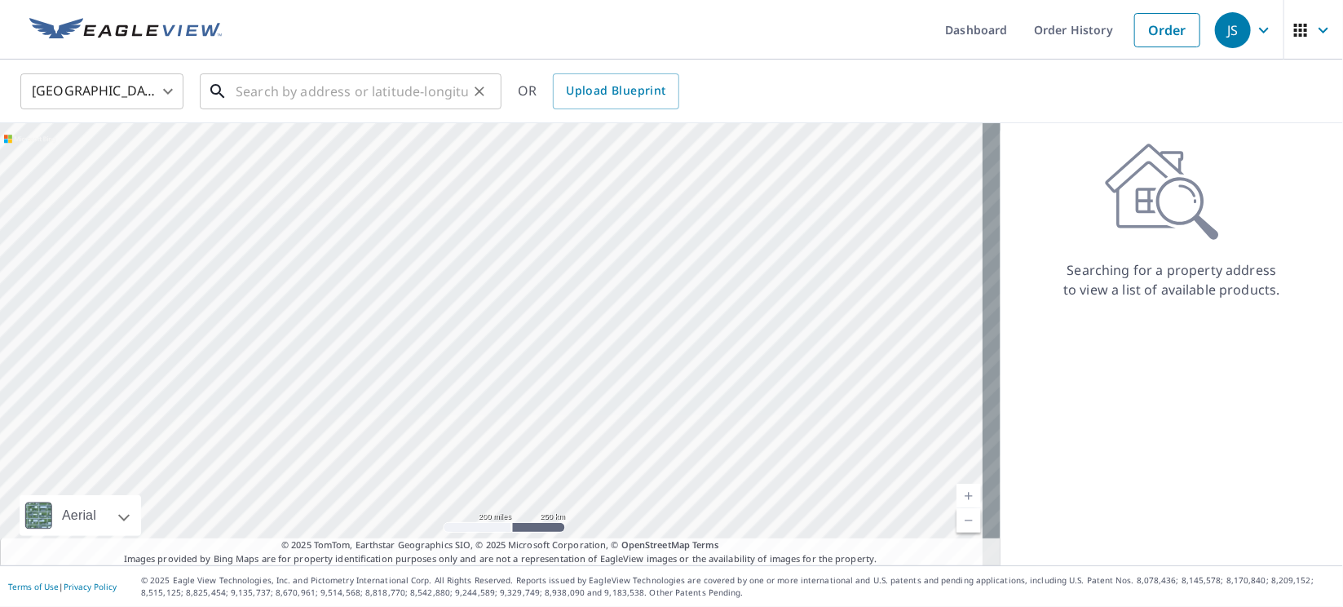
click at [365, 100] on input "text" at bounding box center [352, 92] width 232 height 46
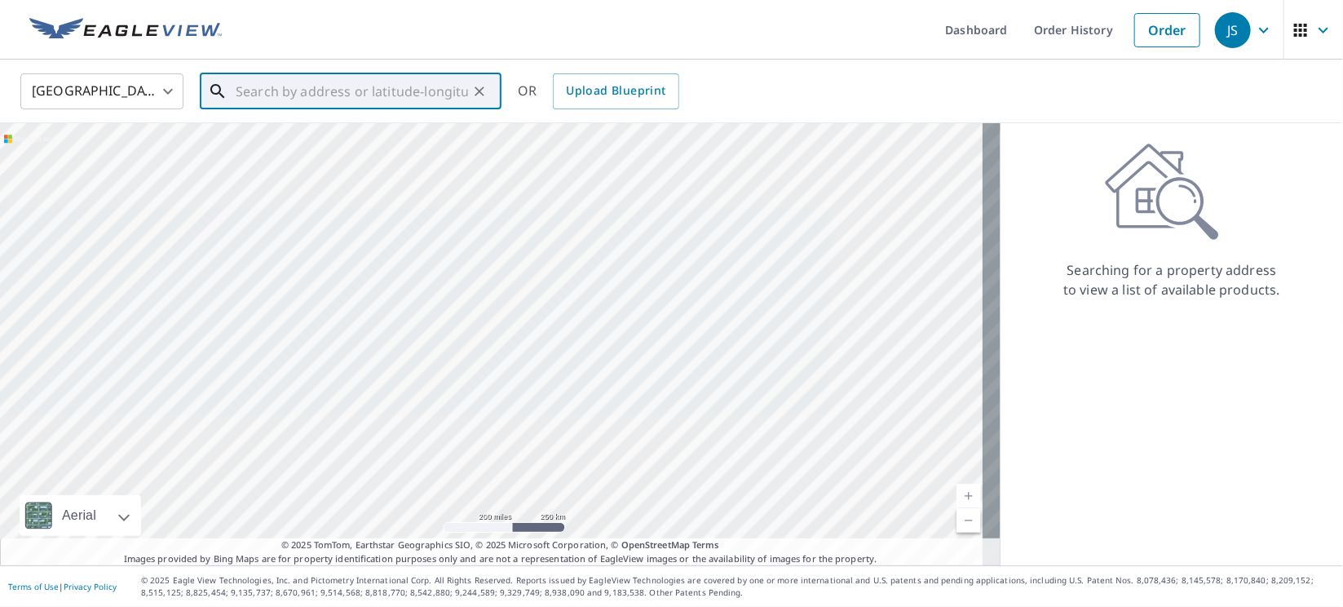
paste input "[STREET_ADDRESS]"
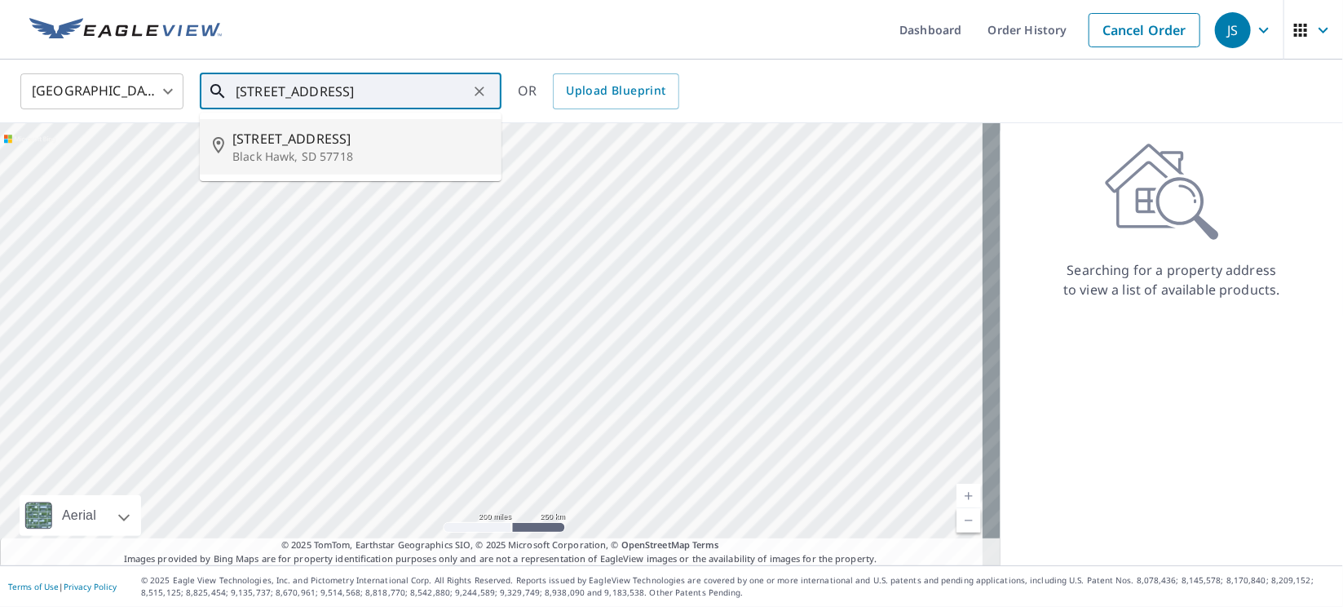
click at [322, 140] on span "[STREET_ADDRESS]" at bounding box center [360, 139] width 256 height 20
type input "[STREET_ADDRESS]"
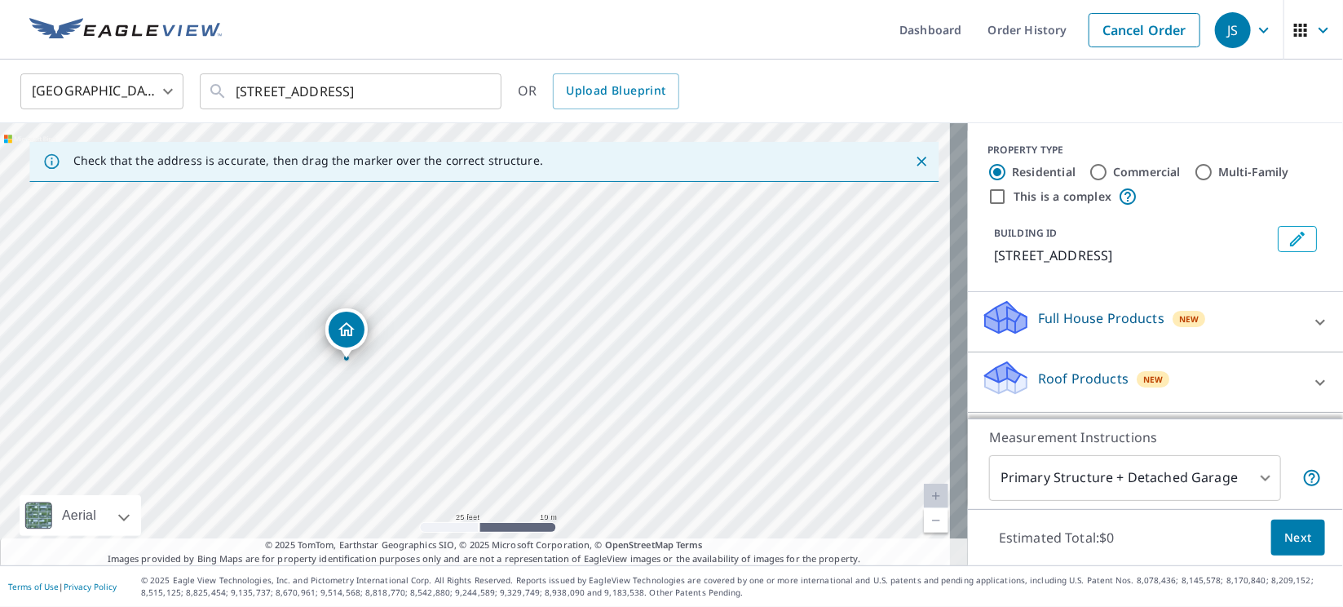
drag, startPoint x: 556, startPoint y: 363, endPoint x: 431, endPoint y: 374, distance: 126.1
click at [431, 374] on div "[STREET_ADDRESS]" at bounding box center [484, 344] width 968 height 442
click at [1038, 388] on p "Roof Products" at bounding box center [1083, 379] width 91 height 20
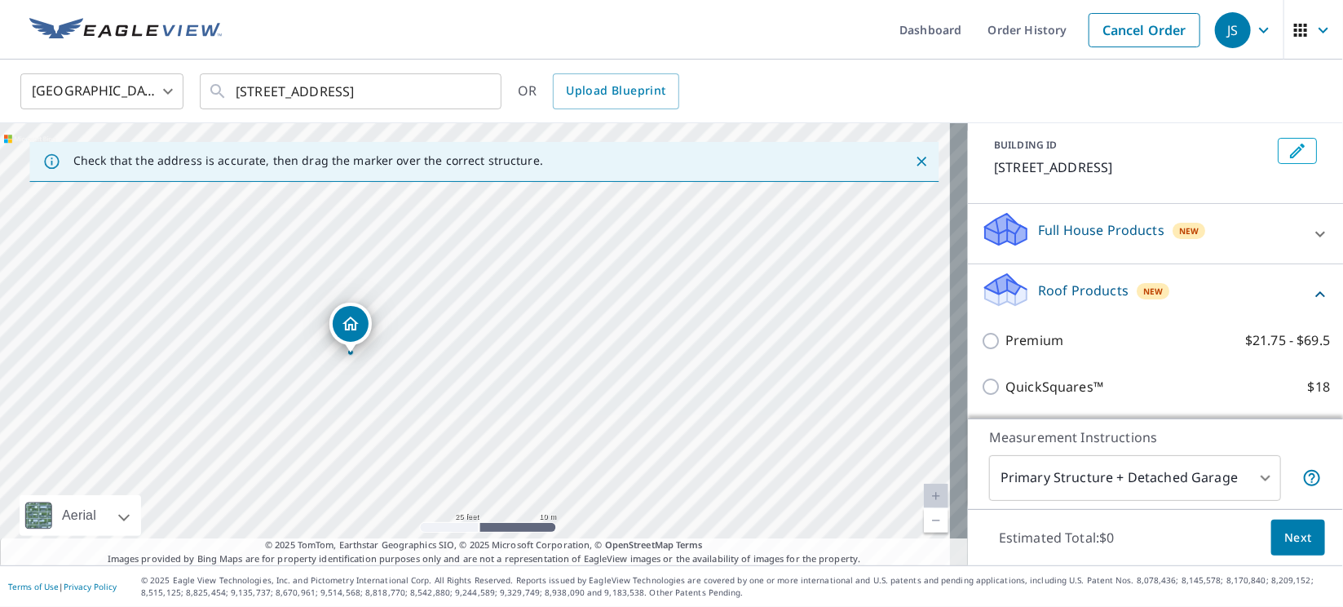
scroll to position [122, 0]
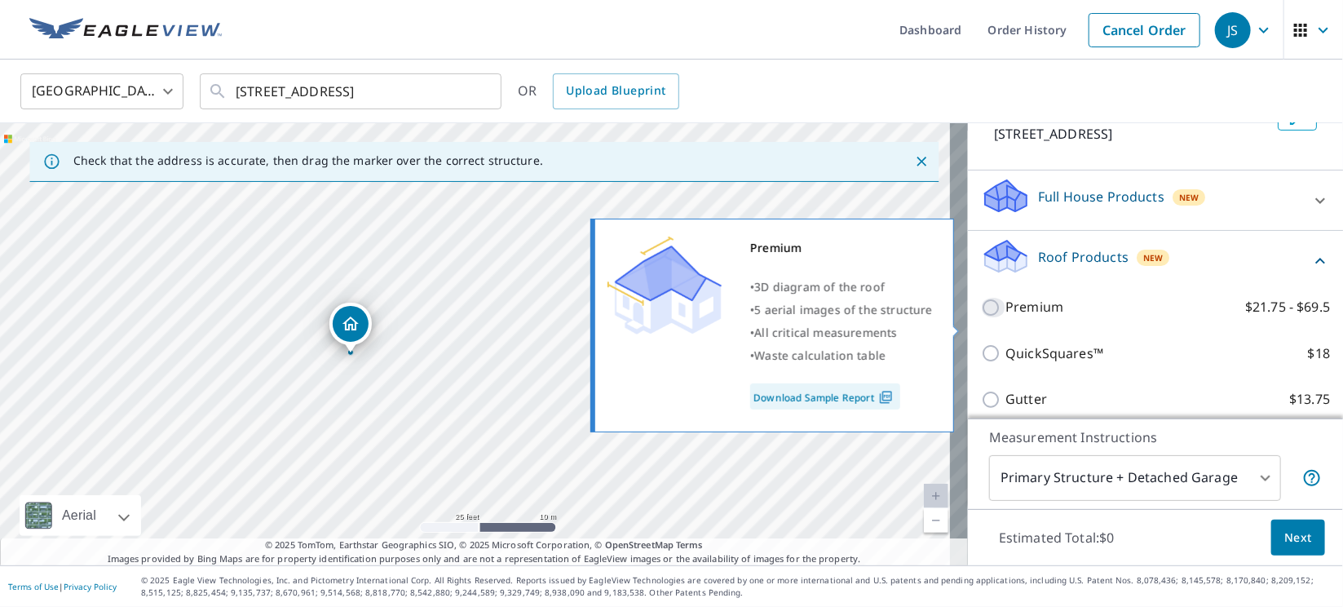
click at [981, 317] on input "Premium $21.75 - $69.5" at bounding box center [993, 308] width 24 height 20
checkbox input "true"
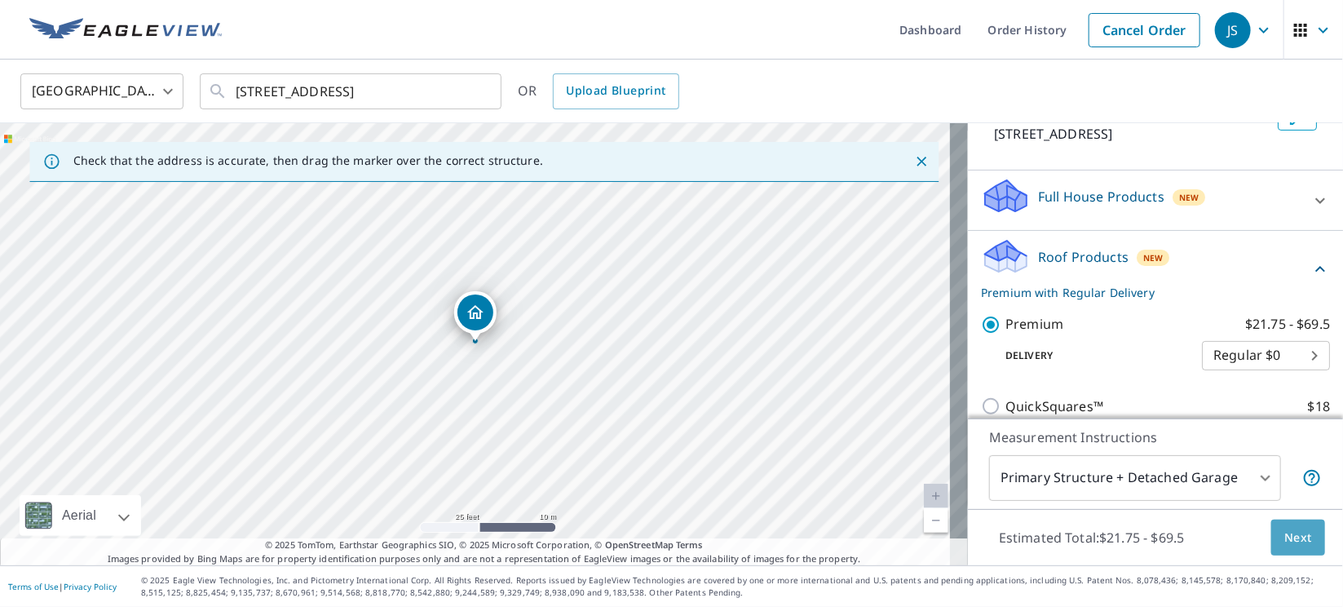
click at [1286, 544] on span "Next" at bounding box center [1298, 538] width 28 height 20
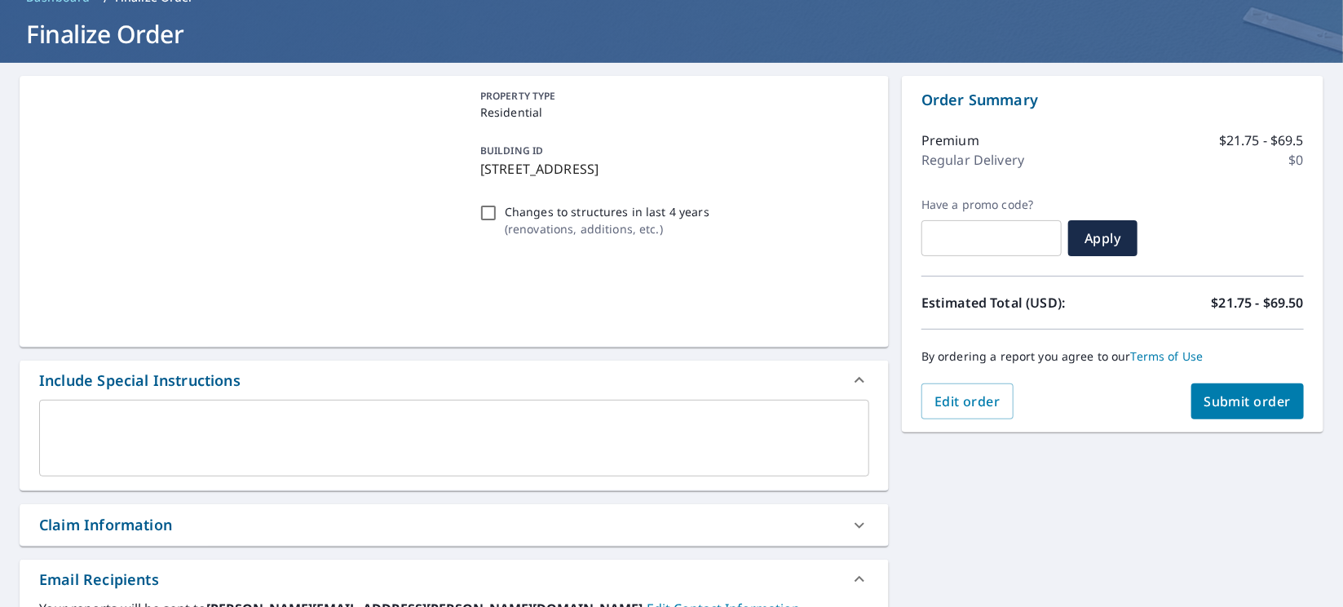
scroll to position [122, 0]
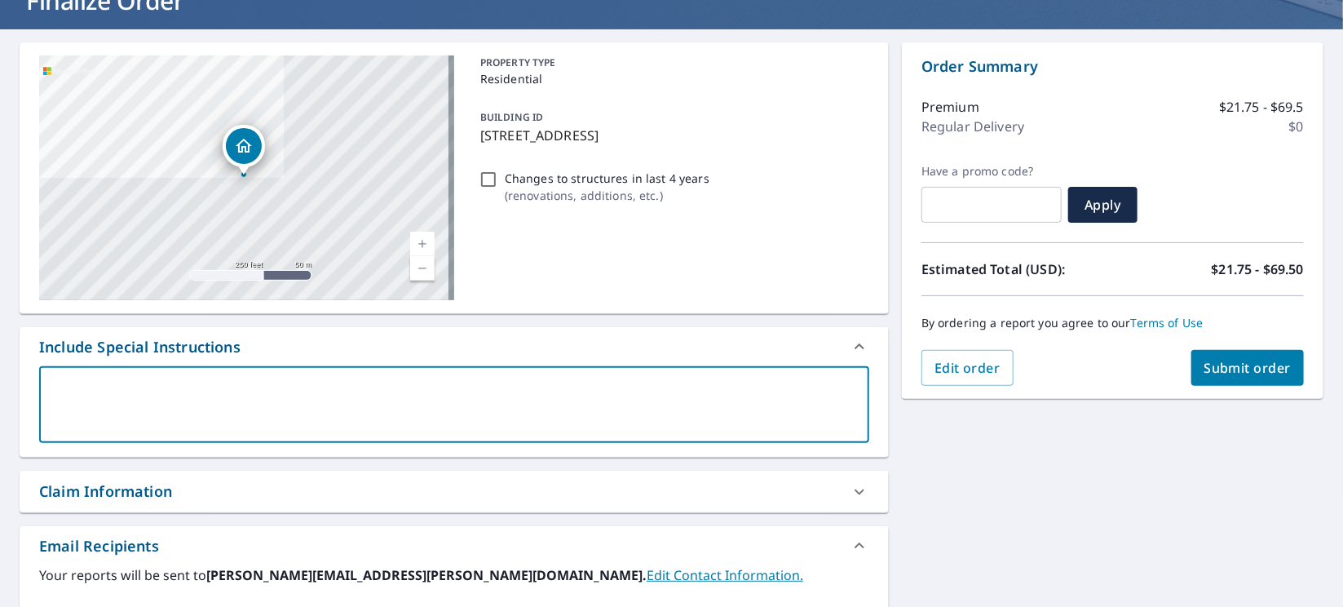
click at [418, 387] on textarea at bounding box center [454, 405] width 807 height 46
type textarea "A"
type textarea "x"
type textarea "Al"
type textarea "x"
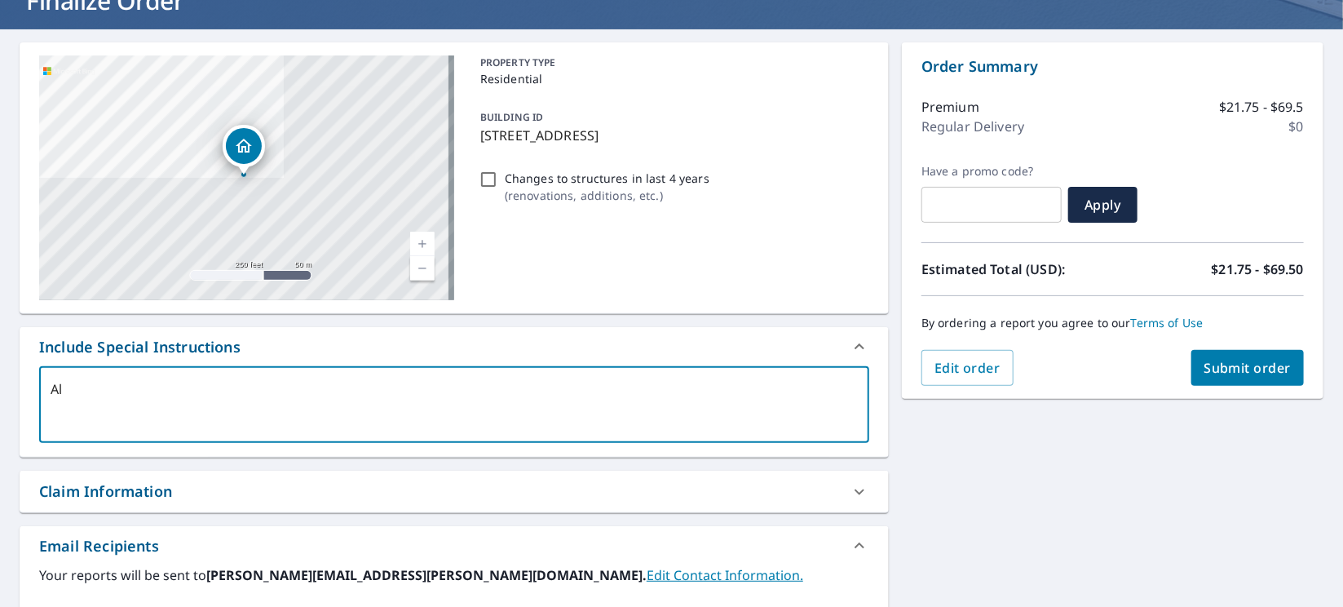
type textarea "All"
type textarea "x"
type textarea "All"
type textarea "x"
type textarea "All s"
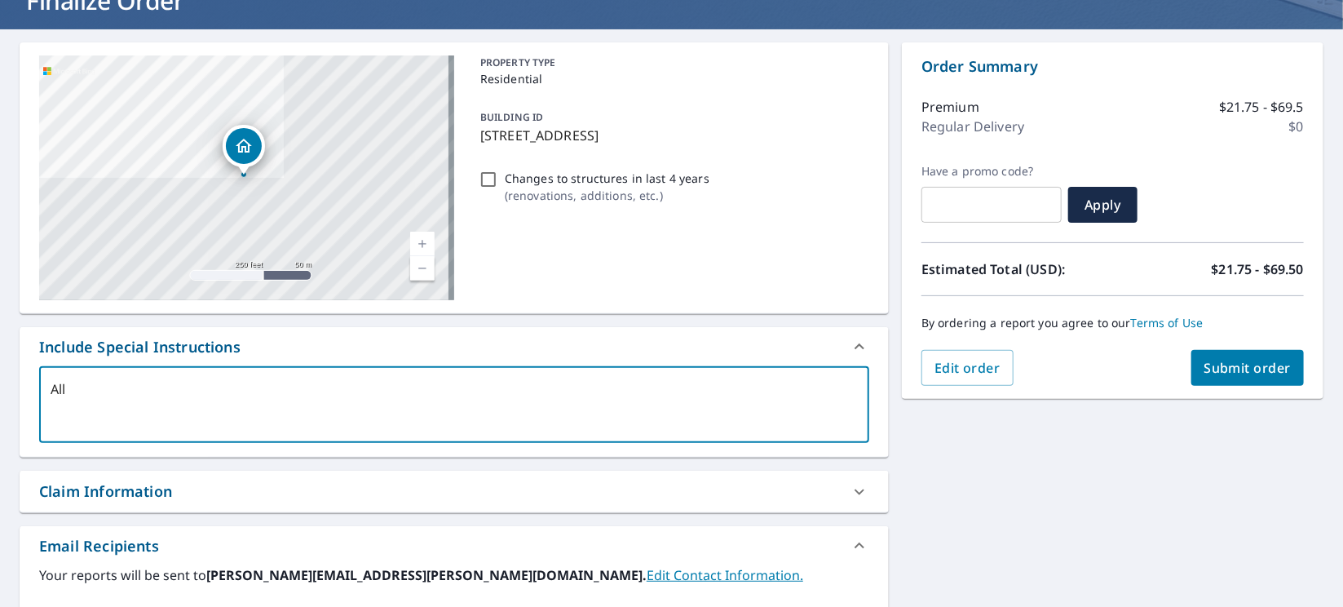
type textarea "x"
type textarea "All sh"
type textarea "x"
type textarea "All shi"
type textarea "x"
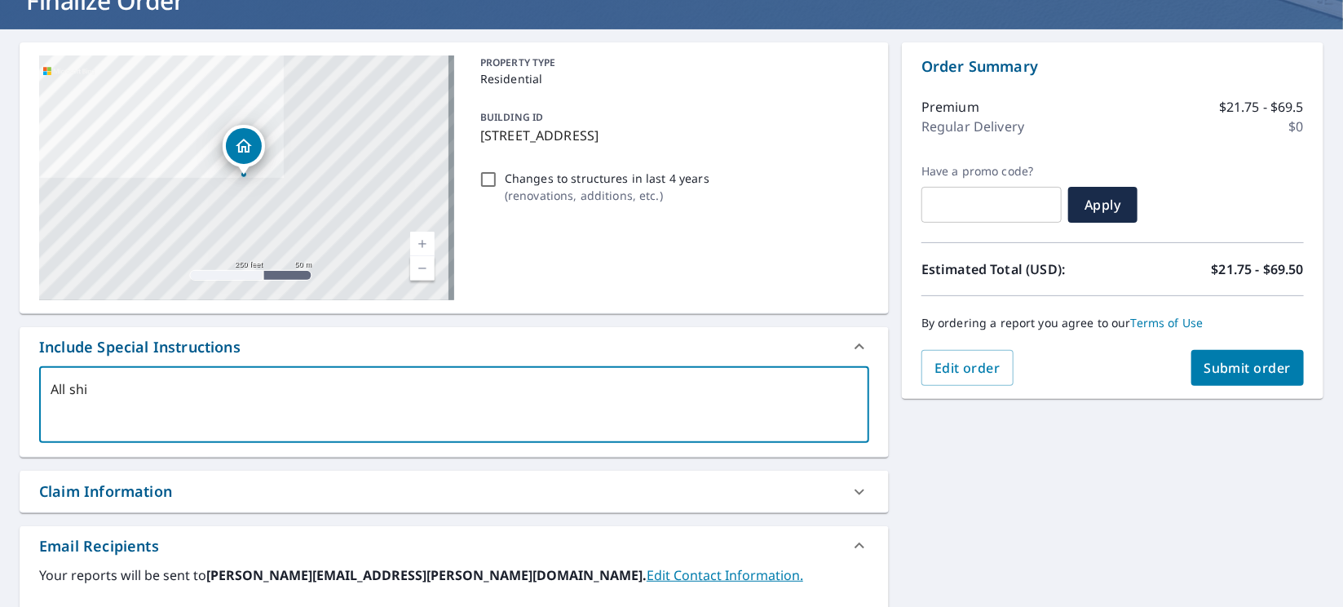
type textarea "All shin"
type textarea "x"
type textarea "All shing"
type textarea "x"
type textarea "All shingl"
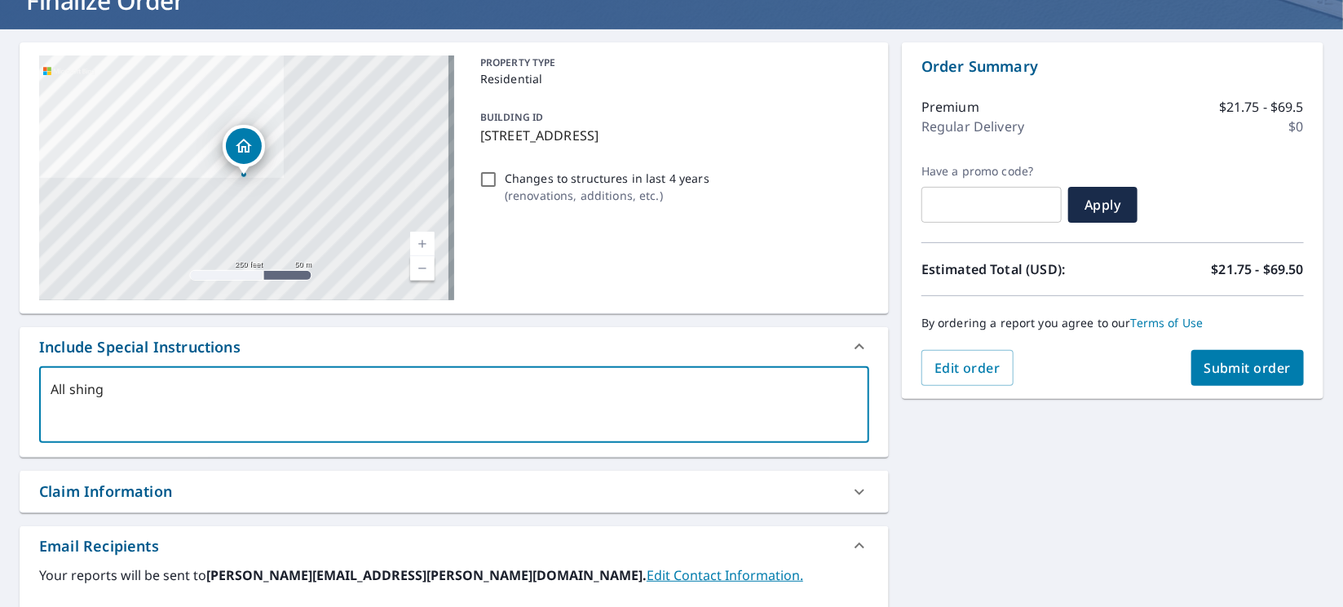
type textarea "x"
type textarea "All shingle"
type textarea "x"
type textarea "All shingle"
type textarea "x"
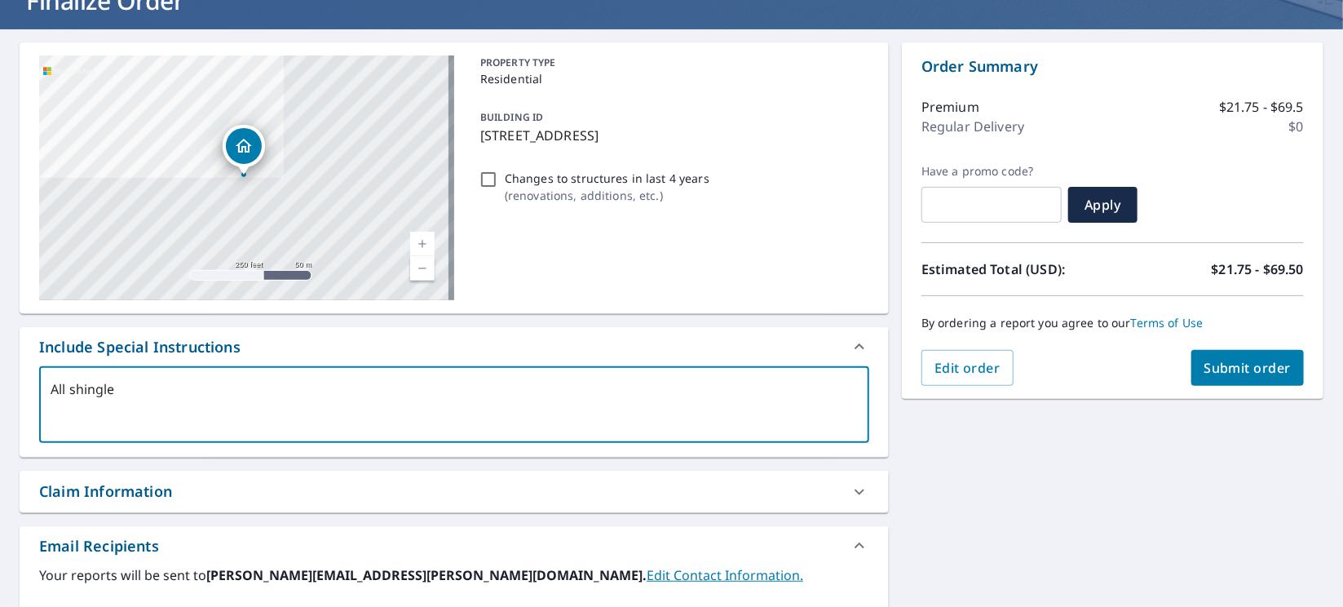
type textarea "All shingle R"
type textarea "x"
type textarea "All shingle Ro"
type textarea "x"
type textarea "All shingle Roo"
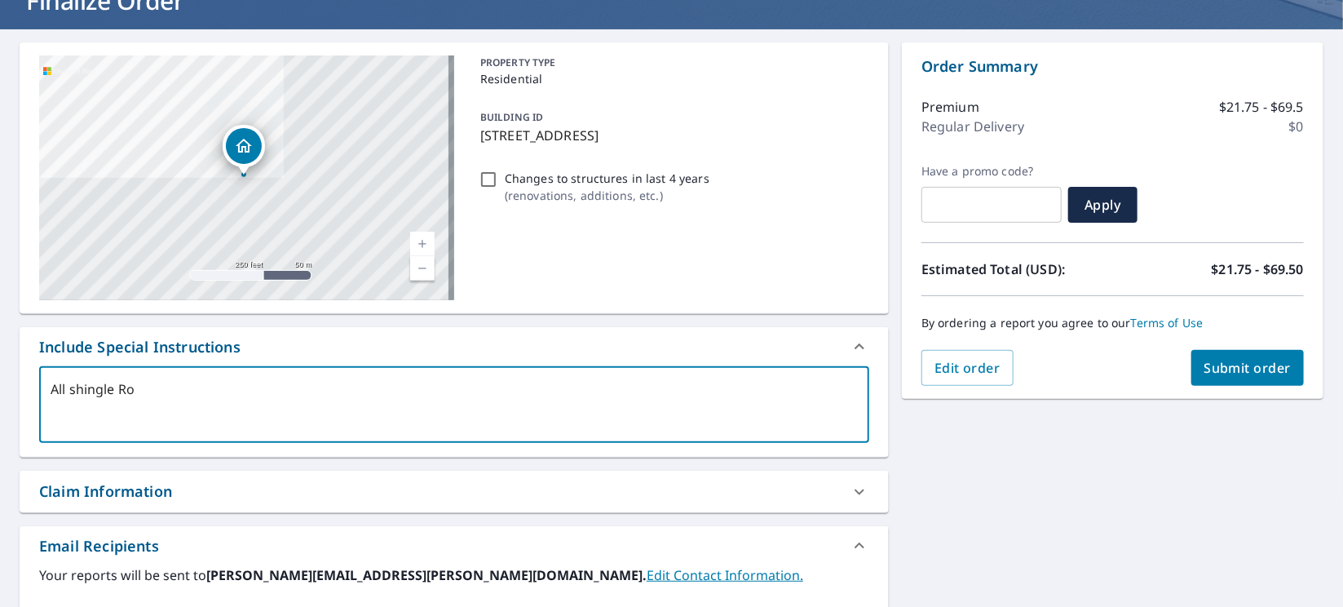
type textarea "x"
type textarea "All shingle Roodf"
type textarea "x"
type textarea "All shingle Roodfs"
type textarea "x"
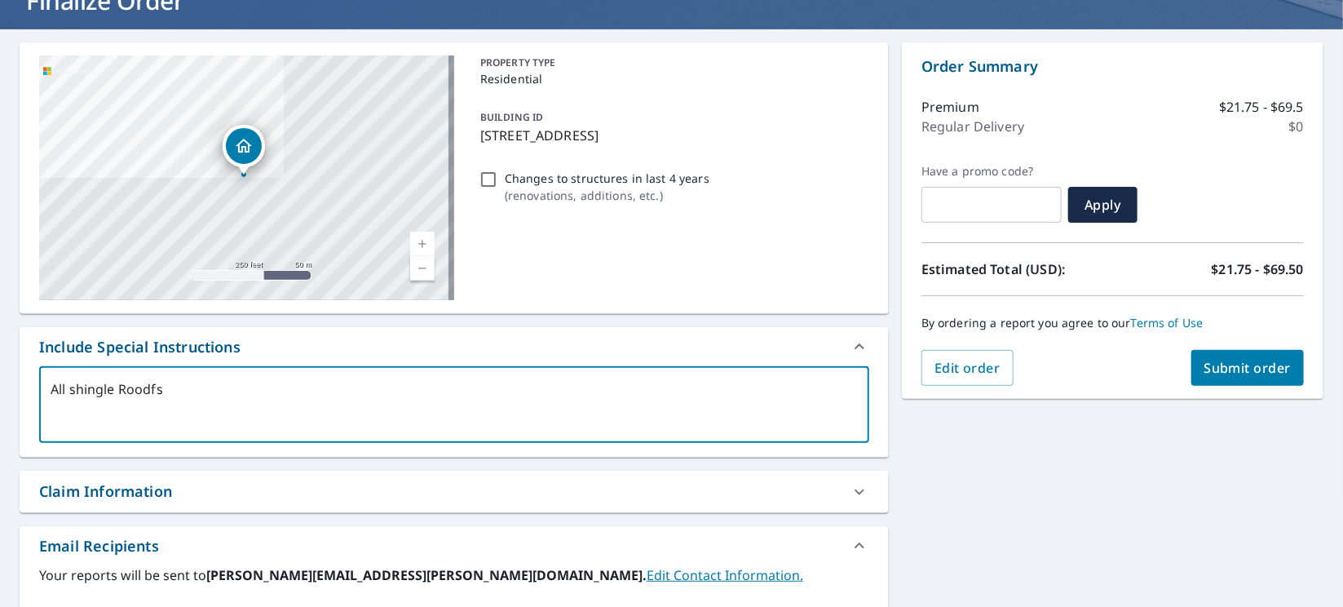
type textarea "All shingle Roodf"
type textarea "x"
type textarea "All shingle [PERSON_NAME]"
type textarea "x"
type textarea "All shingle Roo"
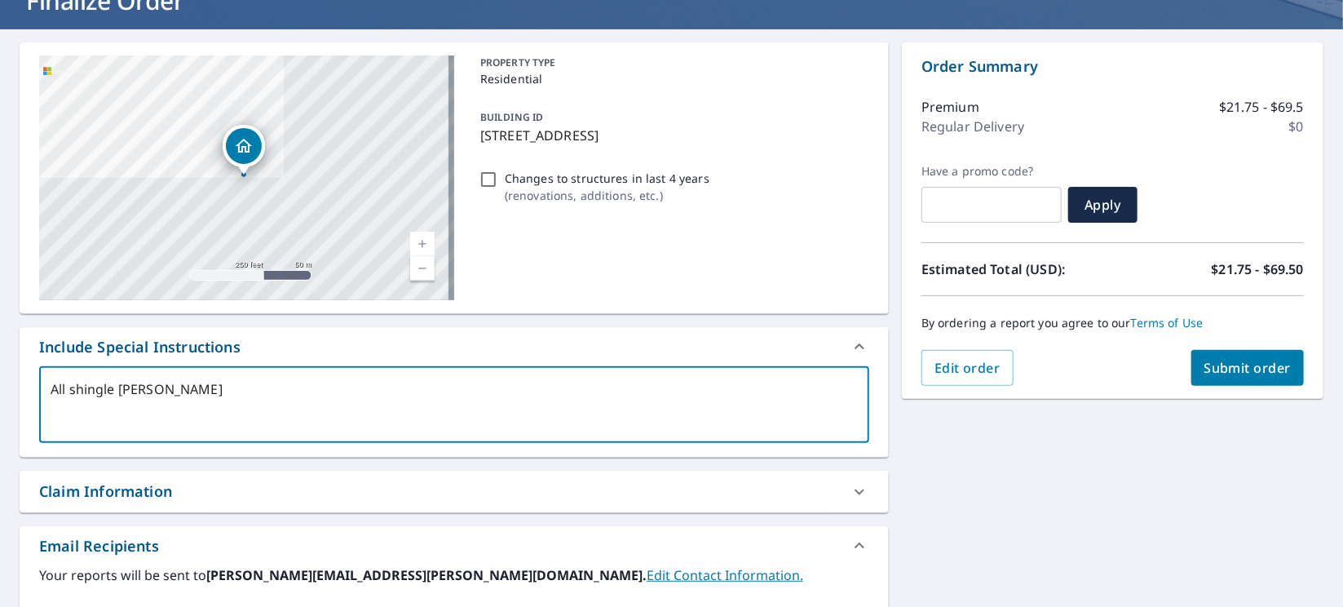
type textarea "x"
type textarea "All shingle Roof"
type textarea "x"
type textarea "All shingle Roofs"
type textarea "x"
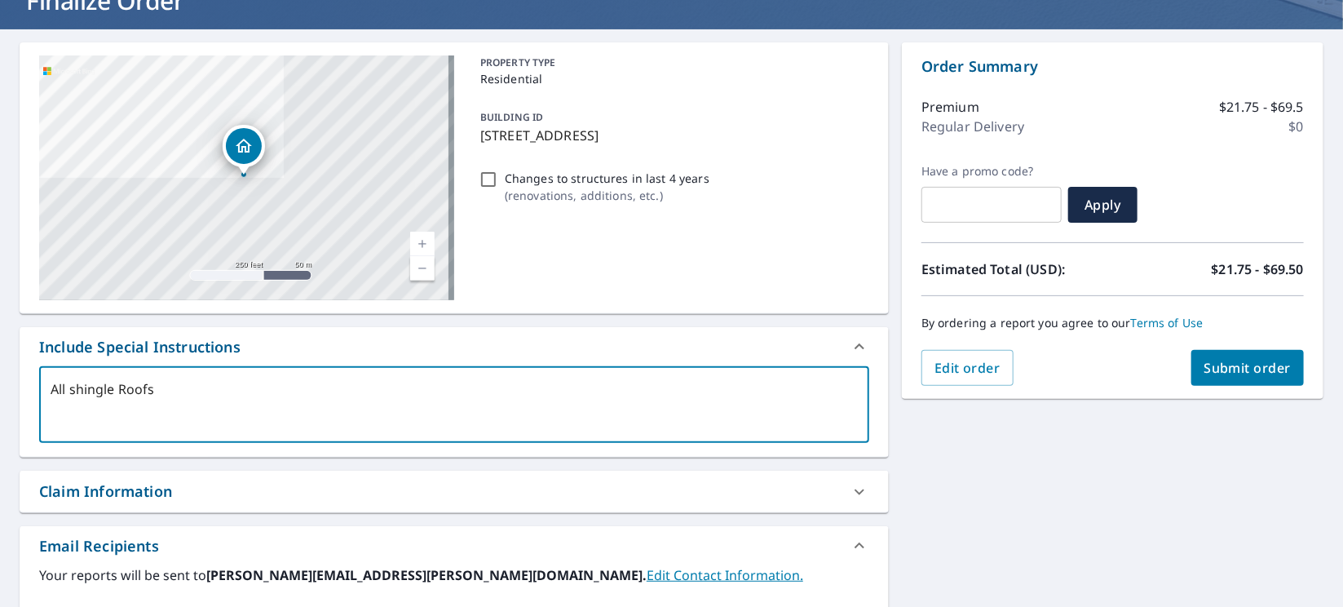
type textarea "All shingle Roofs"
click at [1230, 374] on span "Submit order" at bounding box center [1248, 368] width 87 height 18
type textarea "x"
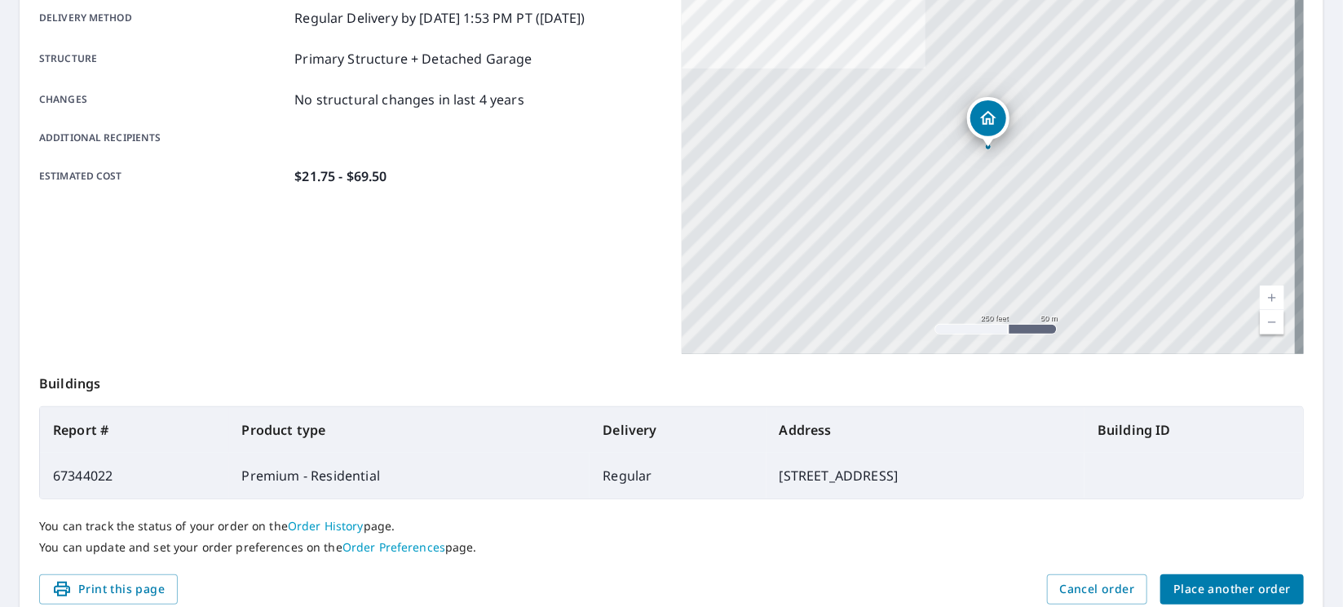
scroll to position [351, 0]
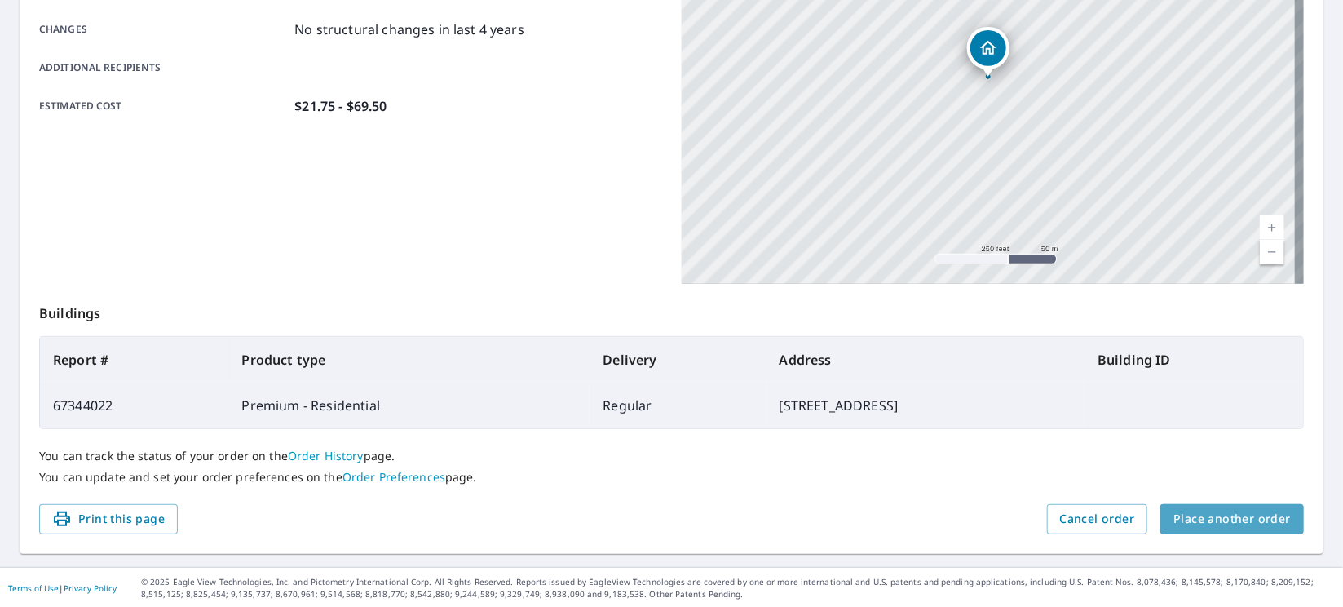
click at [1258, 522] on span "Place another order" at bounding box center [1232, 519] width 117 height 20
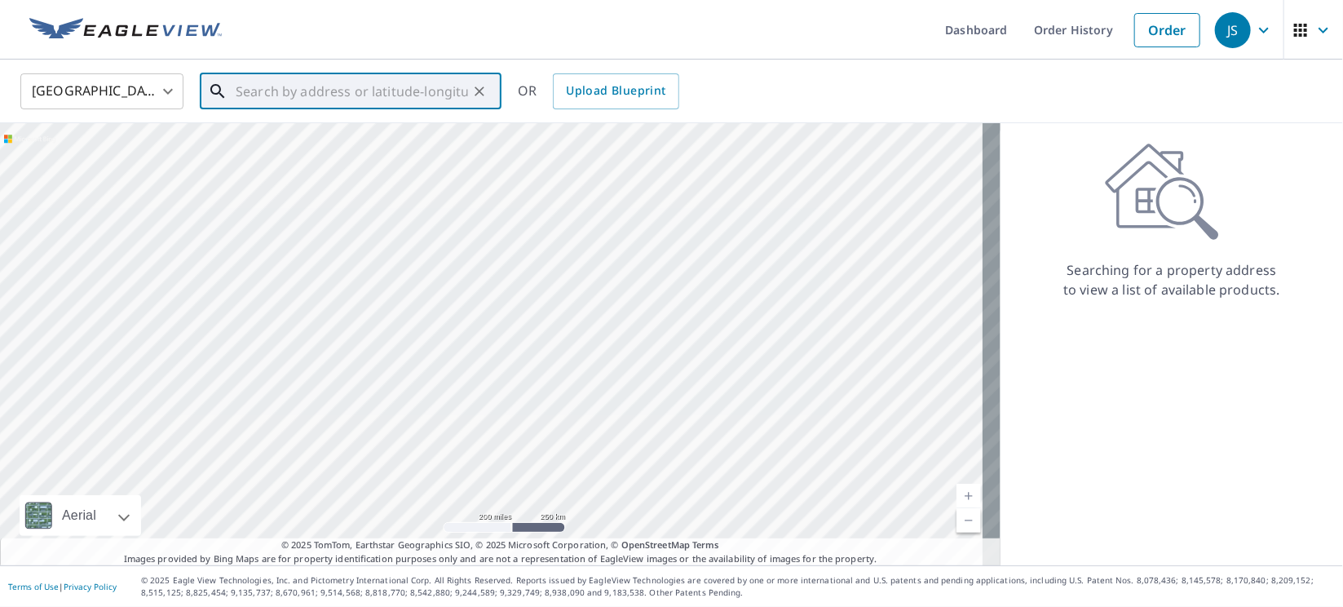
paste input "[STREET_ADDRESS]"
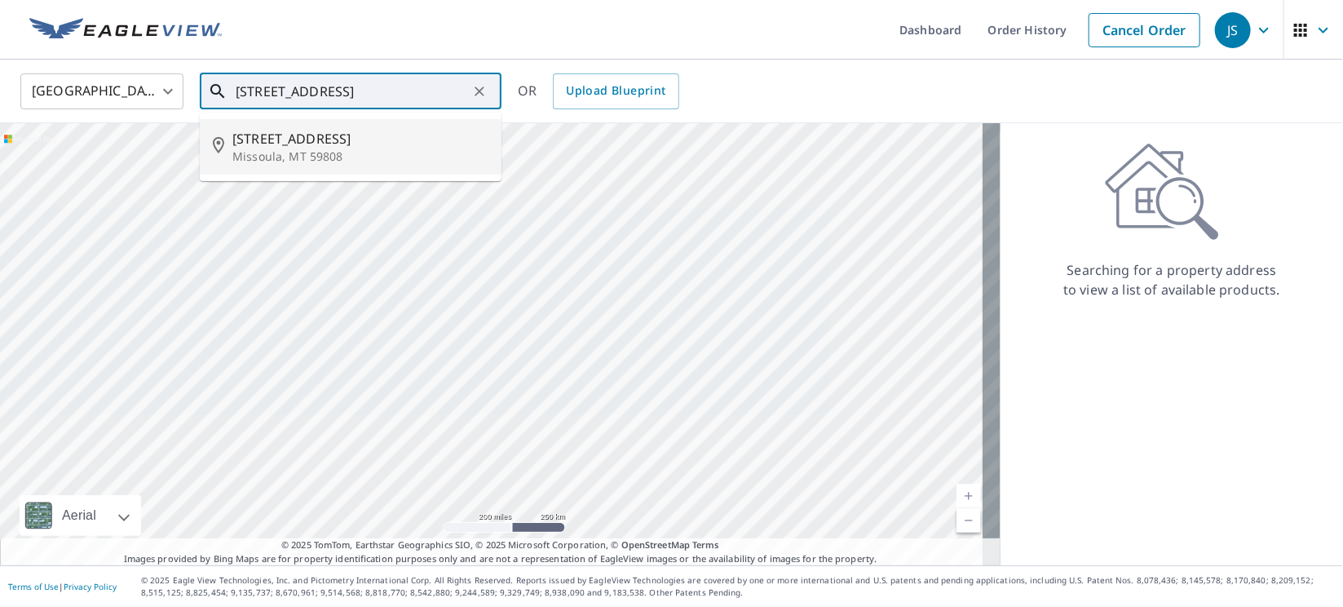
click at [313, 146] on span "[STREET_ADDRESS]" at bounding box center [360, 139] width 256 height 20
type input "[STREET_ADDRESS]"
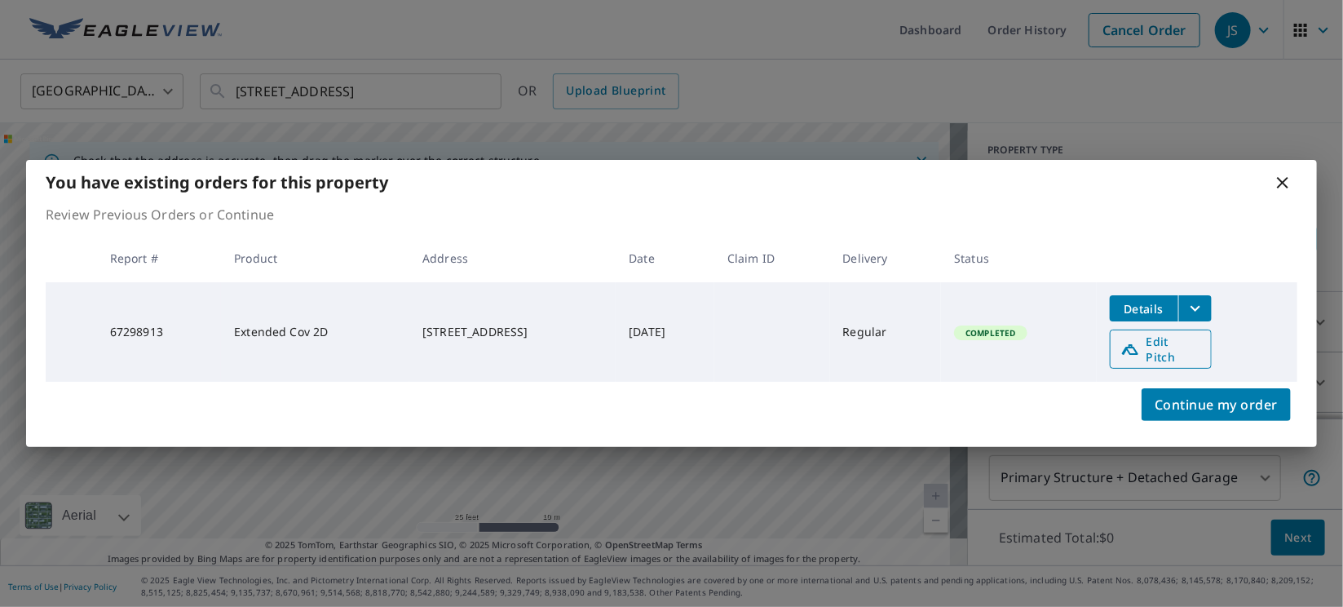
click at [1140, 356] on icon at bounding box center [1131, 349] width 20 height 20
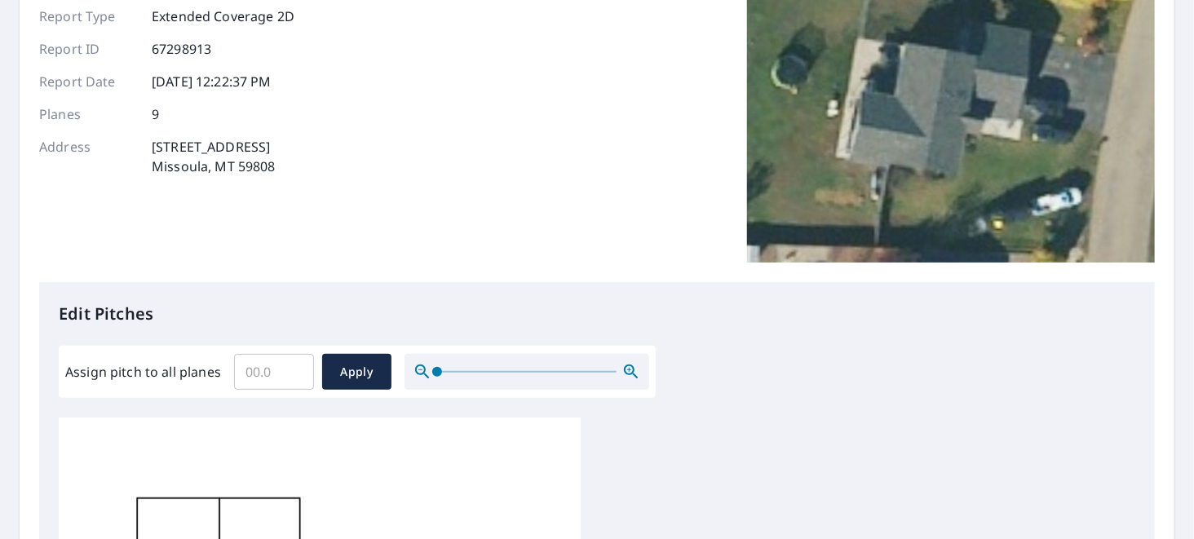
scroll to position [326, 0]
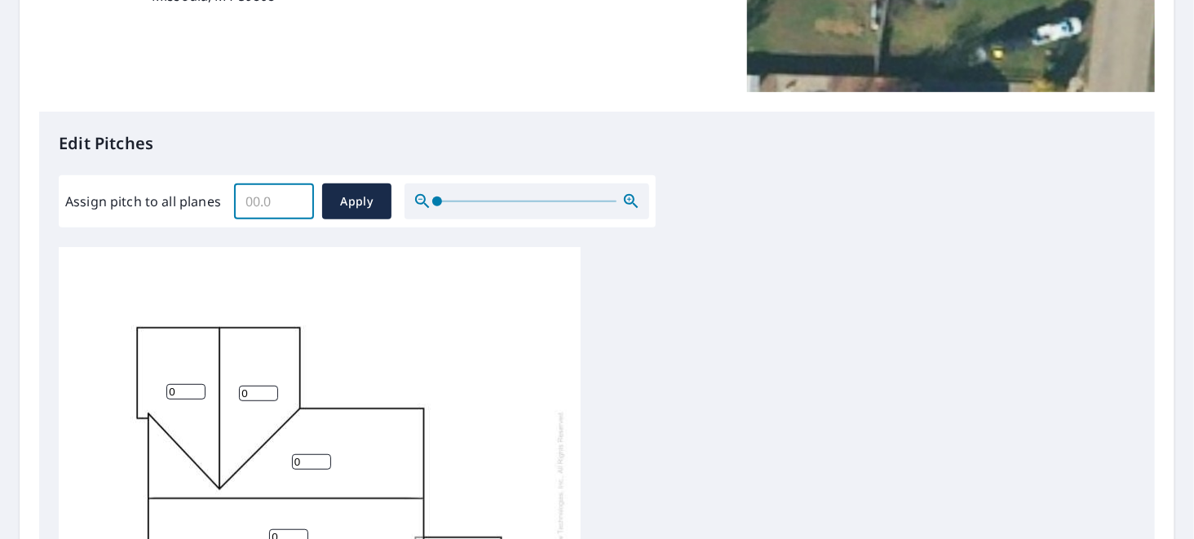
click at [264, 207] on input "Assign pitch to all planes" at bounding box center [274, 202] width 80 height 46
type input "4"
click at [345, 208] on span "Apply" at bounding box center [356, 202] width 43 height 20
type input "4"
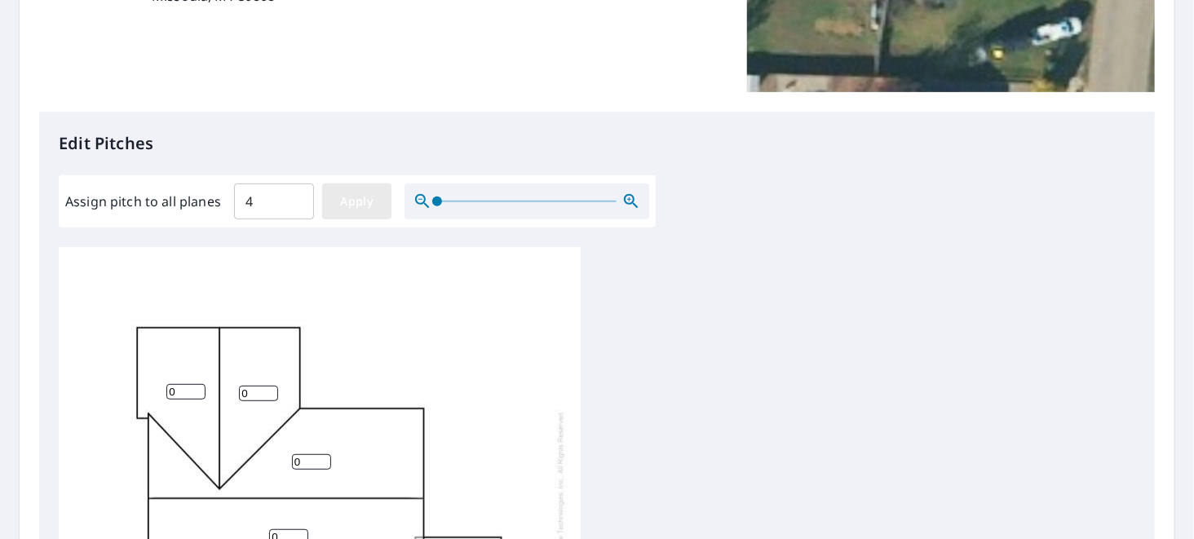
type input "4"
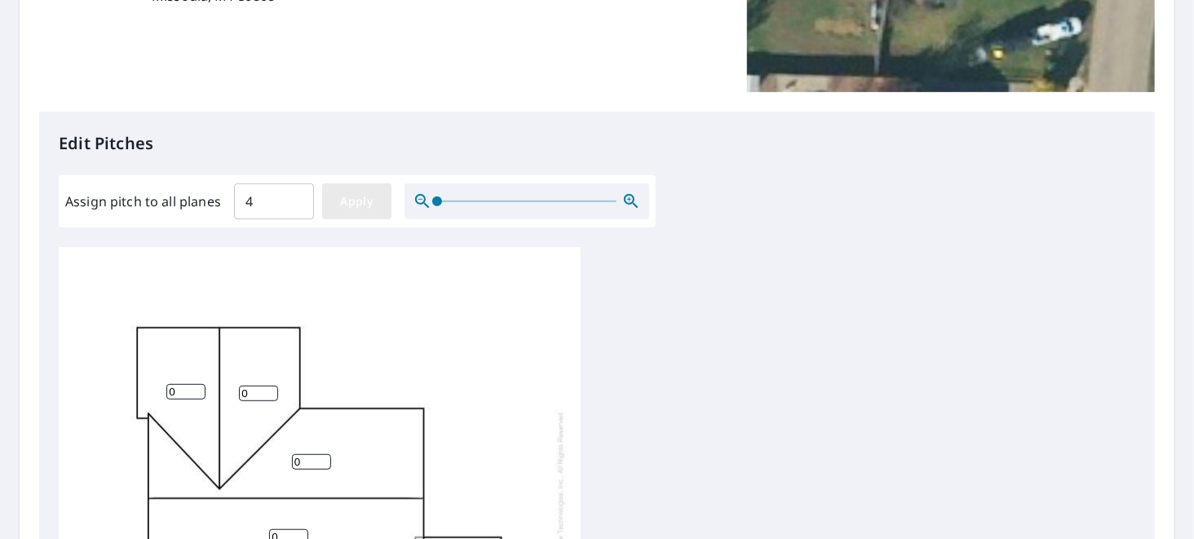
type input "4"
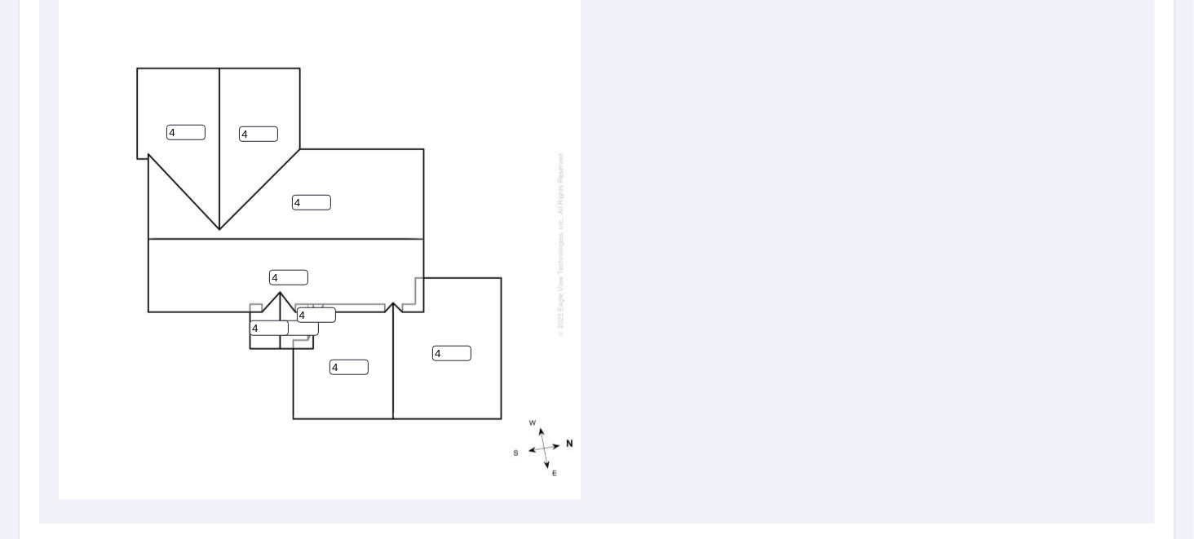
scroll to position [751, 0]
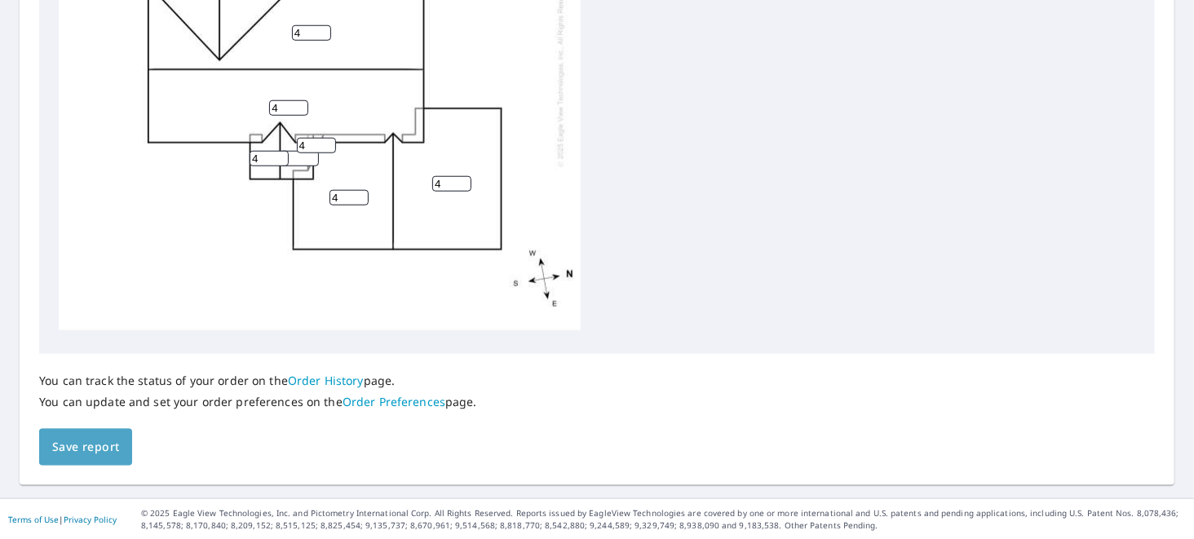
drag, startPoint x: 104, startPoint y: 443, endPoint x: 108, endPoint y: 450, distance: 8.4
click at [104, 445] on span "Save report" at bounding box center [85, 447] width 67 height 20
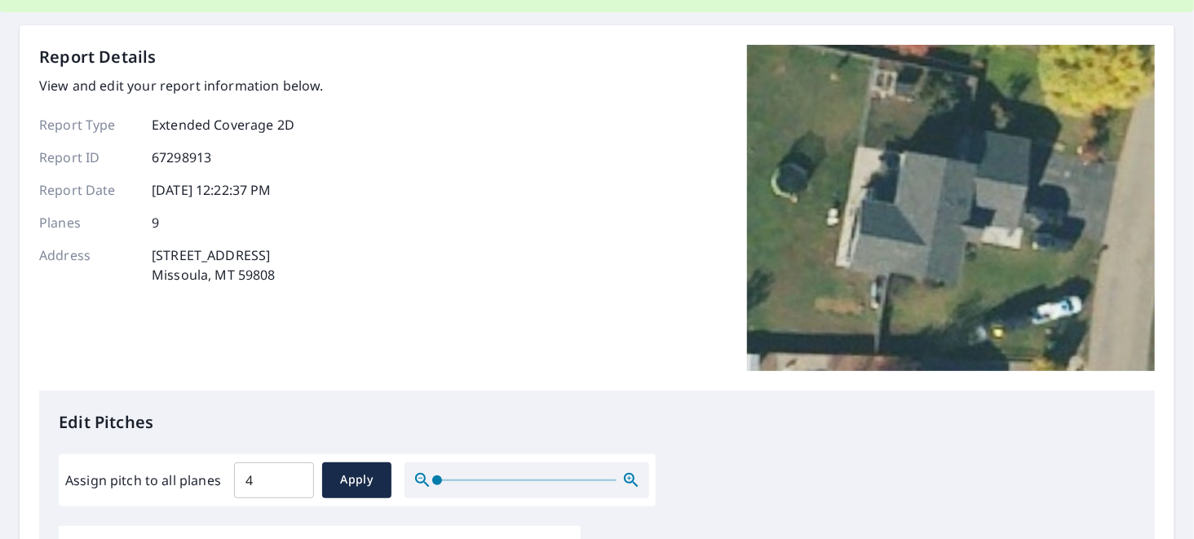
scroll to position [0, 0]
